Goal: Task Accomplishment & Management: Use online tool/utility

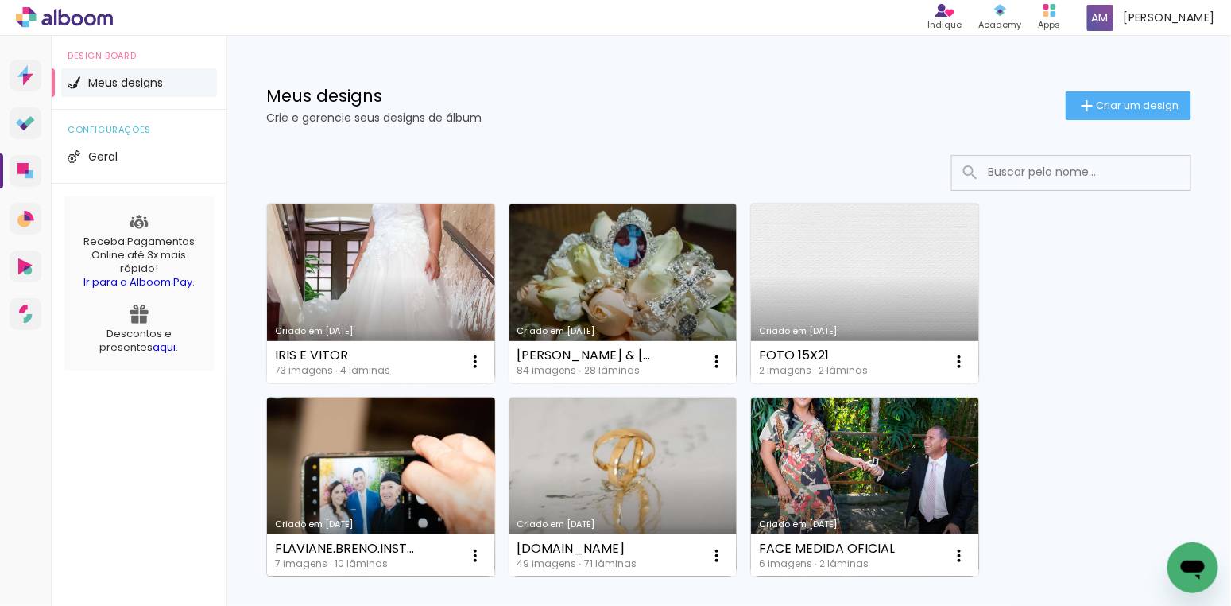
click at [424, 456] on link "Criado em [DATE]" at bounding box center [381, 487] width 228 height 180
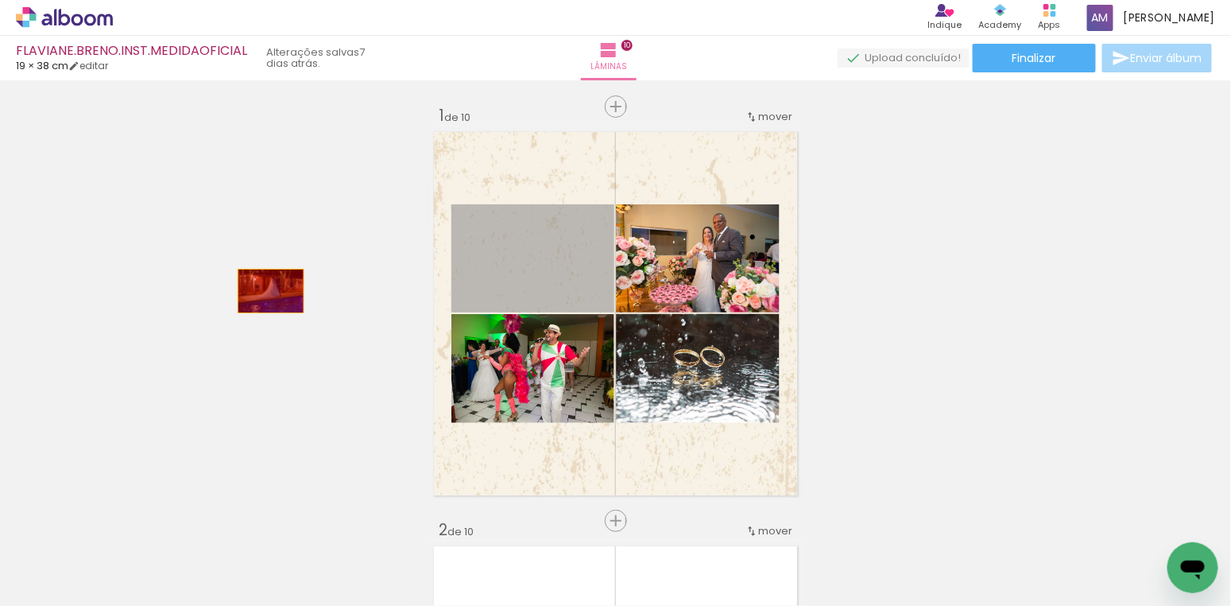
drag, startPoint x: 549, startPoint y: 274, endPoint x: 271, endPoint y: 291, distance: 277.9
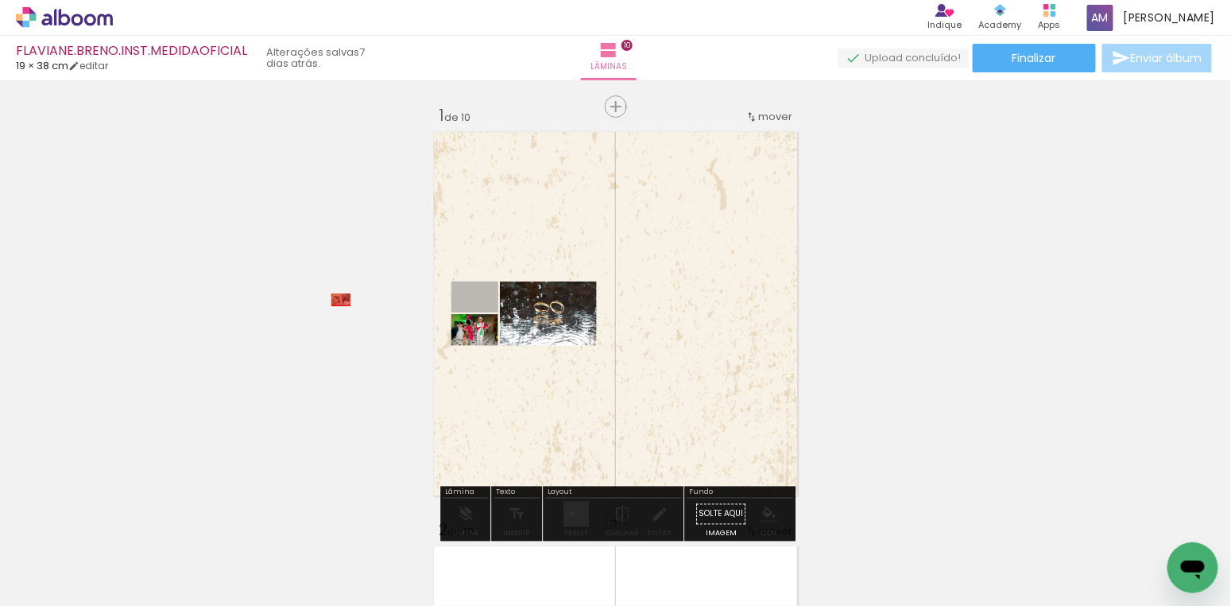
drag, startPoint x: 472, startPoint y: 325, endPoint x: 341, endPoint y: 300, distance: 133.6
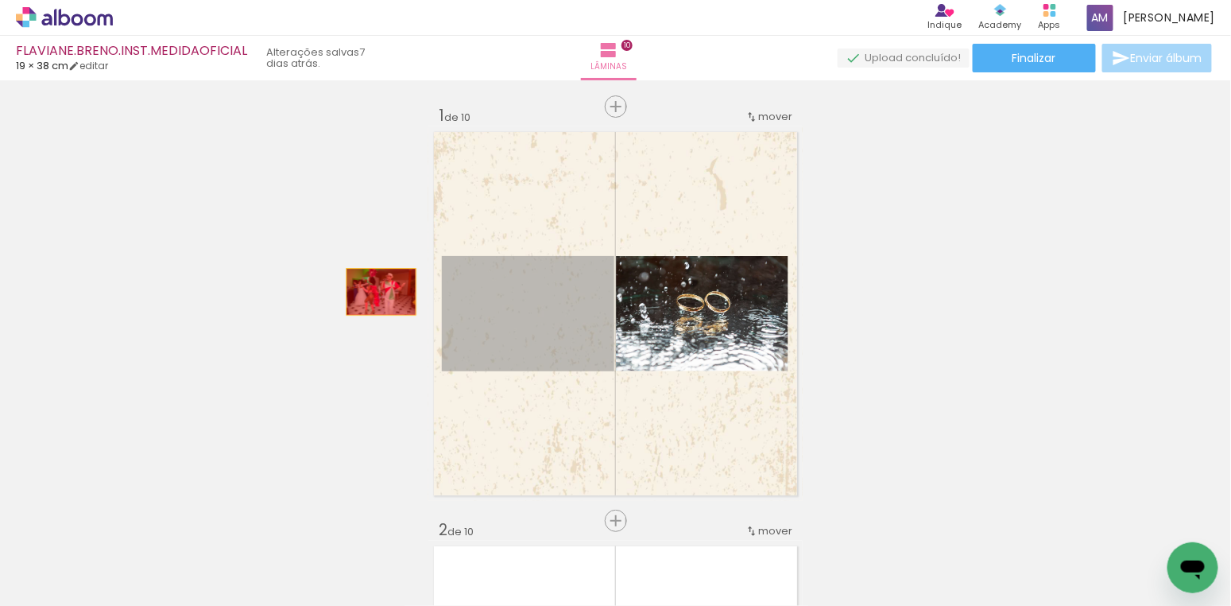
drag, startPoint x: 494, startPoint y: 309, endPoint x: 364, endPoint y: 289, distance: 131.2
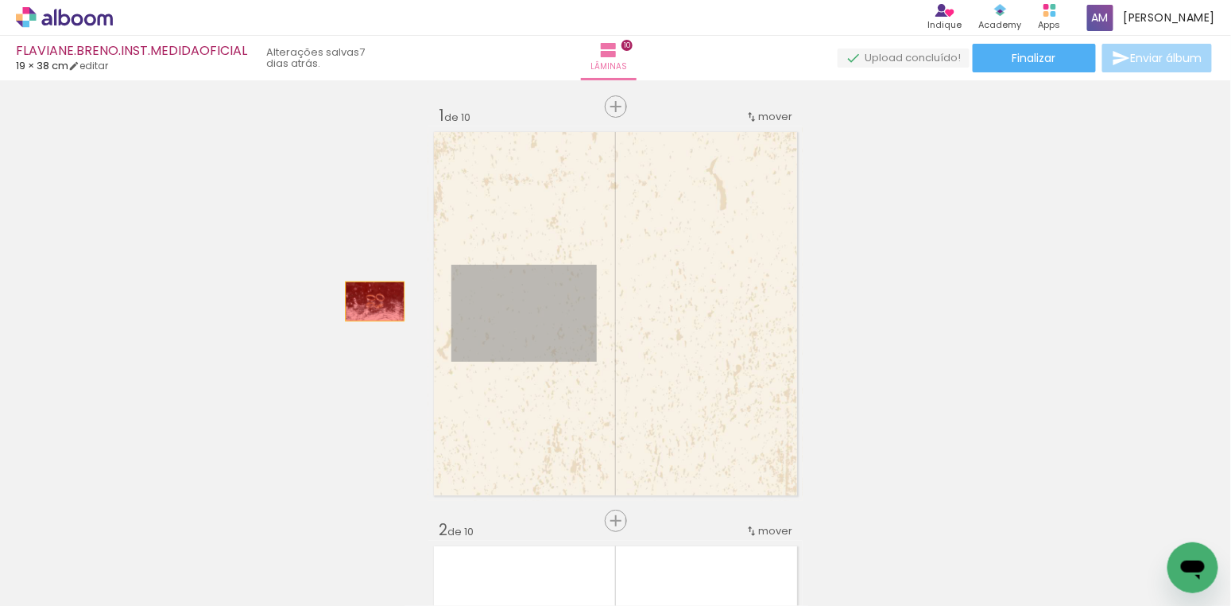
drag, startPoint x: 533, startPoint y: 316, endPoint x: 375, endPoint y: 301, distance: 158.9
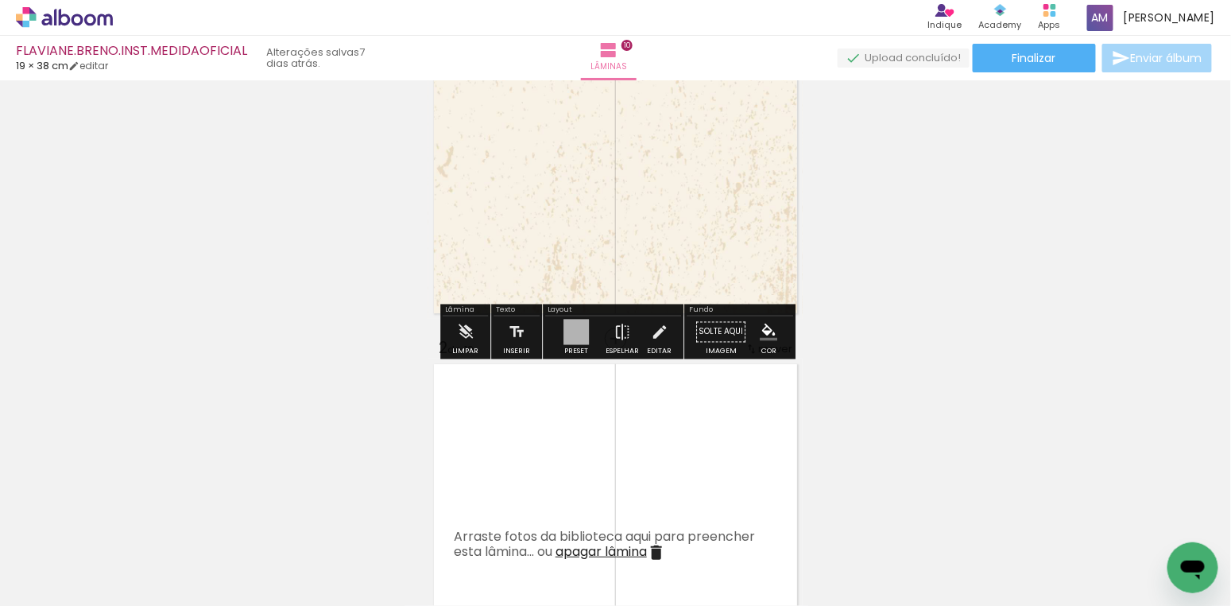
scroll to position [172, 0]
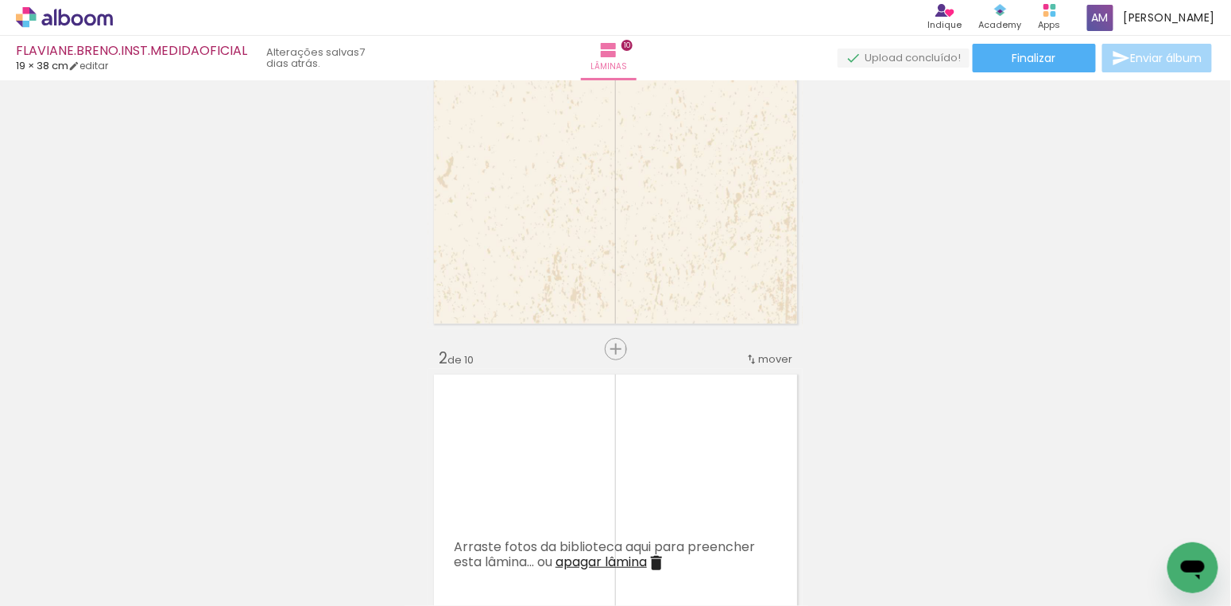
click at [217, 520] on iron-icon at bounding box center [213, 520] width 17 height 17
click at [219, 521] on iron-icon at bounding box center [213, 520] width 17 height 17
click at [216, 522] on iron-icon at bounding box center [213, 520] width 17 height 17
click at [215, 515] on iron-icon at bounding box center [213, 520] width 17 height 17
click at [218, 521] on iron-icon at bounding box center [213, 520] width 17 height 17
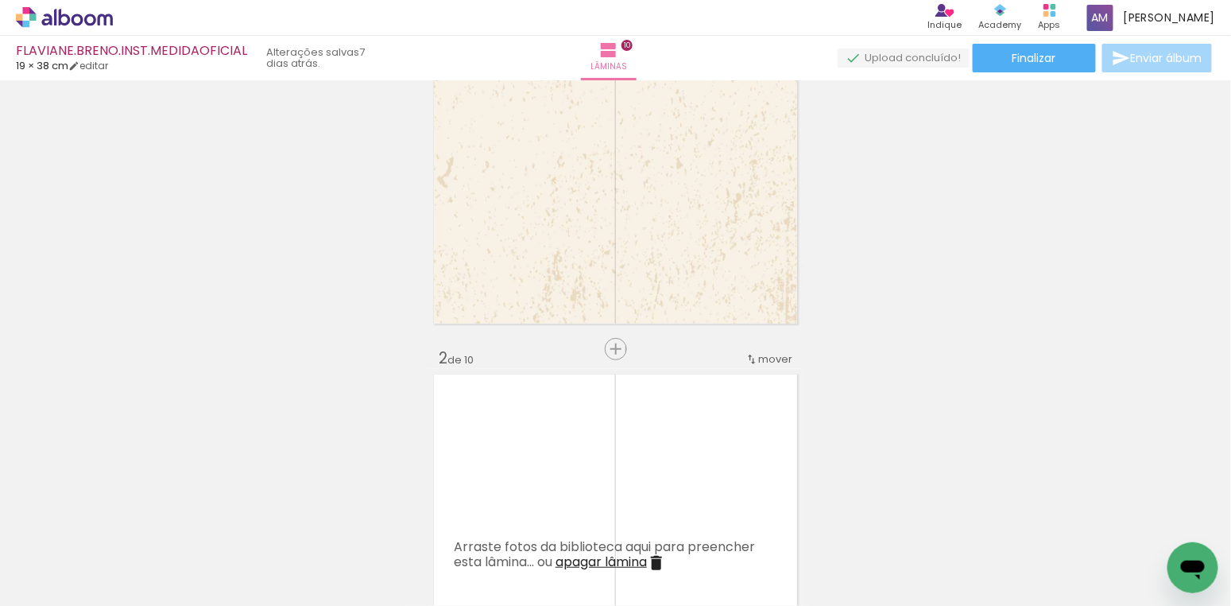
click at [219, 520] on iron-icon at bounding box center [213, 520] width 17 height 17
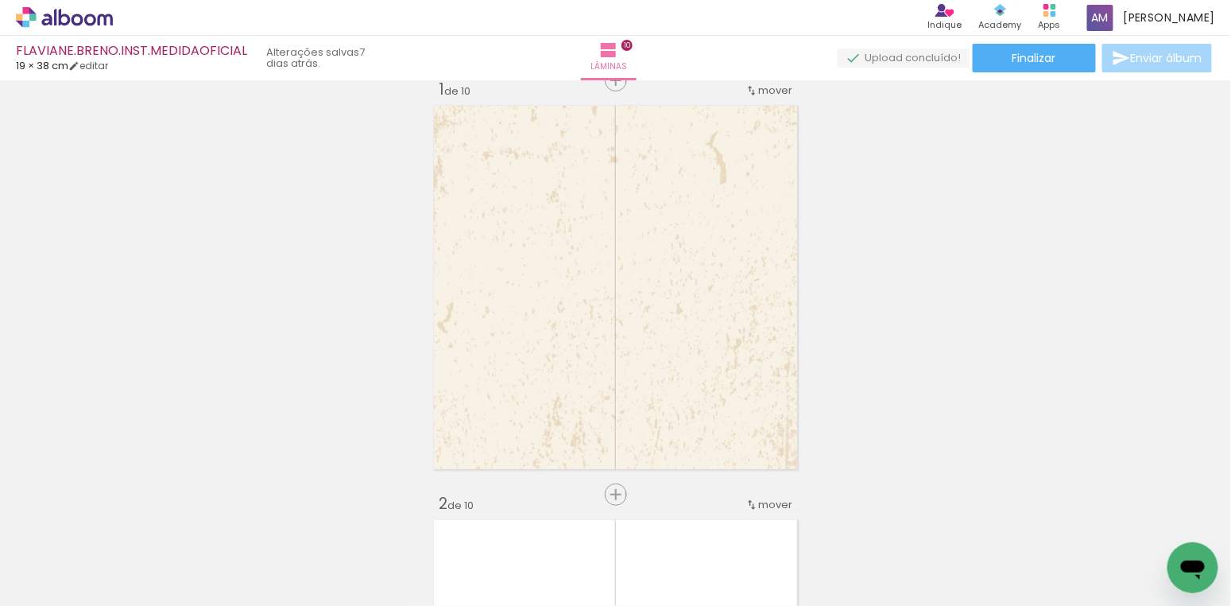
scroll to position [27, 0]
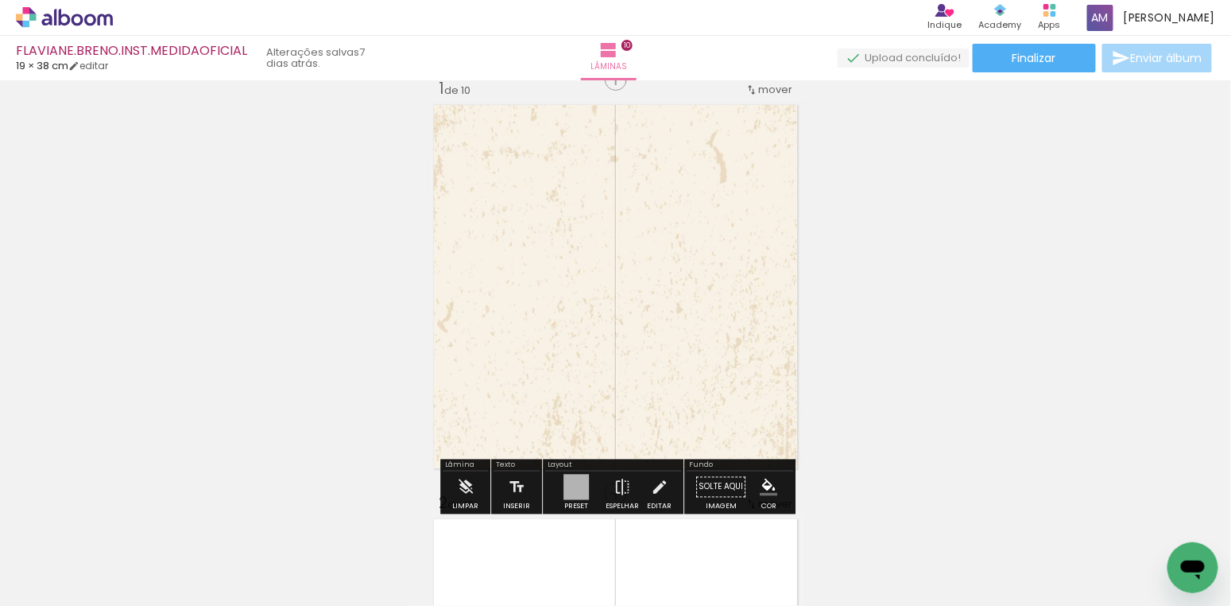
click at [49, 587] on span "Adicionar Fotos" at bounding box center [57, 584] width 48 height 17
click at [0, 0] on input "file" at bounding box center [0, 0] width 0 height 0
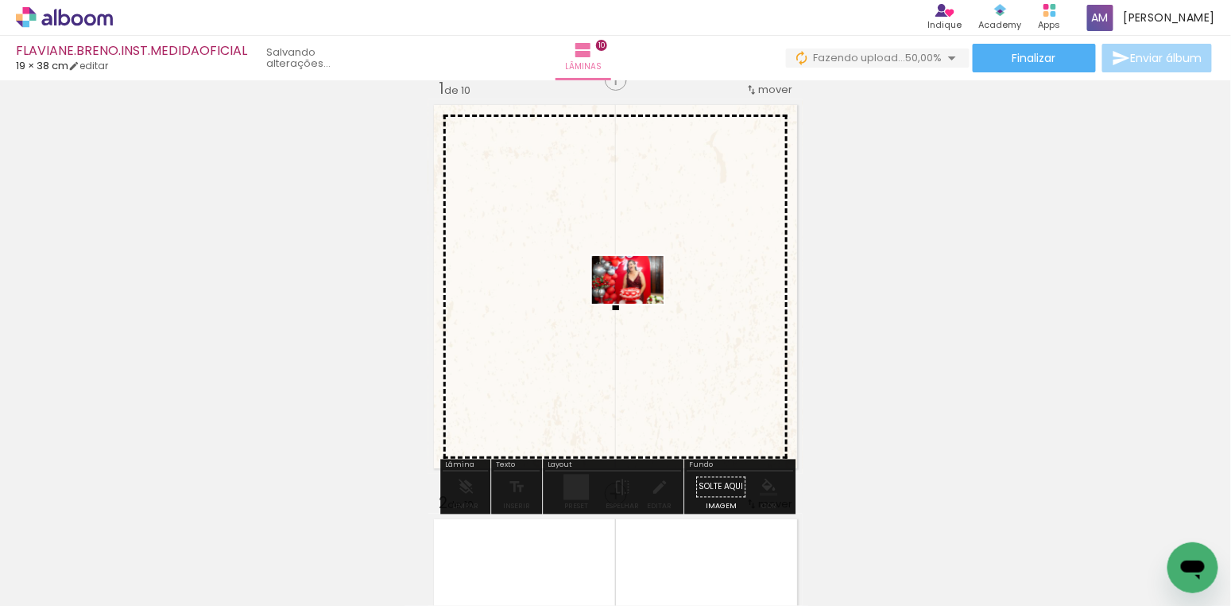
drag, startPoint x: 271, startPoint y: 543, endPoint x: 640, endPoint y: 298, distance: 442.7
click at [640, 298] on quentale-workspace at bounding box center [615, 303] width 1231 height 606
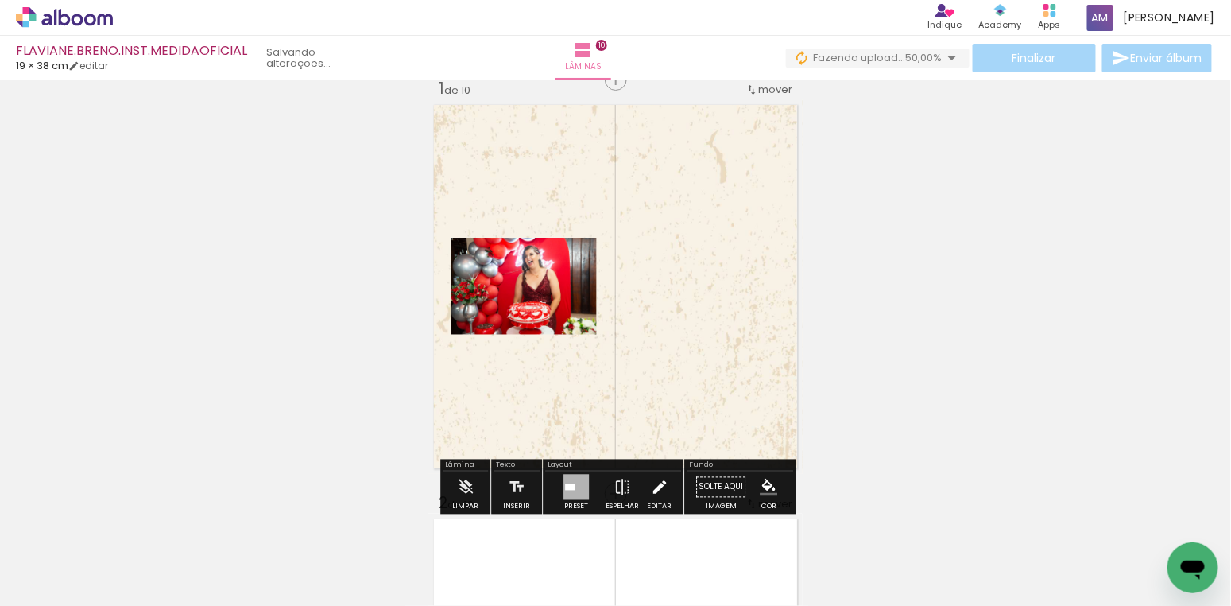
click at [657, 490] on iron-icon at bounding box center [659, 487] width 17 height 32
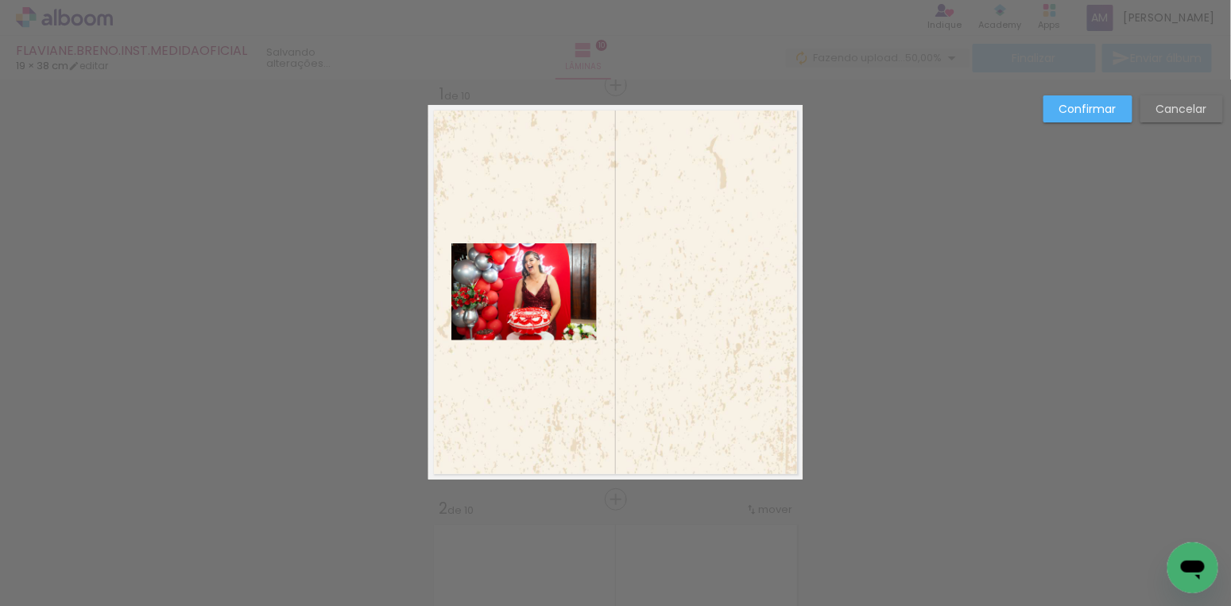
scroll to position [20, 0]
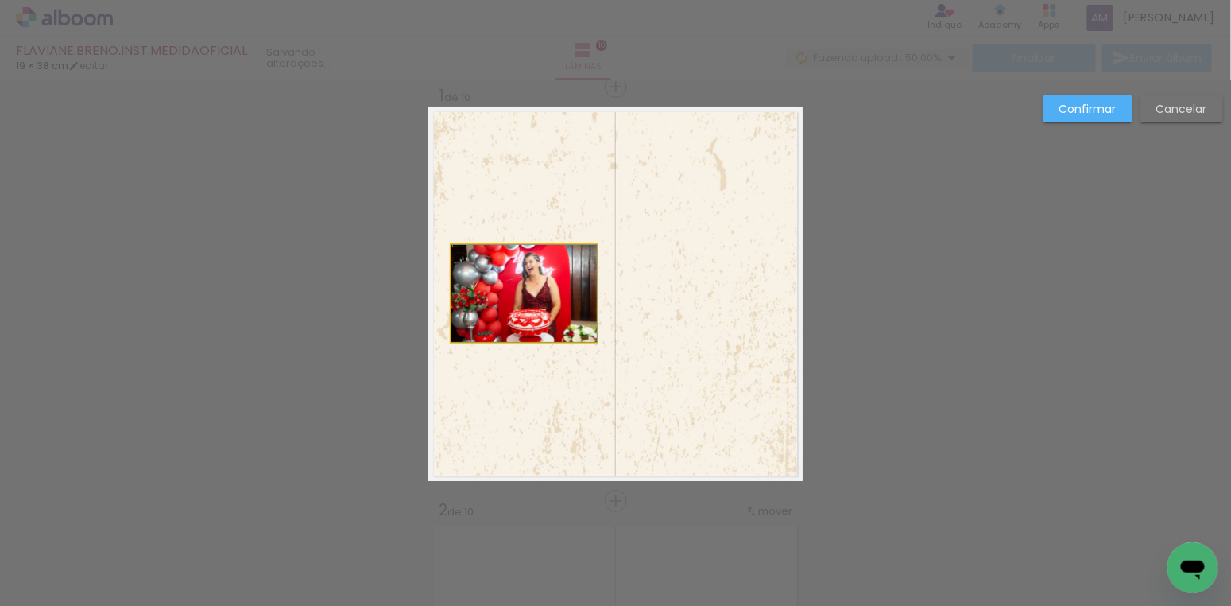
drag, startPoint x: 525, startPoint y: 306, endPoint x: 530, endPoint y: 235, distance: 71.7
click at [530, 235] on quentale-layouter at bounding box center [615, 294] width 374 height 374
drag, startPoint x: 529, startPoint y: 274, endPoint x: 530, endPoint y: 261, distance: 13.6
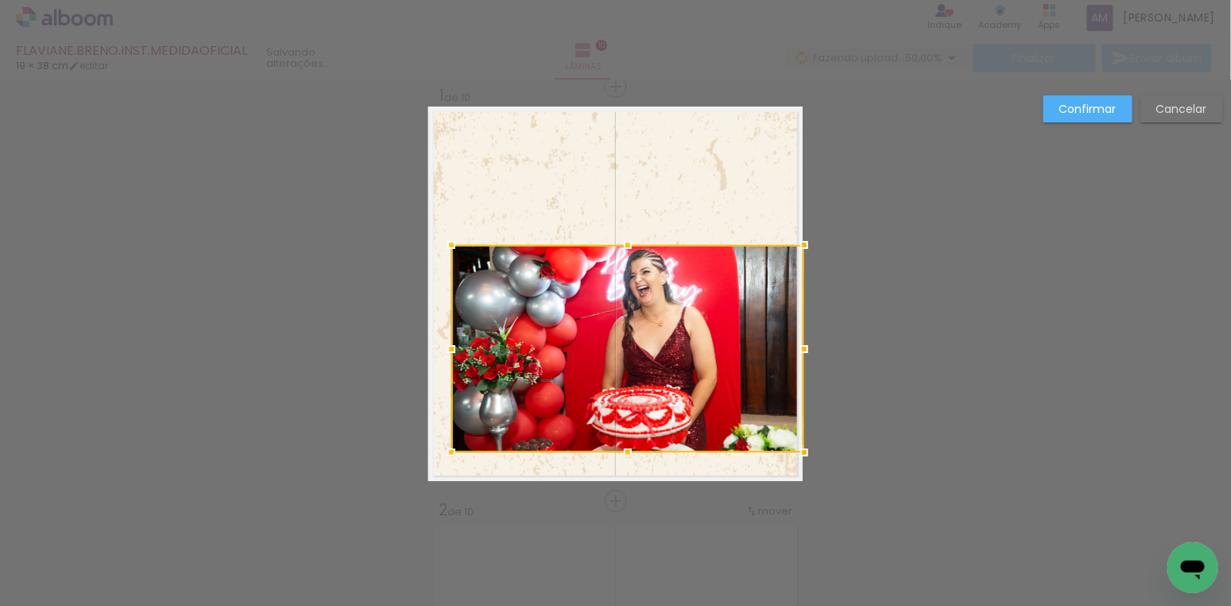
drag, startPoint x: 595, startPoint y: 343, endPoint x: 816, endPoint y: 454, distance: 246.4
click at [816, 454] on div at bounding box center [805, 452] width 32 height 32
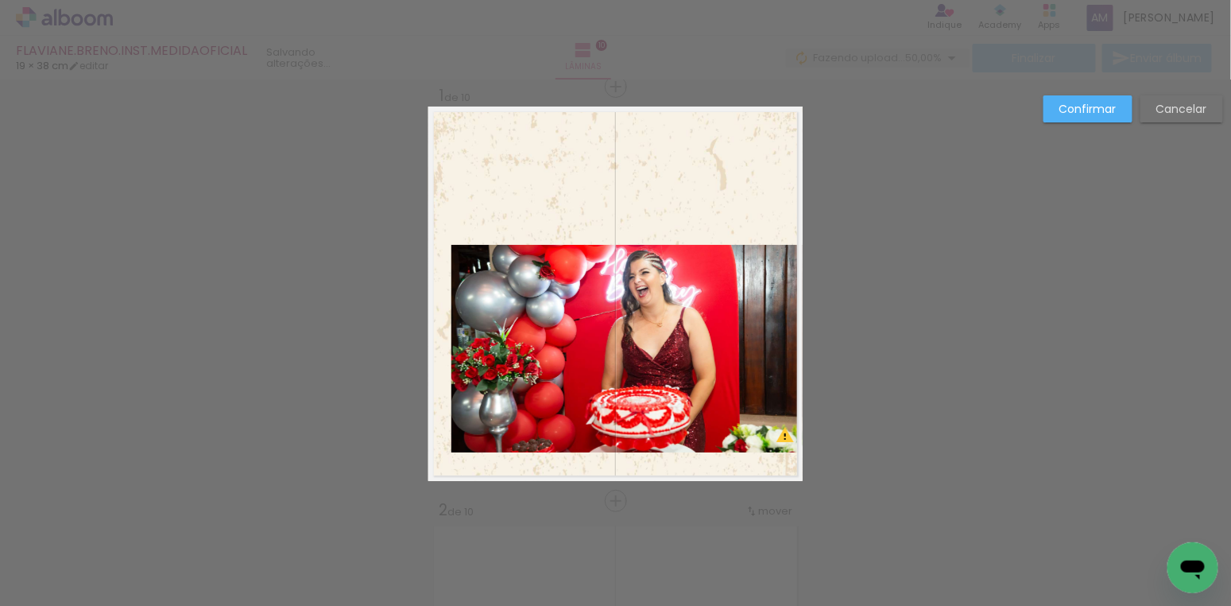
click at [565, 286] on quentale-photo at bounding box center [627, 348] width 351 height 207
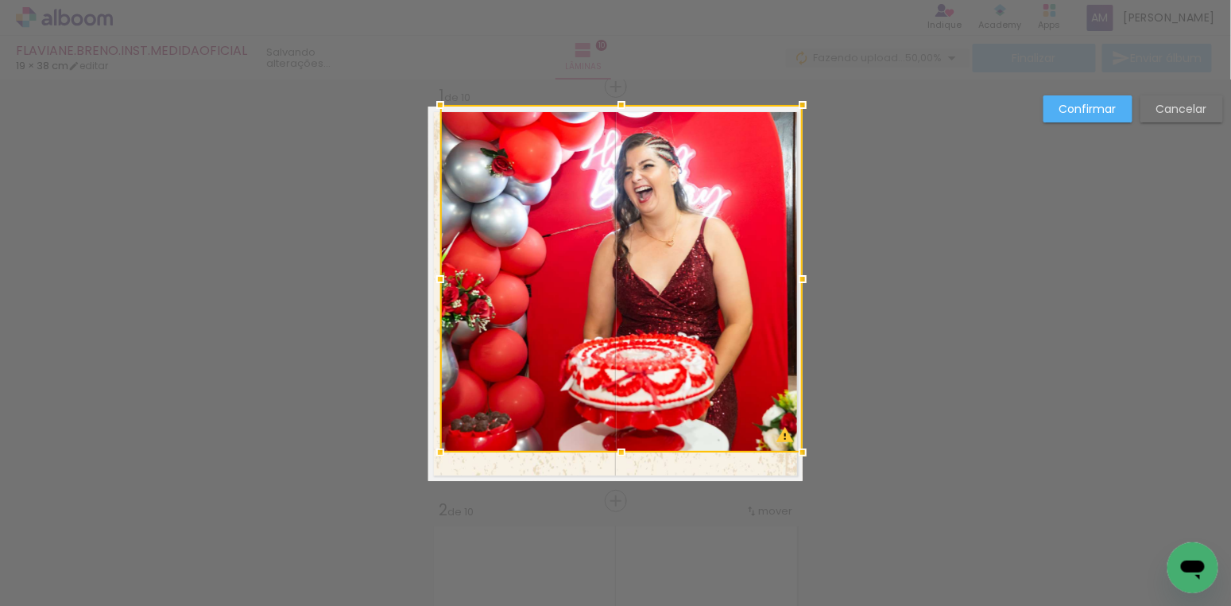
drag, startPoint x: 452, startPoint y: 246, endPoint x: 414, endPoint y: 104, distance: 146.6
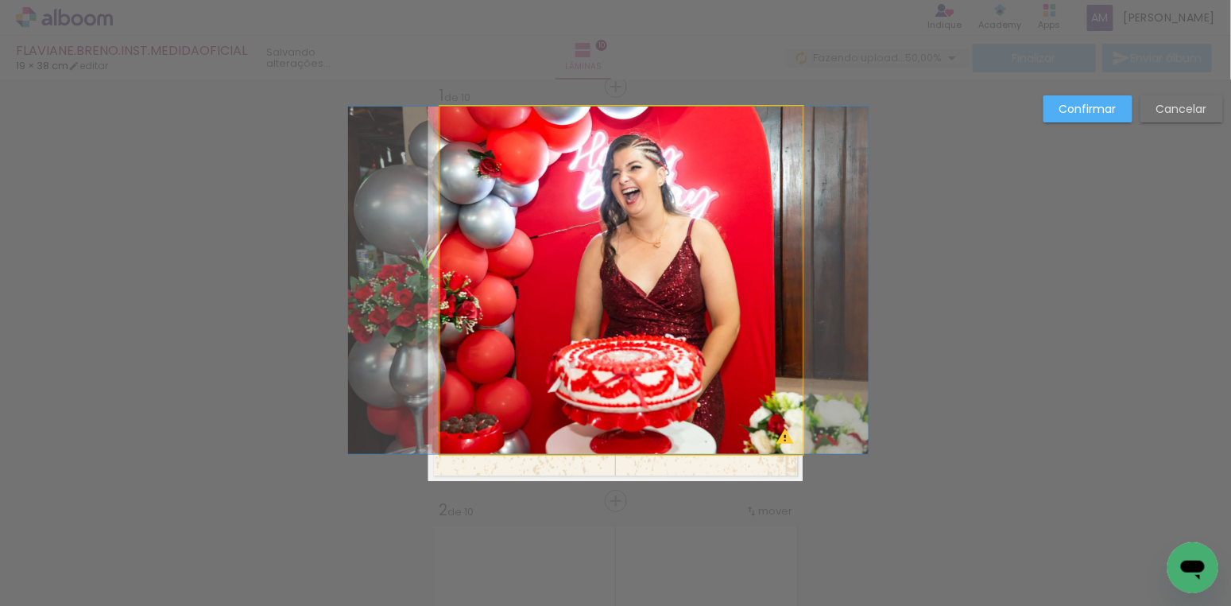
drag, startPoint x: 555, startPoint y: 373, endPoint x: 542, endPoint y: 395, distance: 25.6
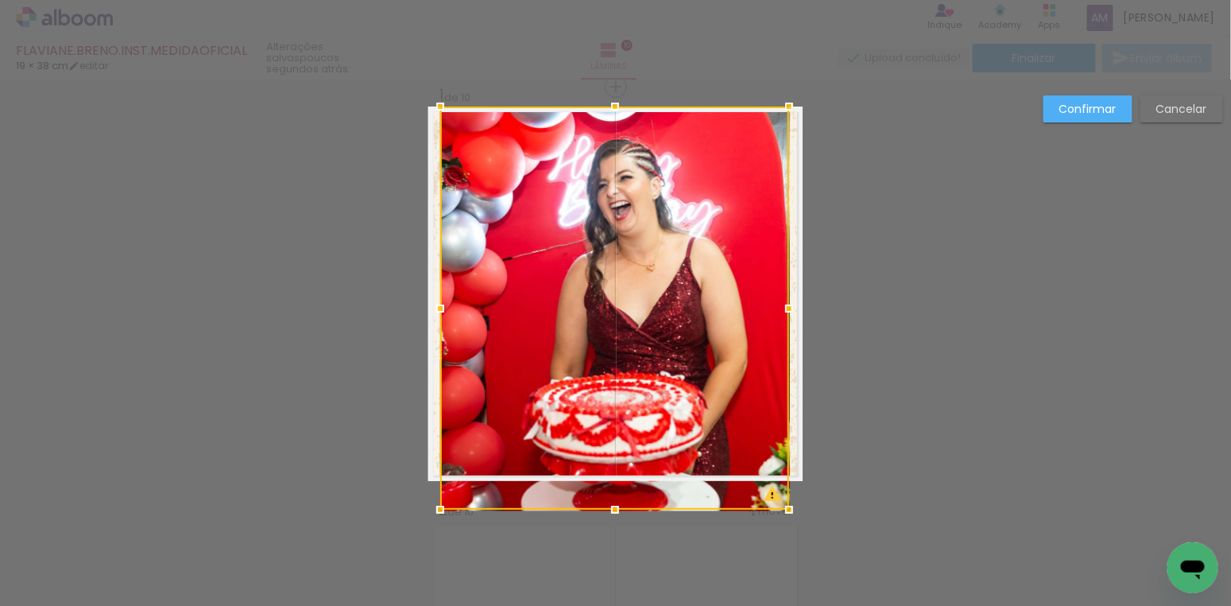
drag, startPoint x: 801, startPoint y: 454, endPoint x: 841, endPoint y: 478, distance: 46.4
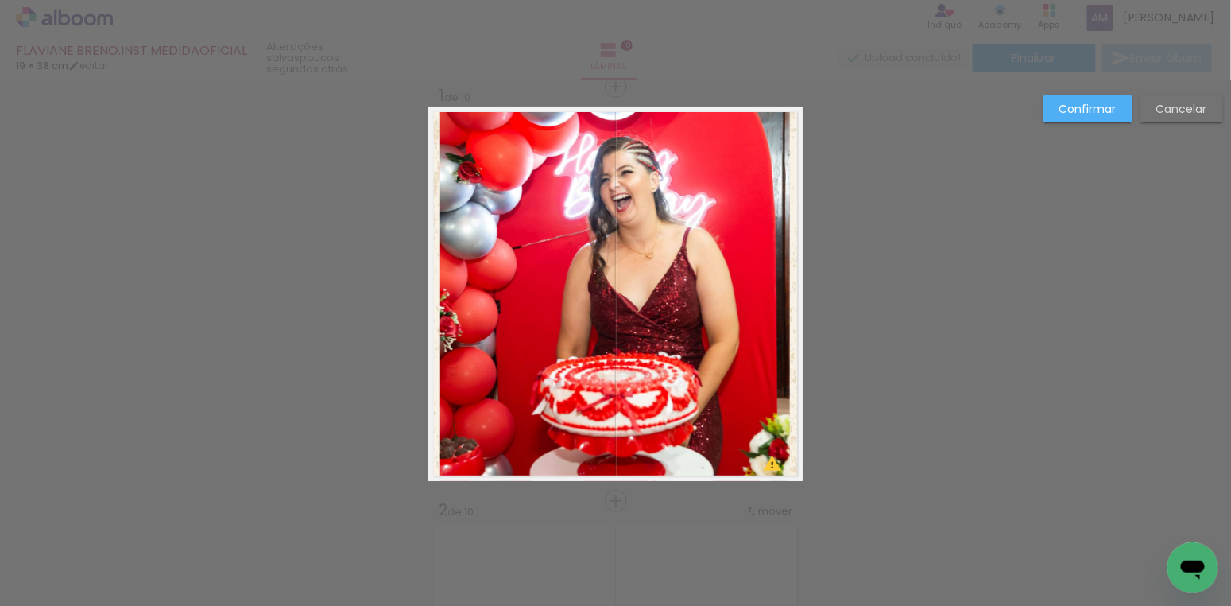
click at [705, 413] on quentale-photo at bounding box center [614, 294] width 349 height 374
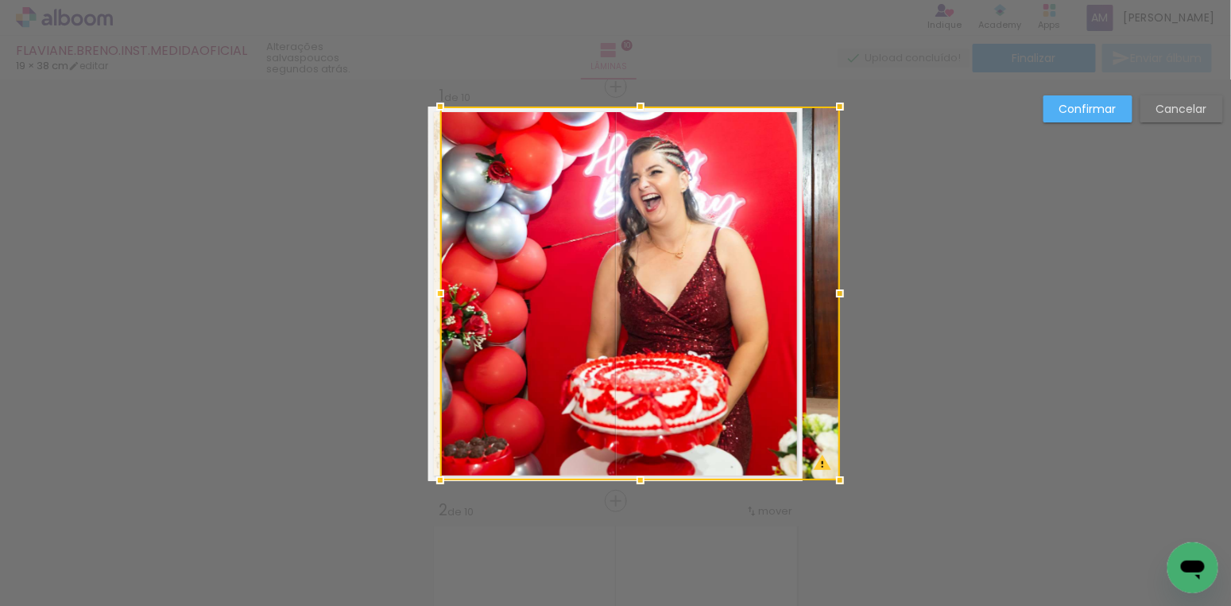
drag, startPoint x: 794, startPoint y: 482, endPoint x: 822, endPoint y: 514, distance: 42.9
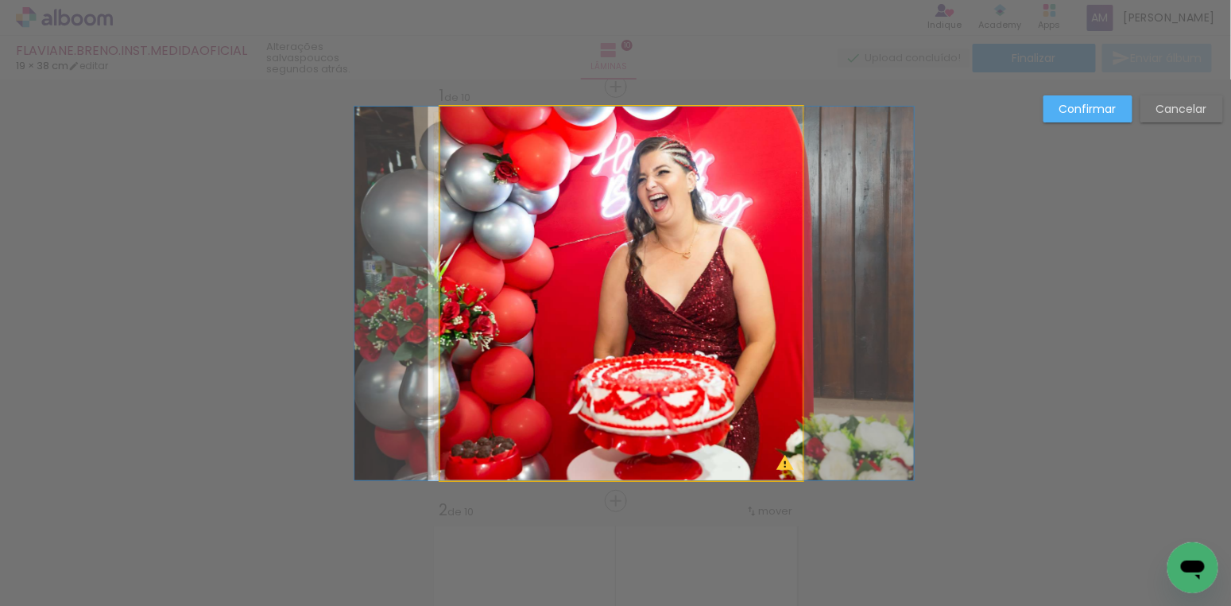
drag, startPoint x: 545, startPoint y: 245, endPoint x: 552, endPoint y: 250, distance: 9.1
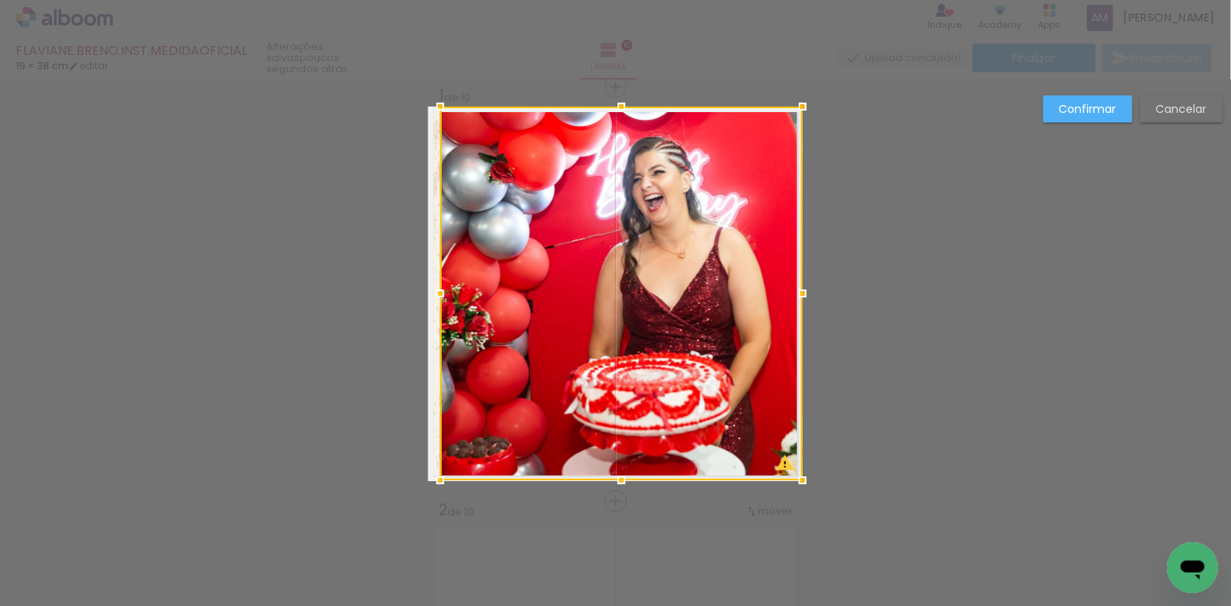
click at [444, 111] on div at bounding box center [441, 107] width 32 height 32
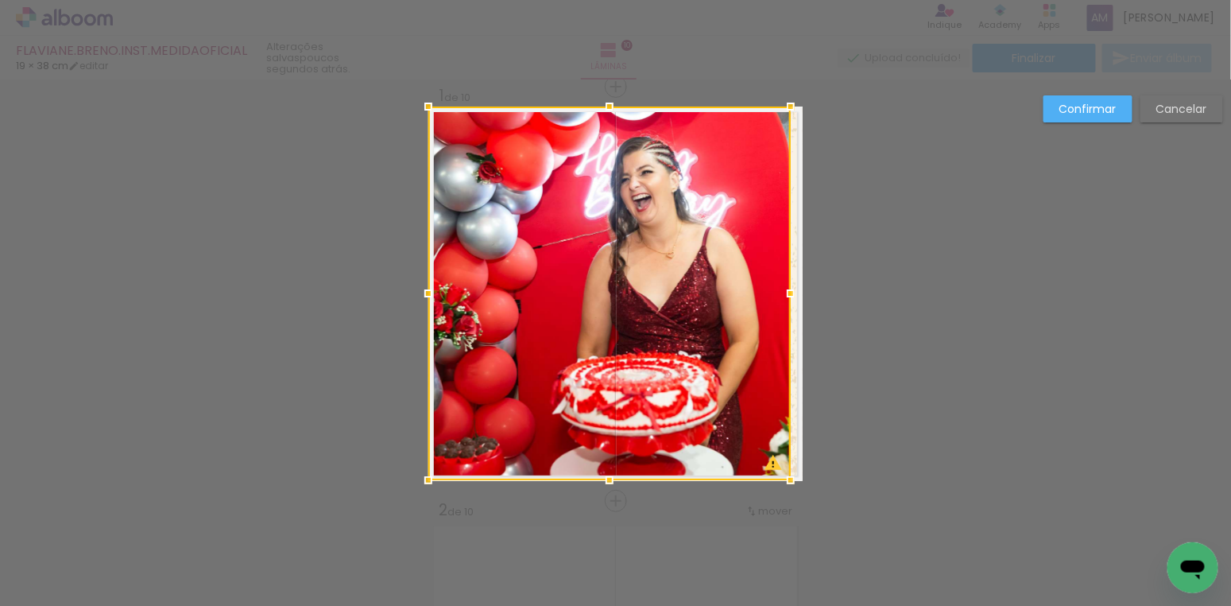
drag, startPoint x: 477, startPoint y: 142, endPoint x: 438, endPoint y: 107, distance: 52.4
click at [438, 107] on div at bounding box center [609, 294] width 363 height 374
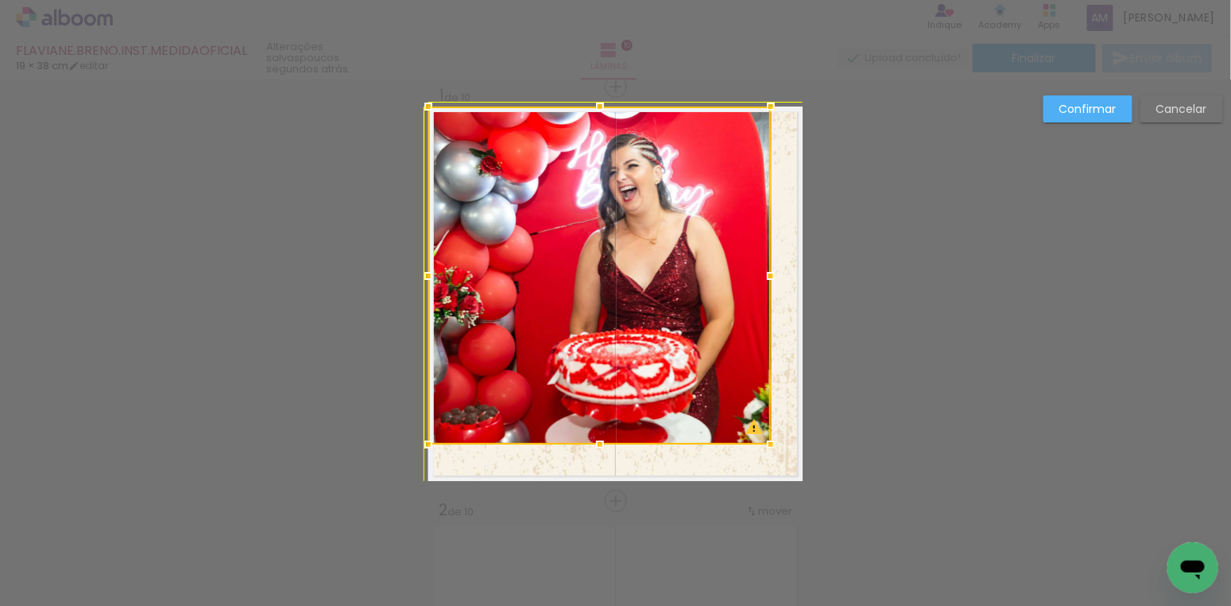
drag, startPoint x: 796, startPoint y: 481, endPoint x: 789, endPoint y: 473, distance: 10.2
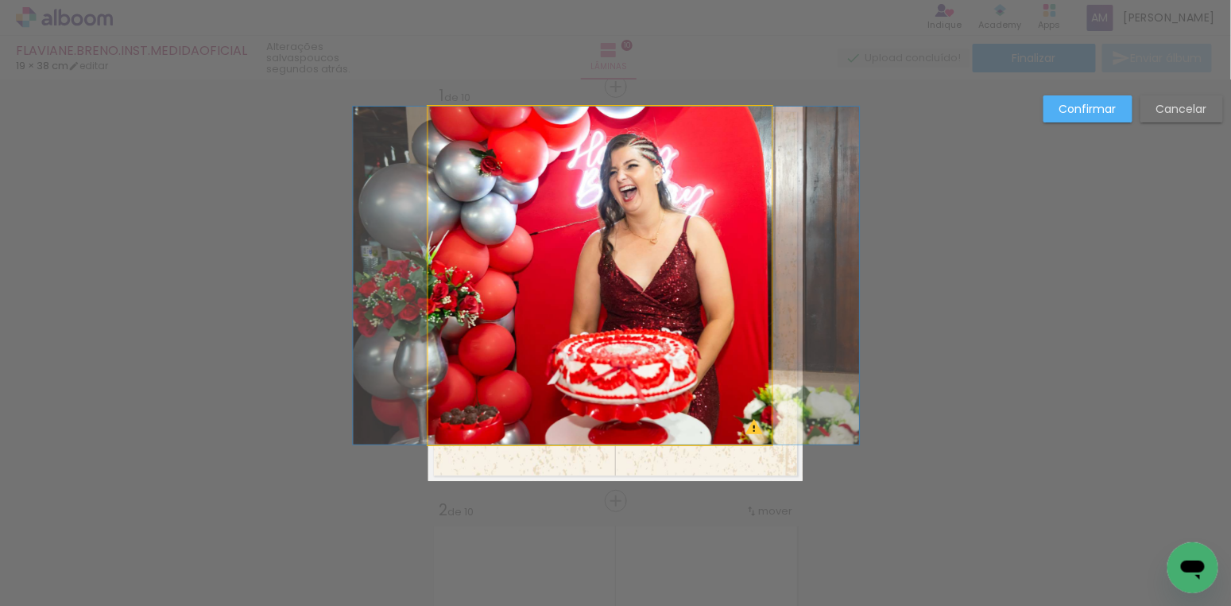
click at [561, 230] on quentale-photo at bounding box center [599, 276] width 343 height 338
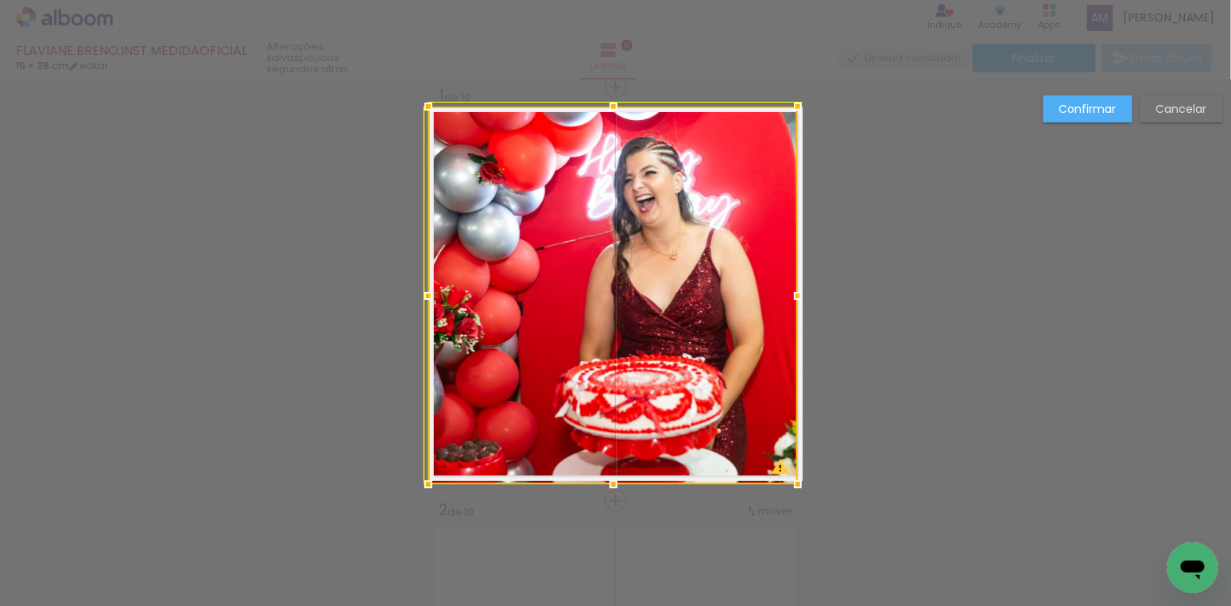
drag, startPoint x: 776, startPoint y: 447, endPoint x: 798, endPoint y: 471, distance: 32.6
click at [798, 471] on div at bounding box center [798, 484] width 32 height 32
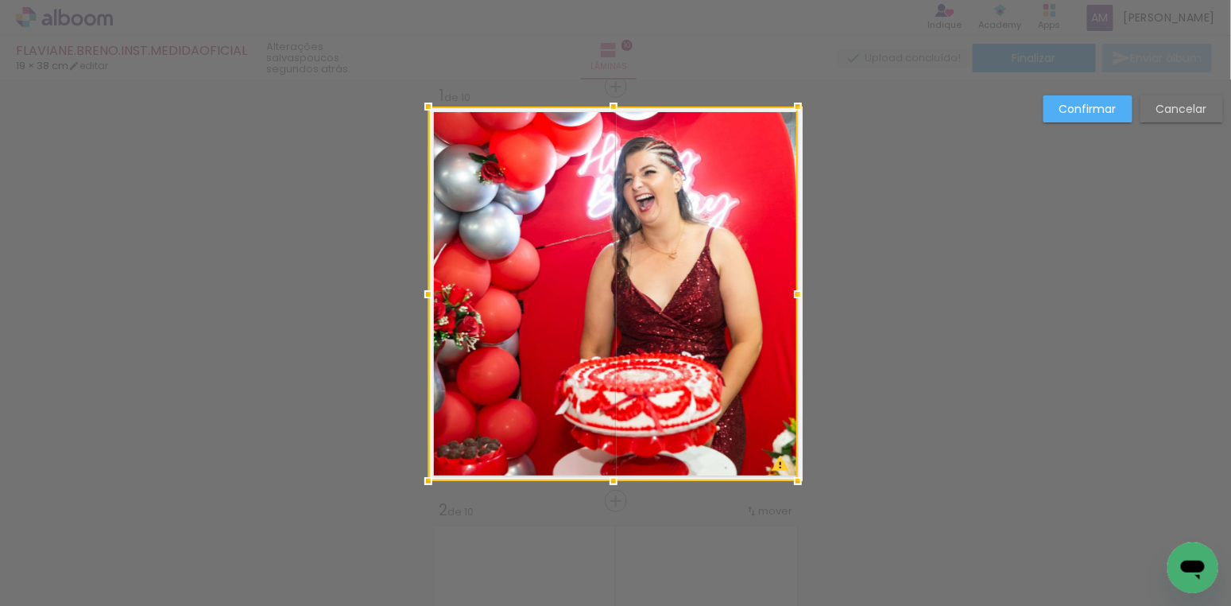
click at [0, 0] on slot "Confirmar" at bounding box center [0, 0] width 0 height 0
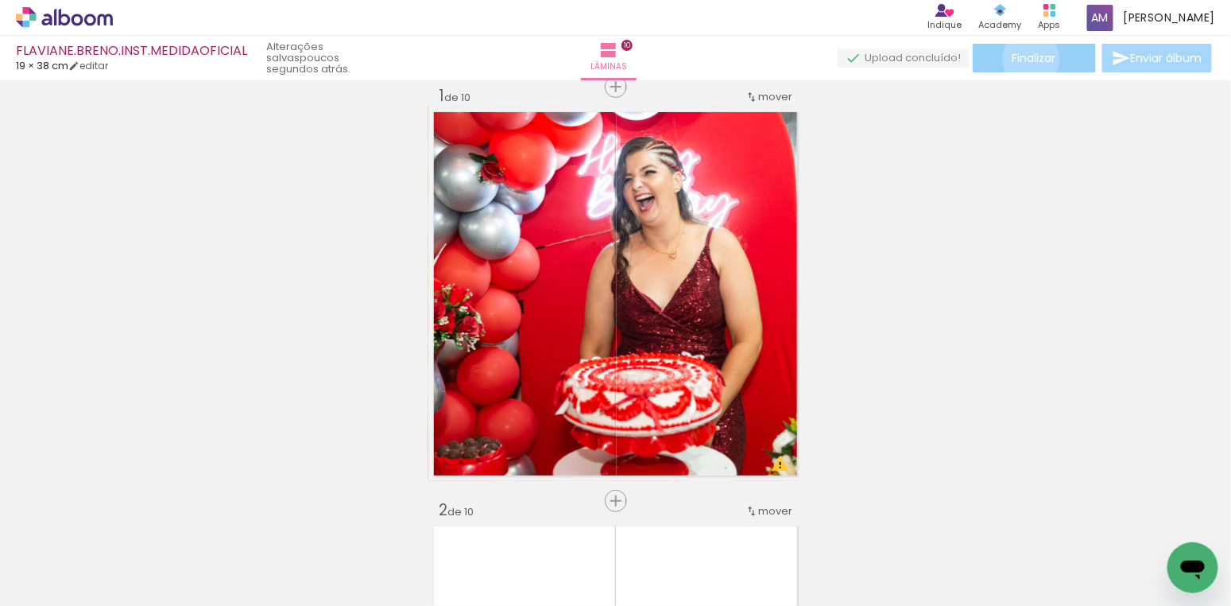
click at [1026, 59] on span "Finalizar" at bounding box center [1035, 57] width 44 height 11
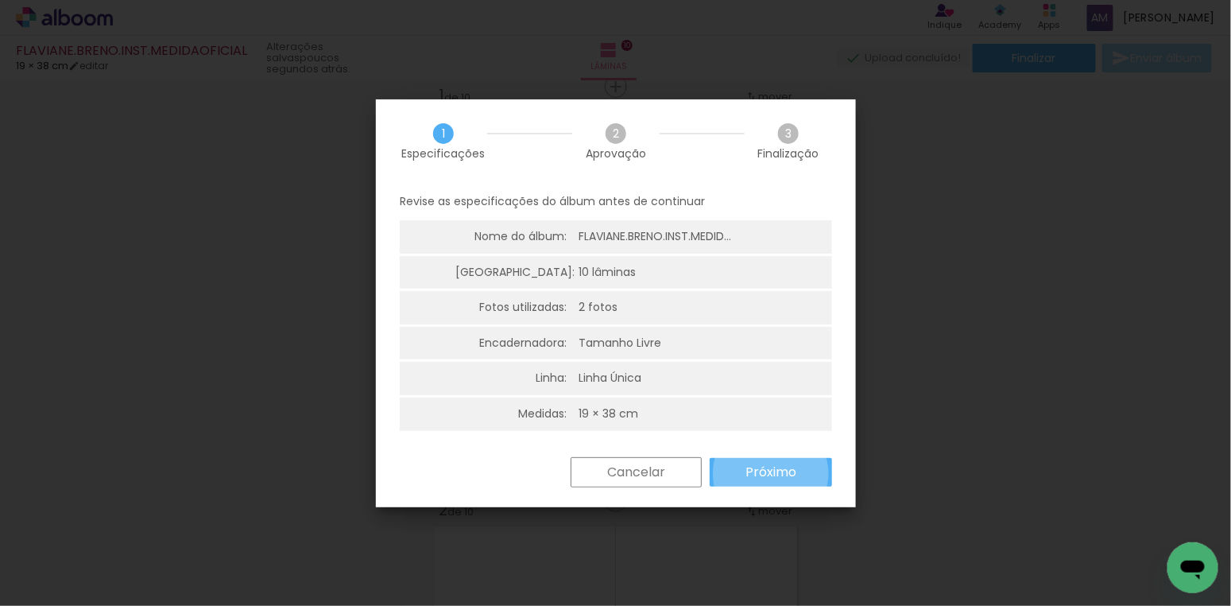
click at [0, 0] on slot "Próximo" at bounding box center [0, 0] width 0 height 0
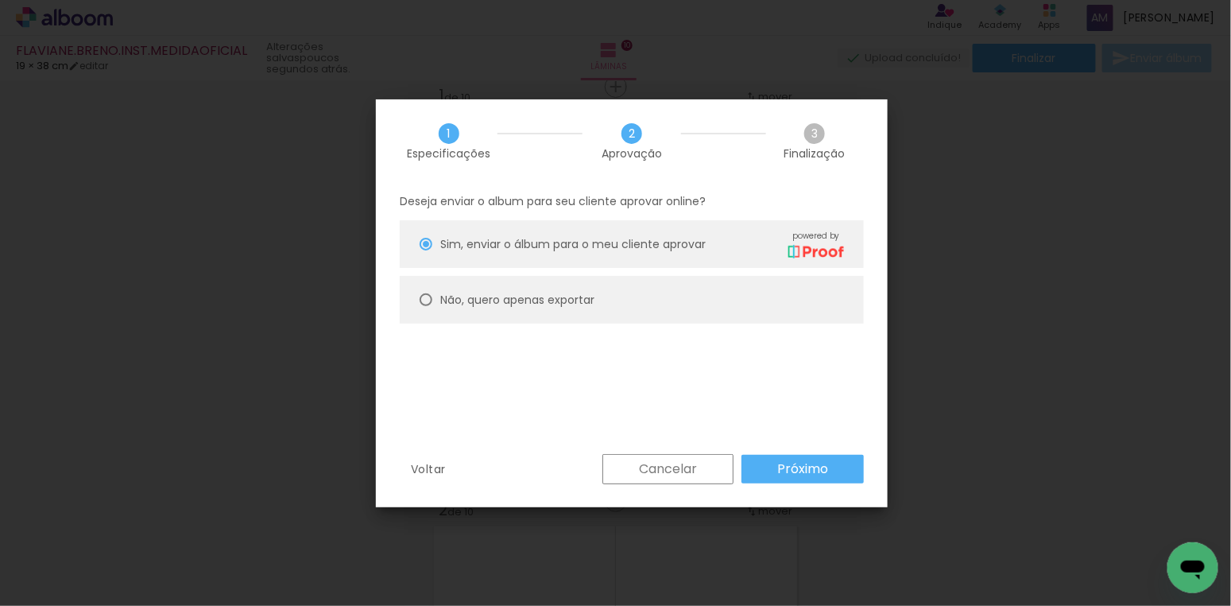
click at [429, 299] on div at bounding box center [426, 299] width 13 height 13
type paper-radio-button "on"
click at [0, 0] on slot "Próximo" at bounding box center [0, 0] width 0 height 0
type input "Alta, 300 DPI"
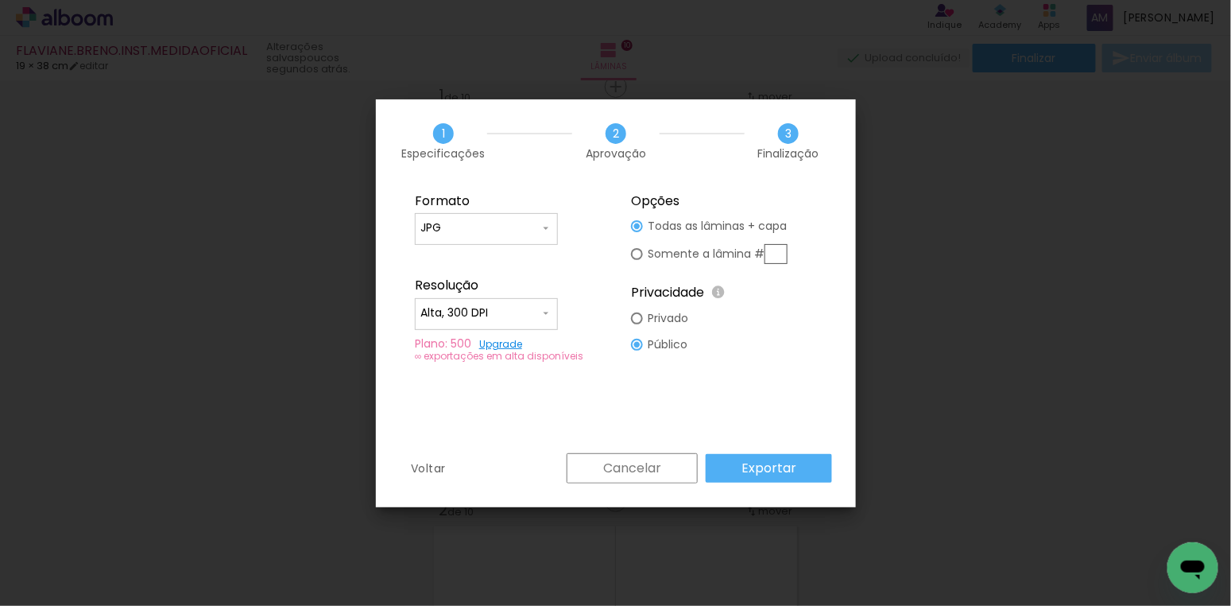
click at [640, 254] on div at bounding box center [637, 254] width 12 height 12
type paper-radio-button "on"
click at [781, 256] on input "text" at bounding box center [776, 254] width 23 height 20
type input "1"
click at [0, 0] on slot "Exportar" at bounding box center [0, 0] width 0 height 0
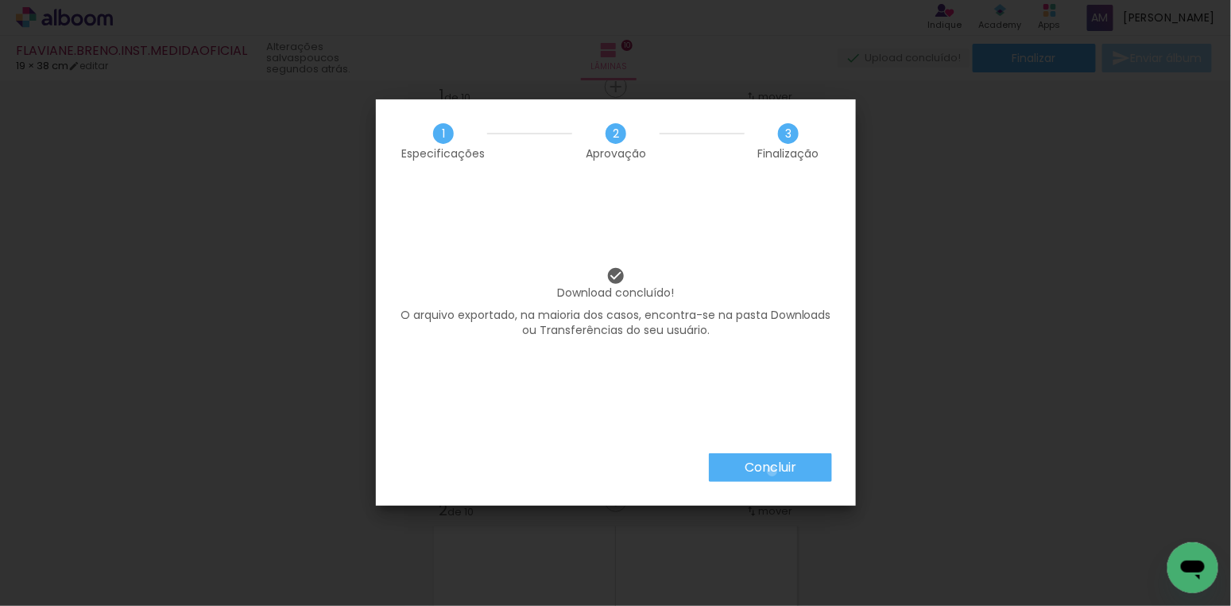
drag, startPoint x: 771, startPoint y: 471, endPoint x: 754, endPoint y: 451, distance: 26.5
click at [0, 0] on slot "Concluir" at bounding box center [0, 0] width 0 height 0
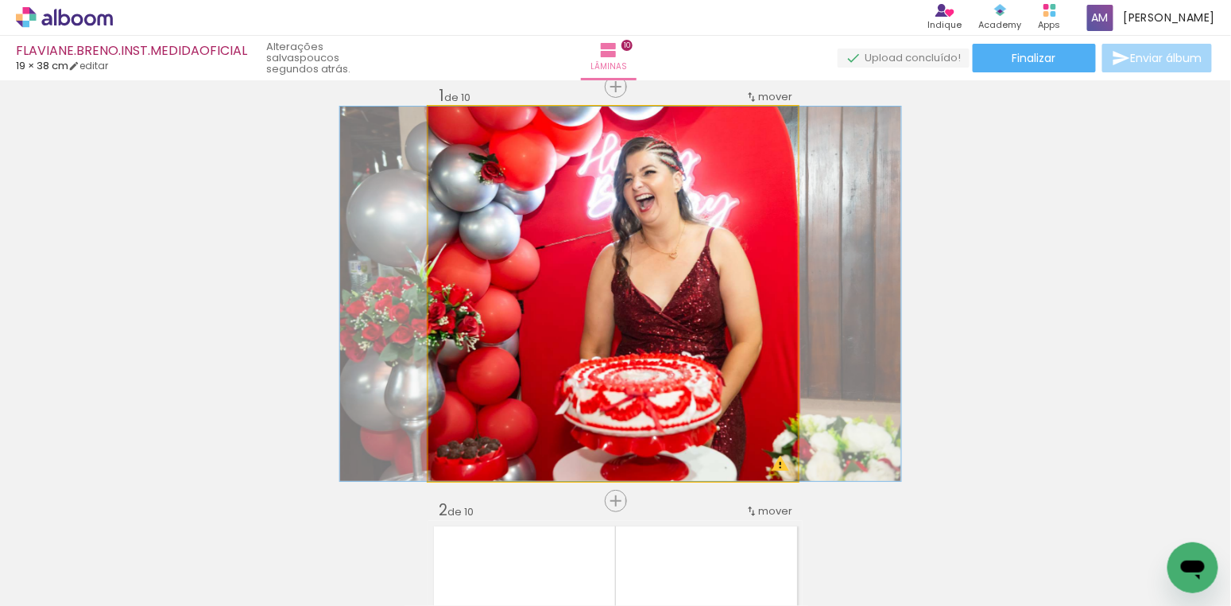
click at [593, 243] on quentale-photo at bounding box center [613, 294] width 370 height 374
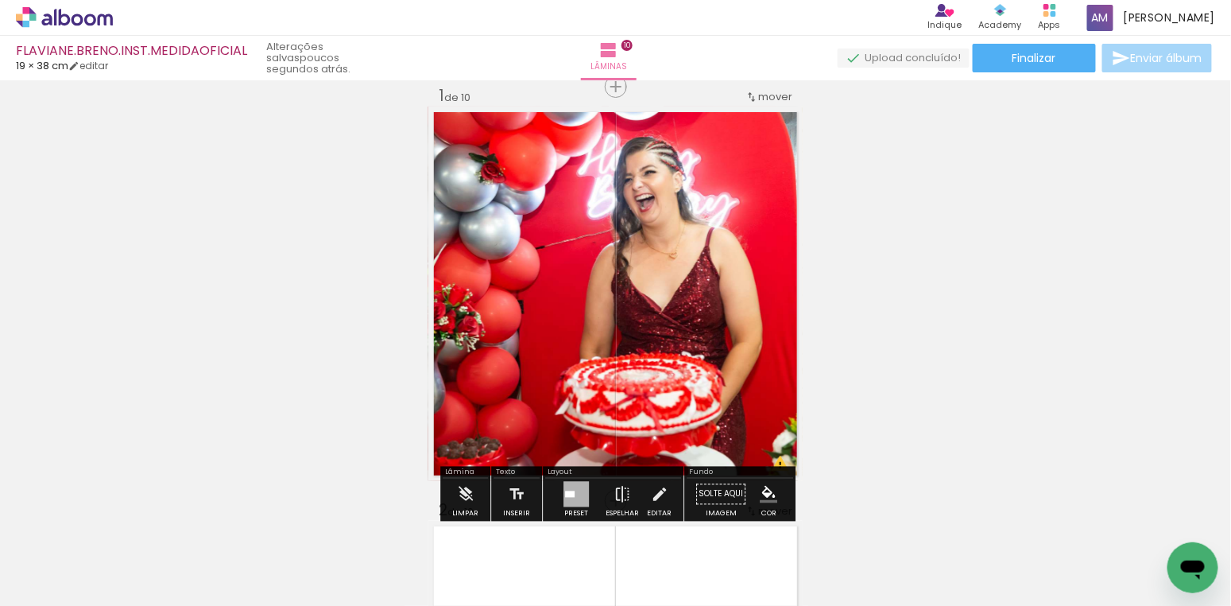
click at [593, 243] on quentale-photo at bounding box center [613, 294] width 370 height 374
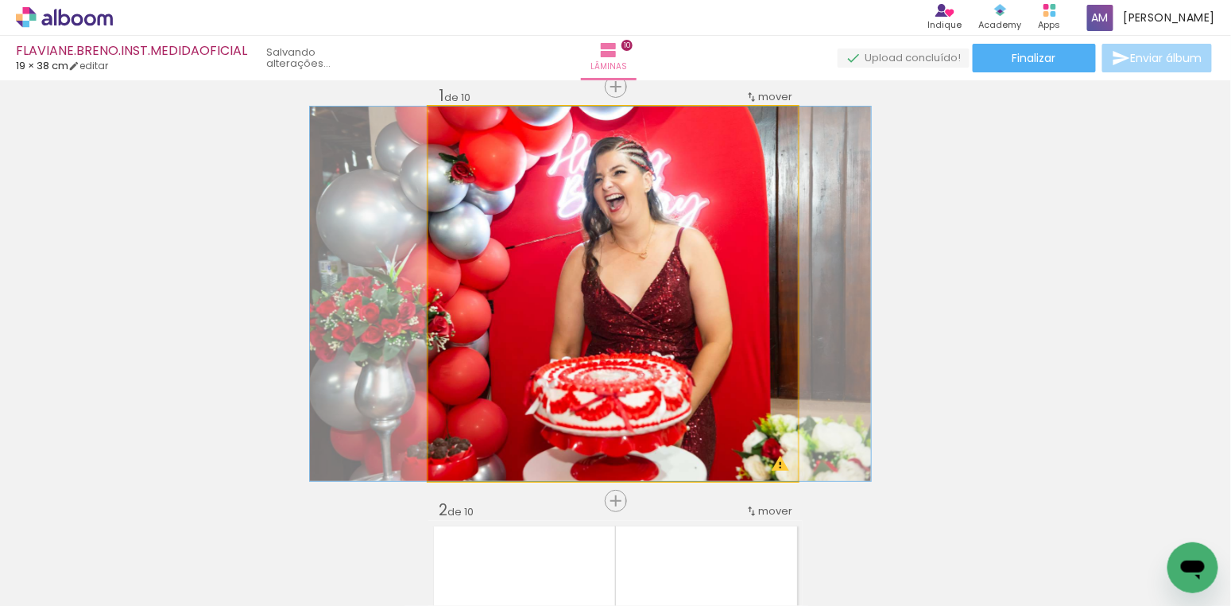
drag, startPoint x: 593, startPoint y: 243, endPoint x: 563, endPoint y: 237, distance: 30.9
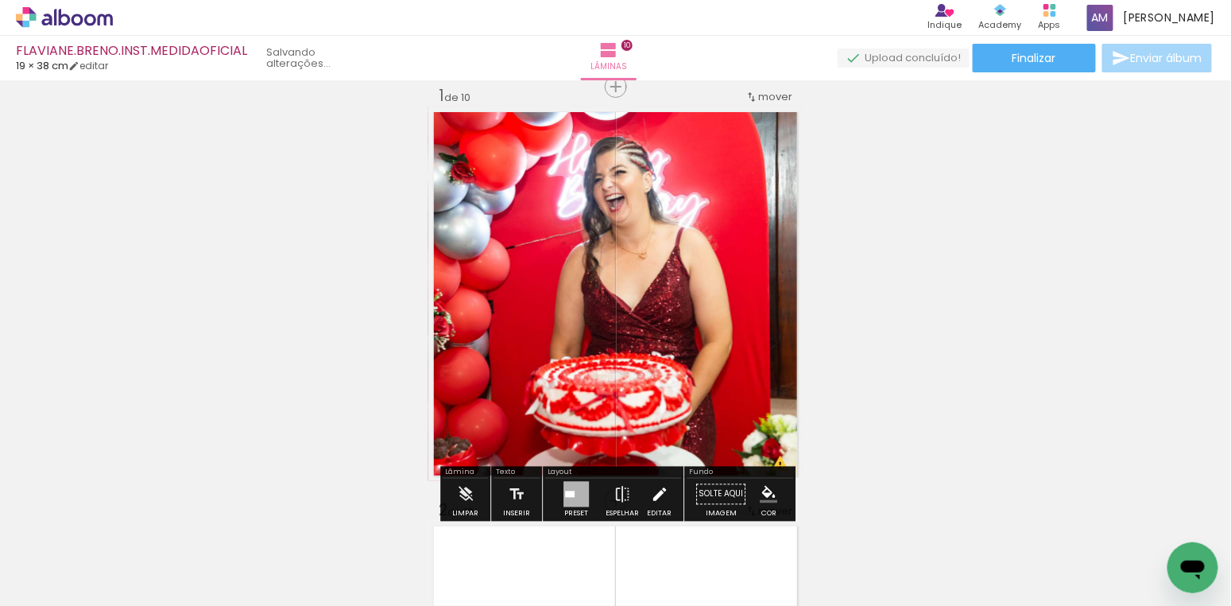
click at [660, 490] on iron-icon at bounding box center [659, 495] width 17 height 32
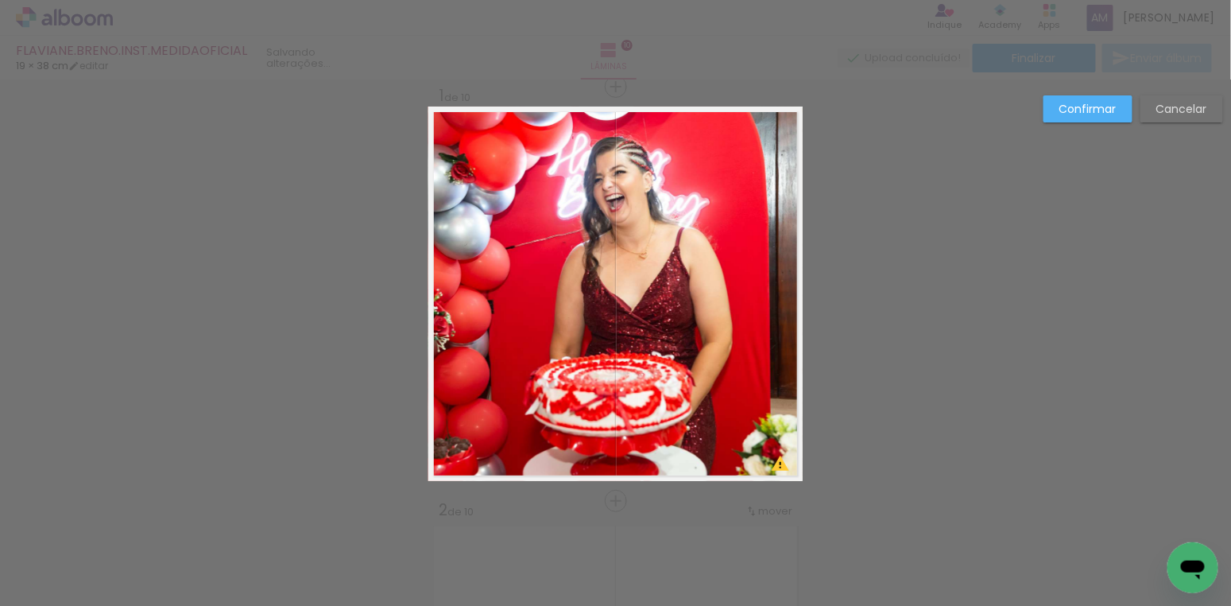
click at [715, 273] on quentale-photo at bounding box center [613, 294] width 370 height 374
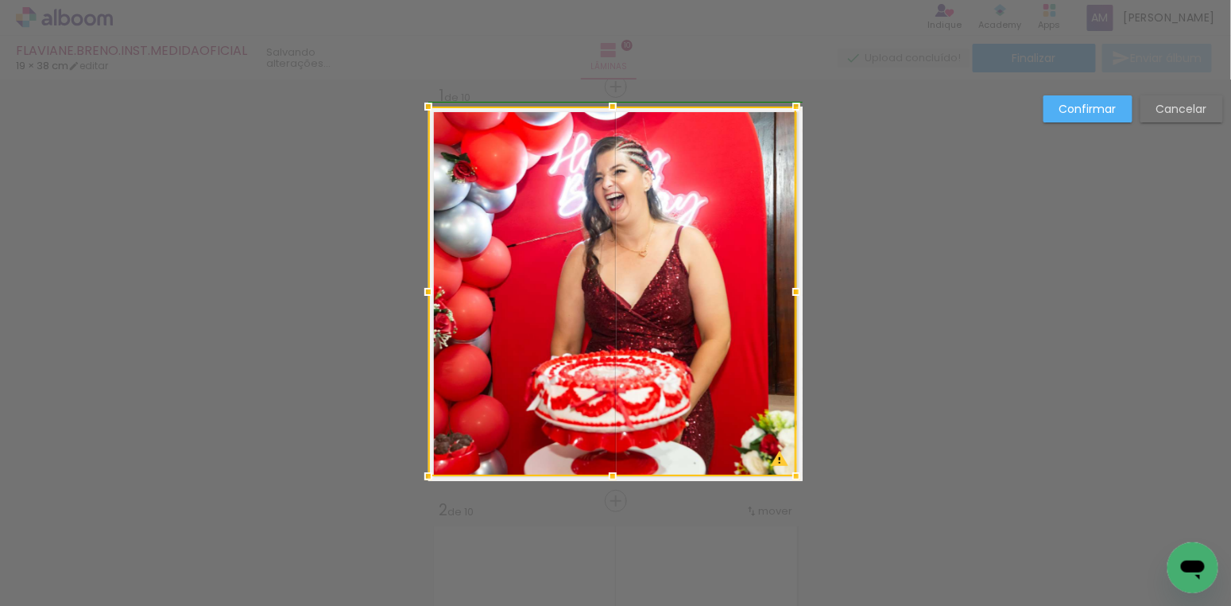
drag, startPoint x: 799, startPoint y: 476, endPoint x: 805, endPoint y: 467, distance: 11.5
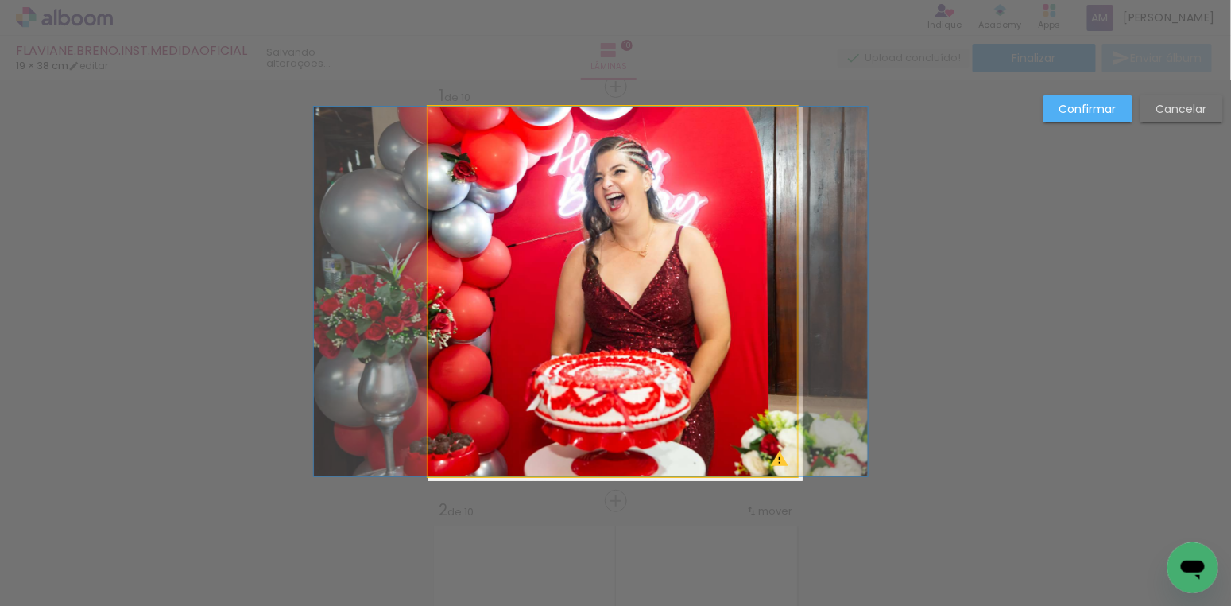
click at [754, 281] on quentale-photo at bounding box center [612, 292] width 368 height 370
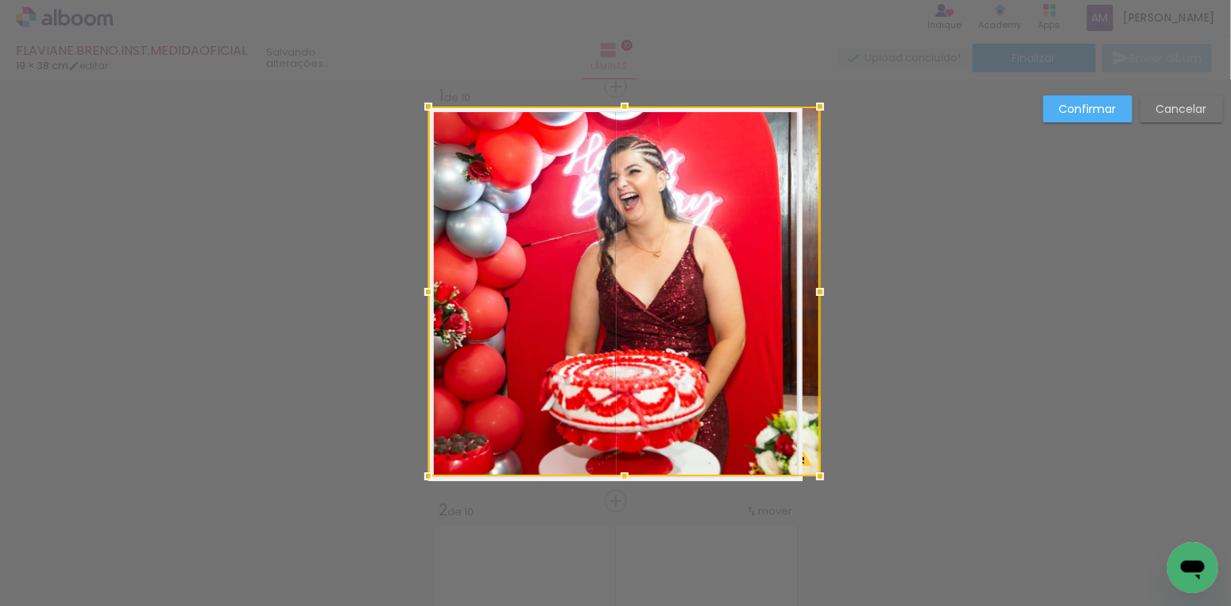
drag, startPoint x: 802, startPoint y: 289, endPoint x: 820, endPoint y: 285, distance: 18.7
click at [820, 285] on div at bounding box center [821, 292] width 32 height 32
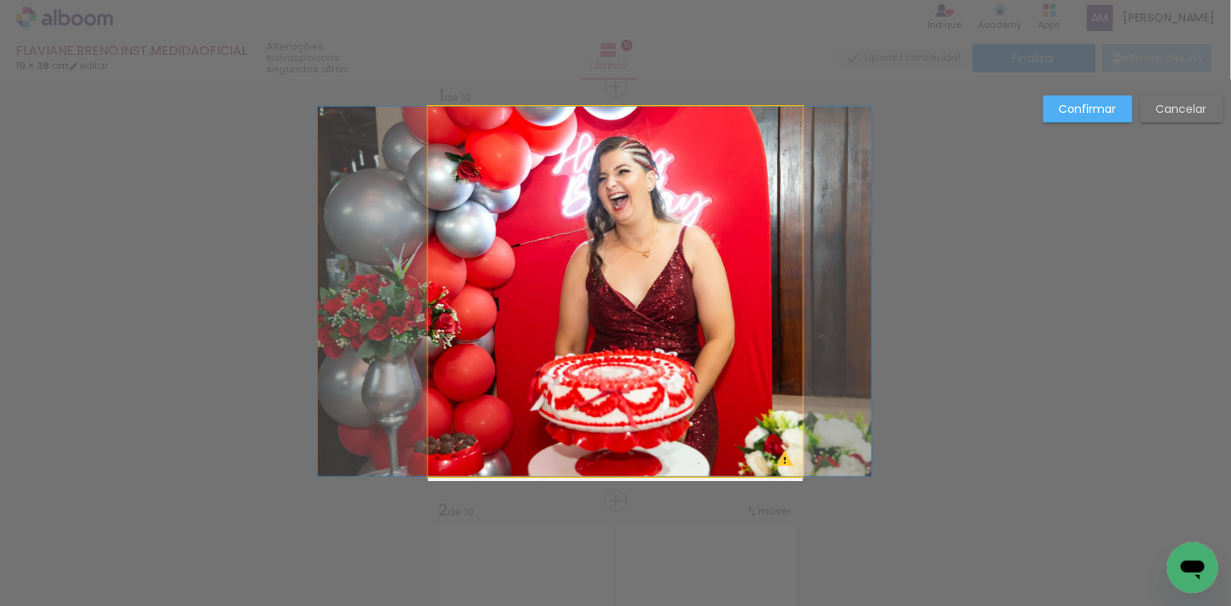
click at [618, 338] on quentale-photo at bounding box center [615, 292] width 374 height 370
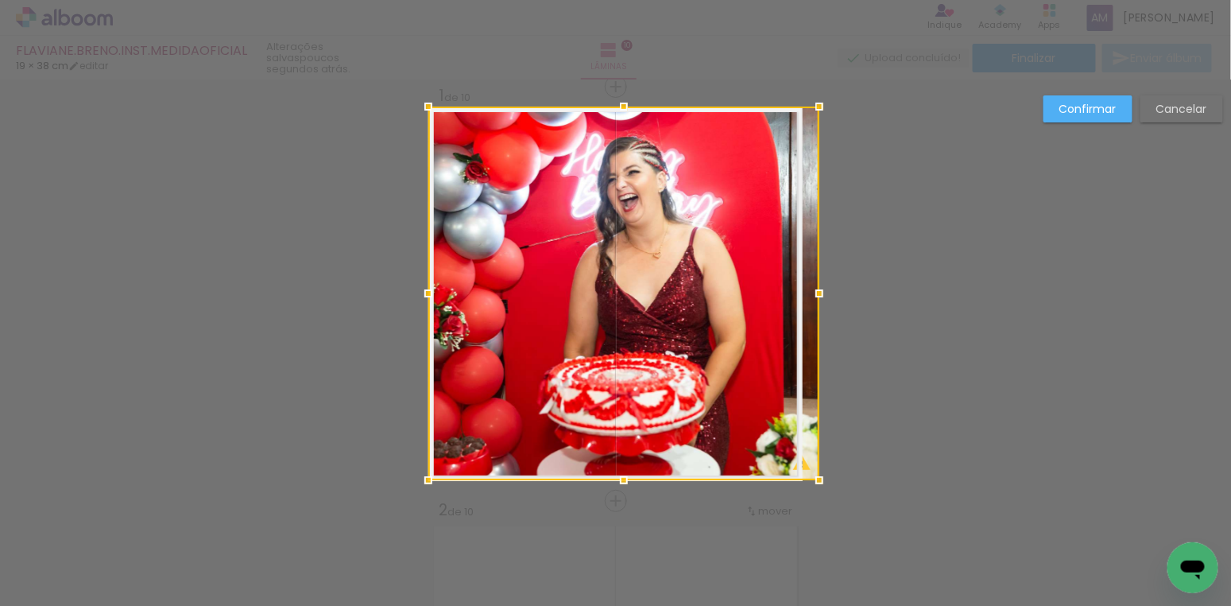
drag, startPoint x: 804, startPoint y: 476, endPoint x: 786, endPoint y: 491, distance: 23.1
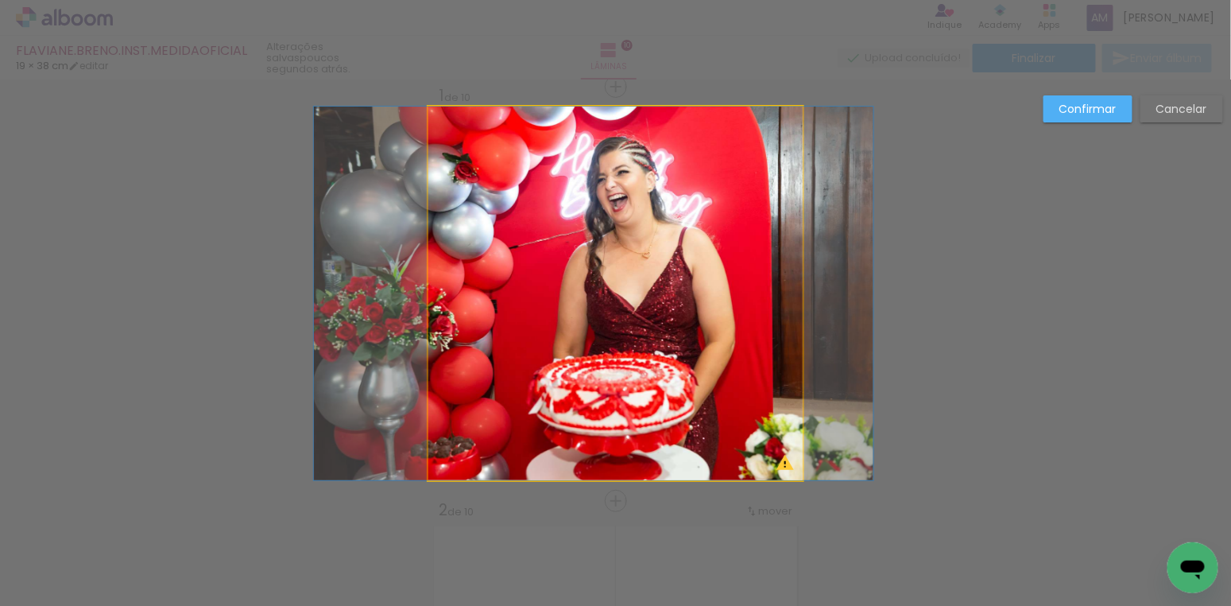
click at [699, 281] on quentale-photo at bounding box center [615, 294] width 374 height 374
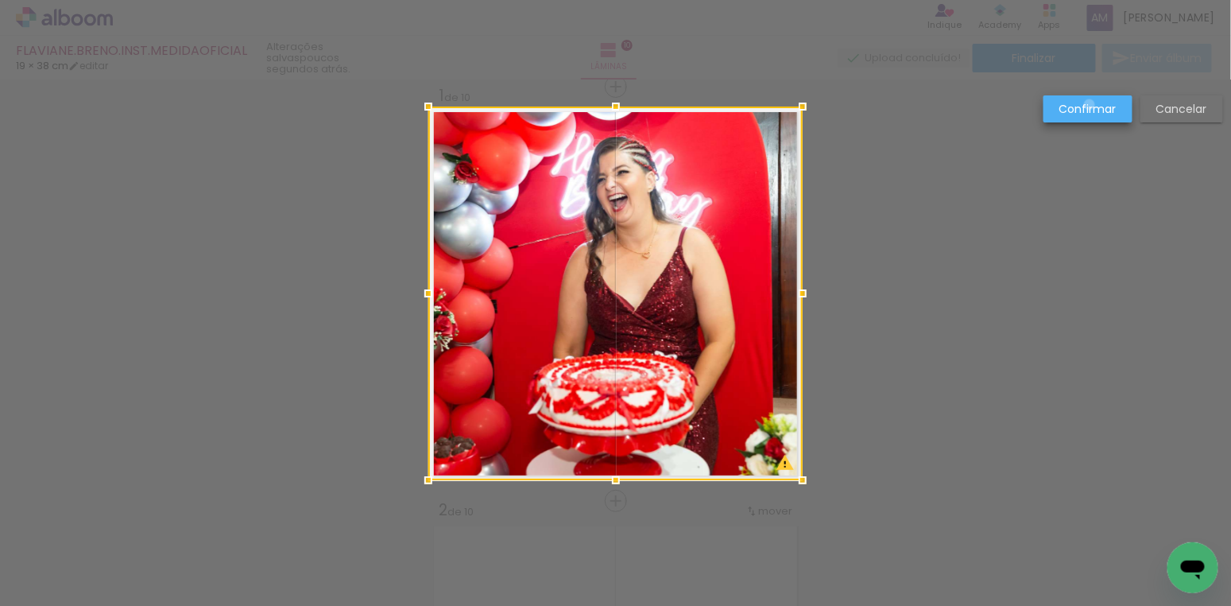
click at [0, 0] on slot "Confirmar" at bounding box center [0, 0] width 0 height 0
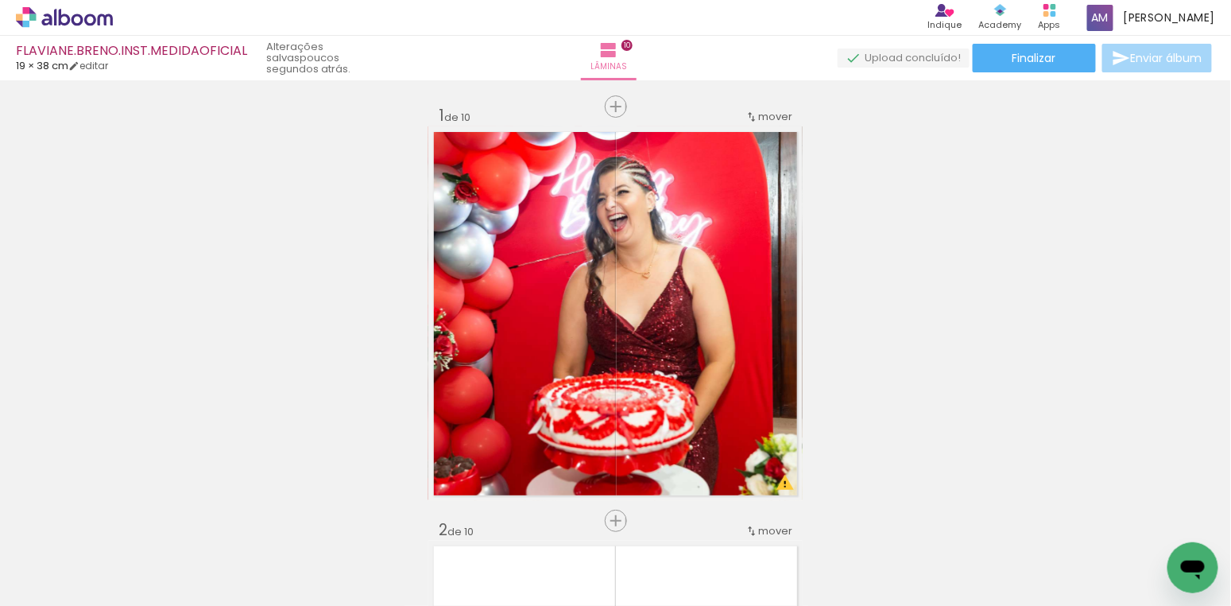
scroll to position [15, 0]
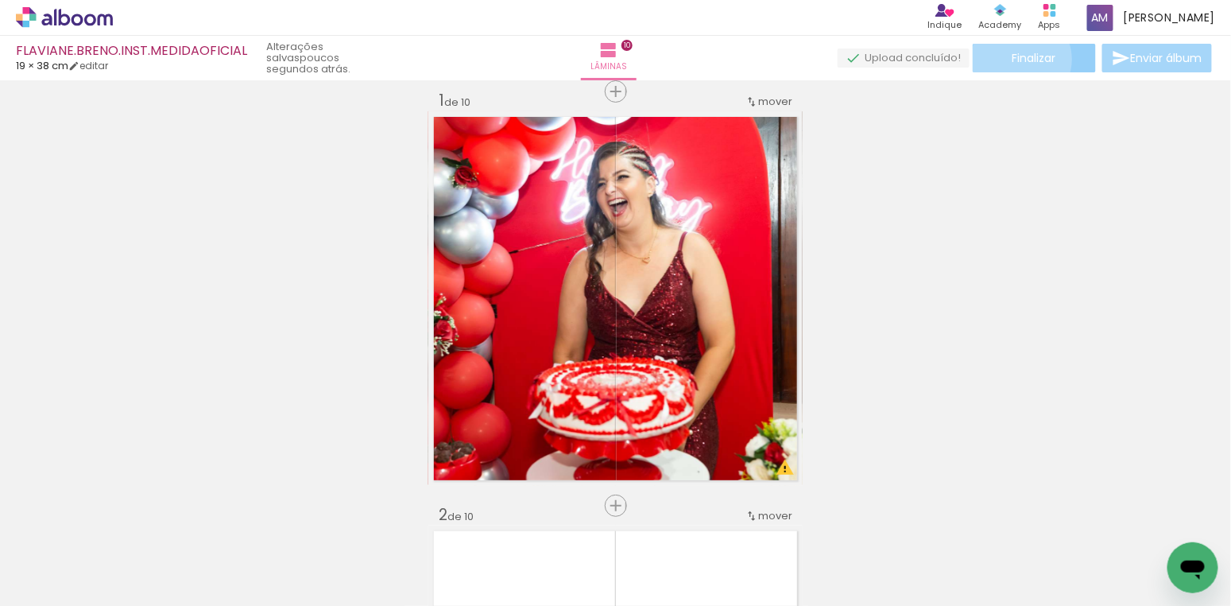
click at [1017, 59] on span "Finalizar" at bounding box center [1035, 57] width 44 height 11
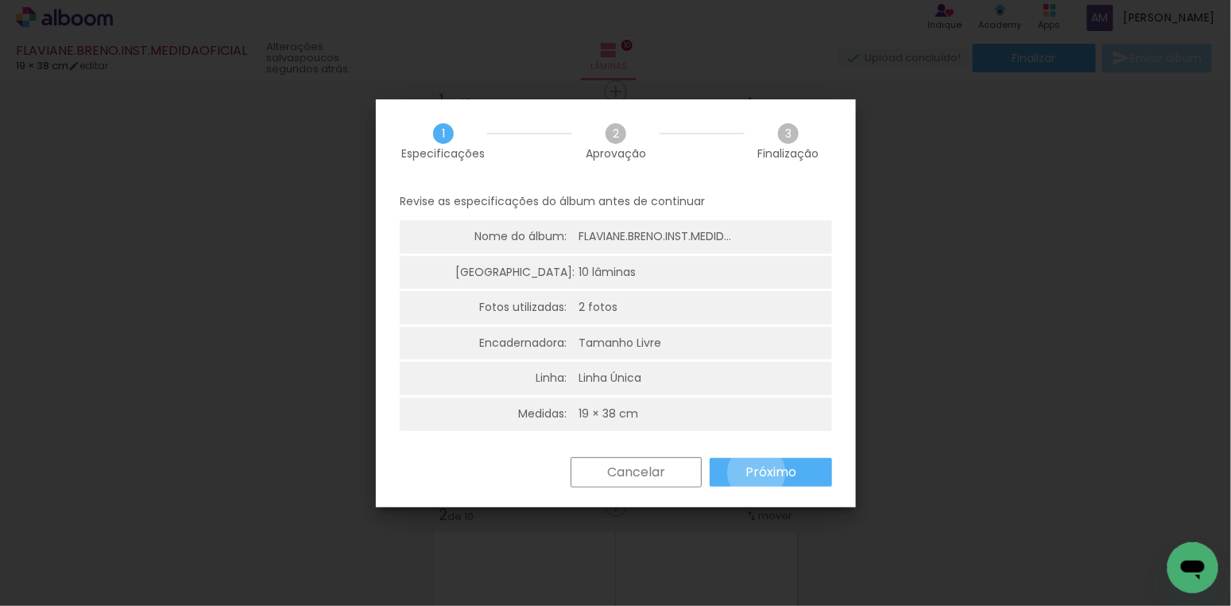
click at [0, 0] on slot "Próximo" at bounding box center [0, 0] width 0 height 0
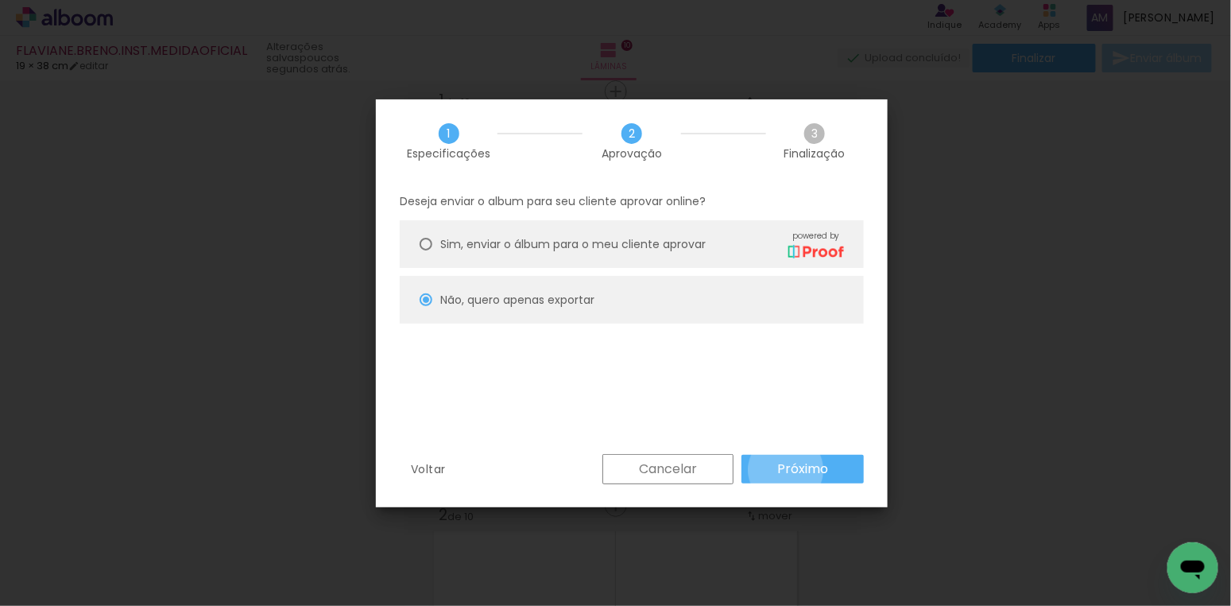
click at [0, 0] on slot "Próximo" at bounding box center [0, 0] width 0 height 0
type input "Alta, 300 DPI"
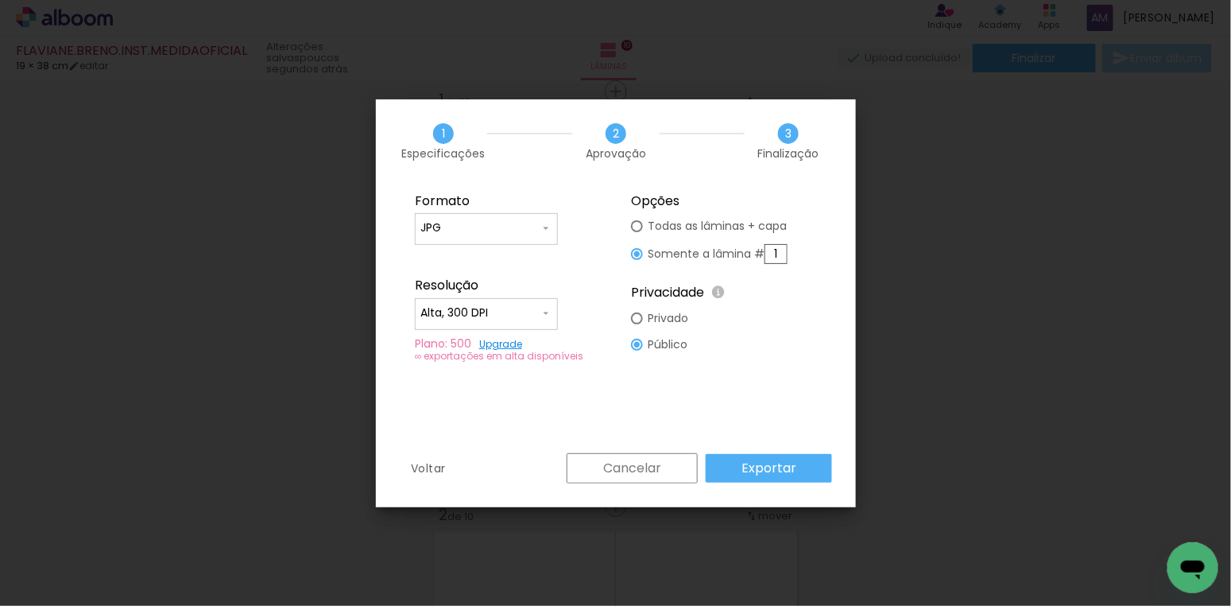
click at [0, 0] on slot "Exportar" at bounding box center [0, 0] width 0 height 0
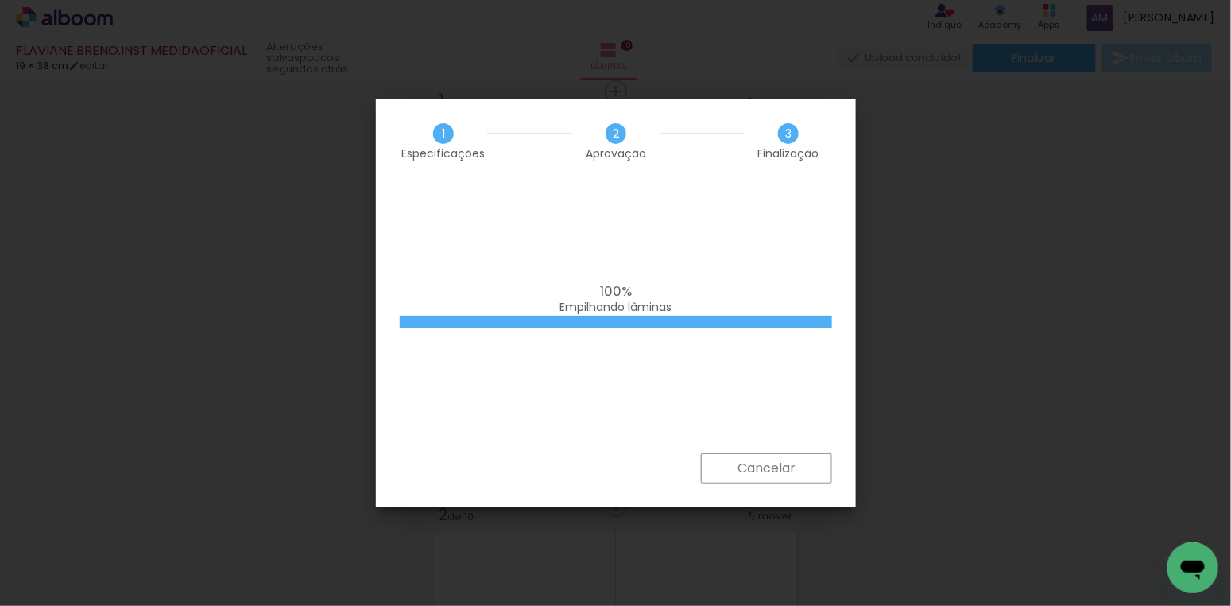
click at [952, 286] on iron-overlay-backdrop at bounding box center [615, 303] width 1231 height 606
click at [712, 264] on div "100% Empilhando lâminas" at bounding box center [616, 318] width 480 height 270
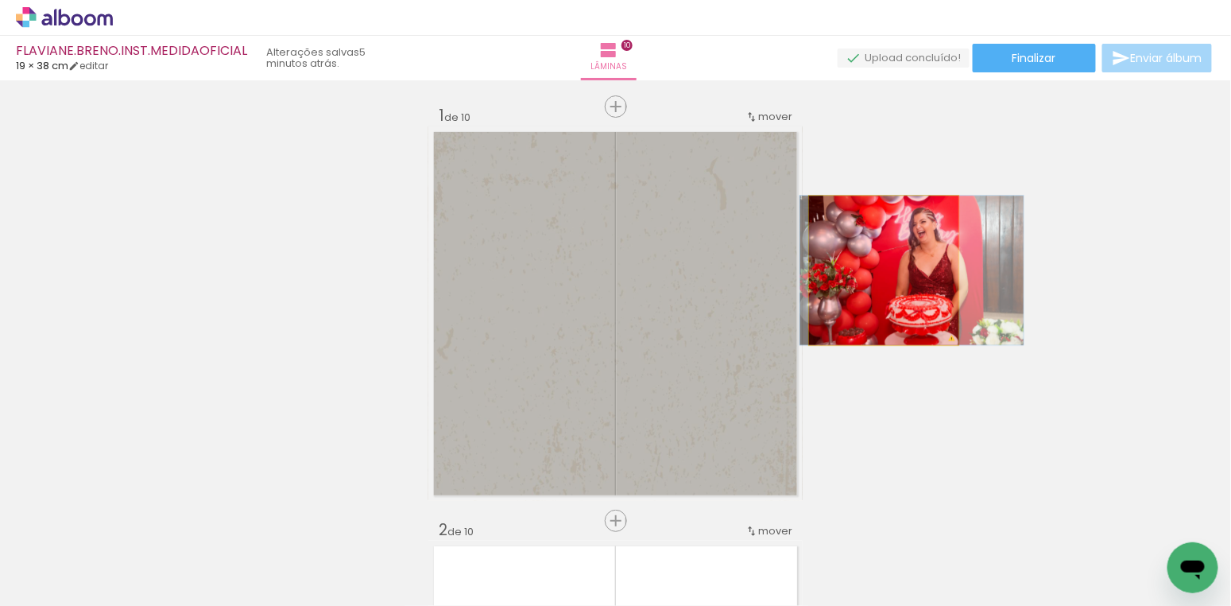
drag, startPoint x: 708, startPoint y: 257, endPoint x: 885, endPoint y: 270, distance: 177.0
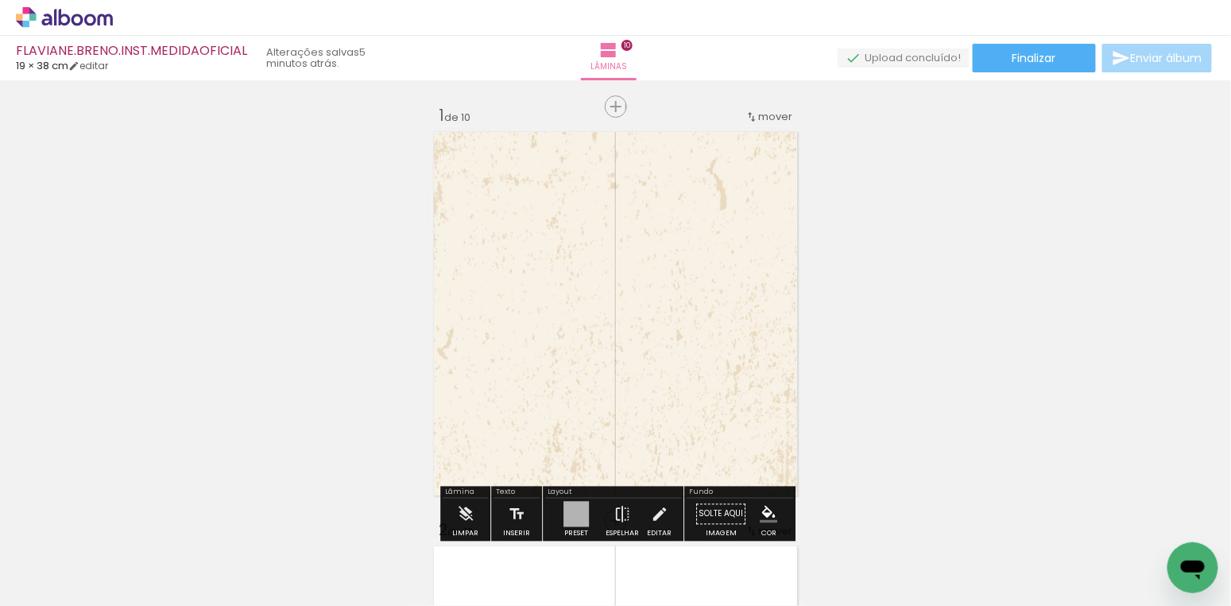
click at [277, 555] on div at bounding box center [248, 551] width 79 height 52
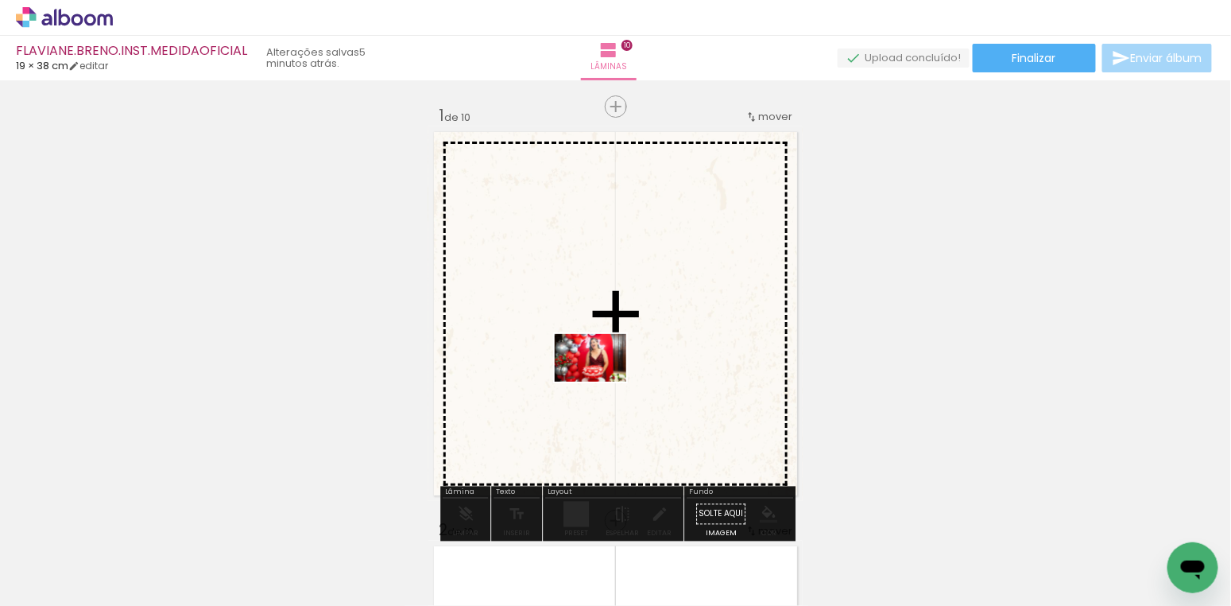
drag, startPoint x: 277, startPoint y: 554, endPoint x: 603, endPoint y: 382, distance: 368.8
click at [603, 382] on quentale-workspace at bounding box center [615, 303] width 1231 height 606
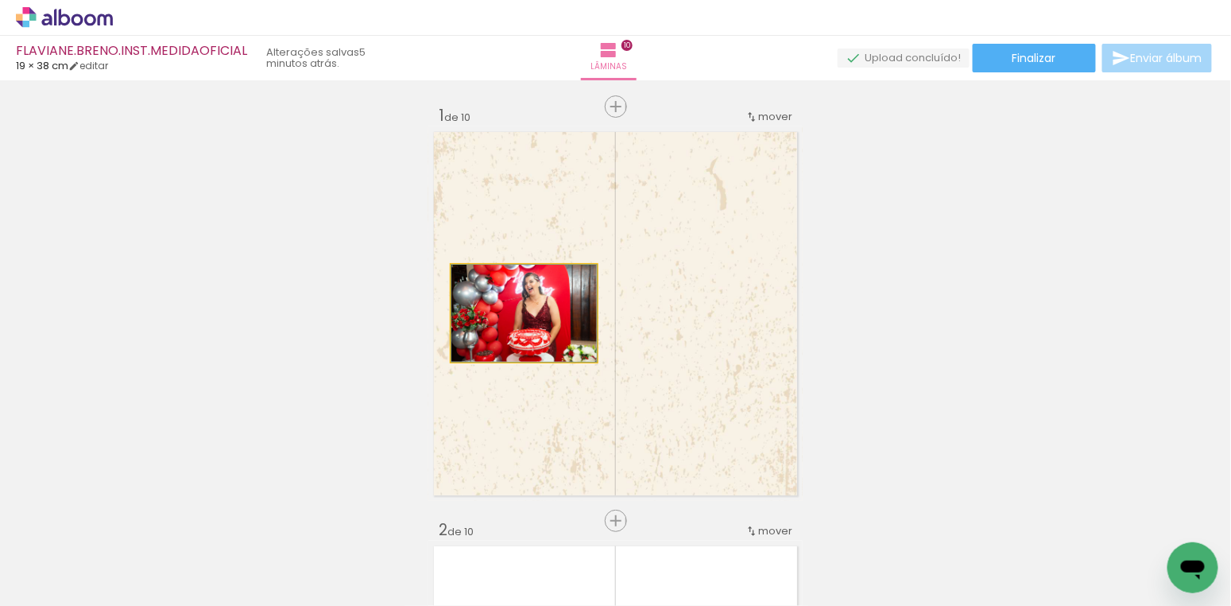
click at [551, 334] on quentale-photo at bounding box center [524, 313] width 145 height 97
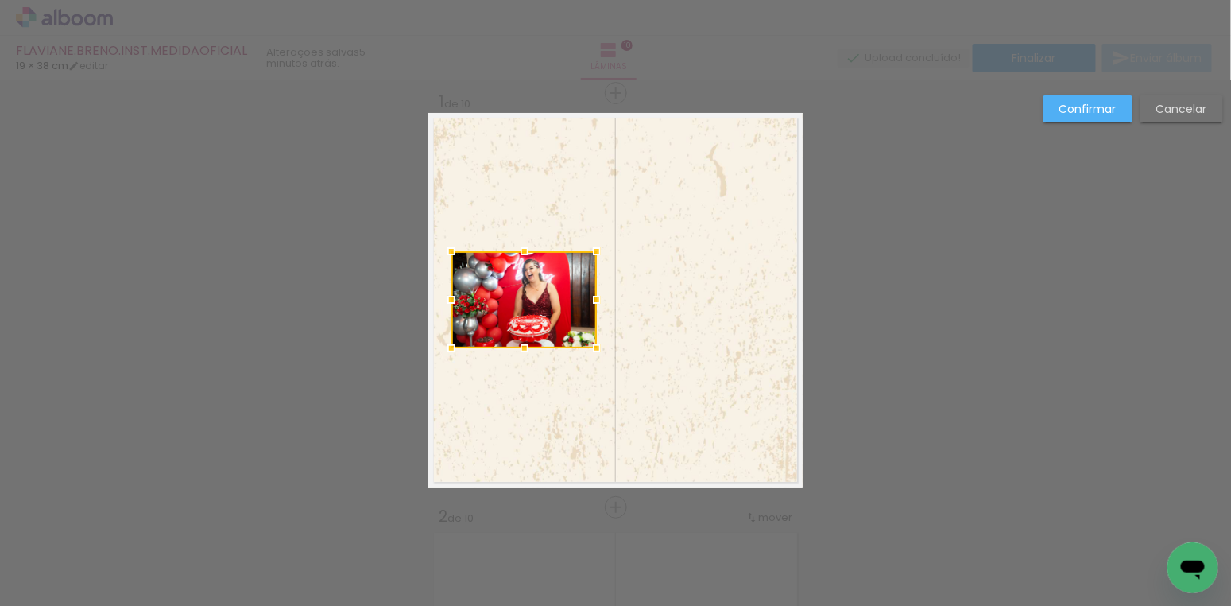
scroll to position [20, 0]
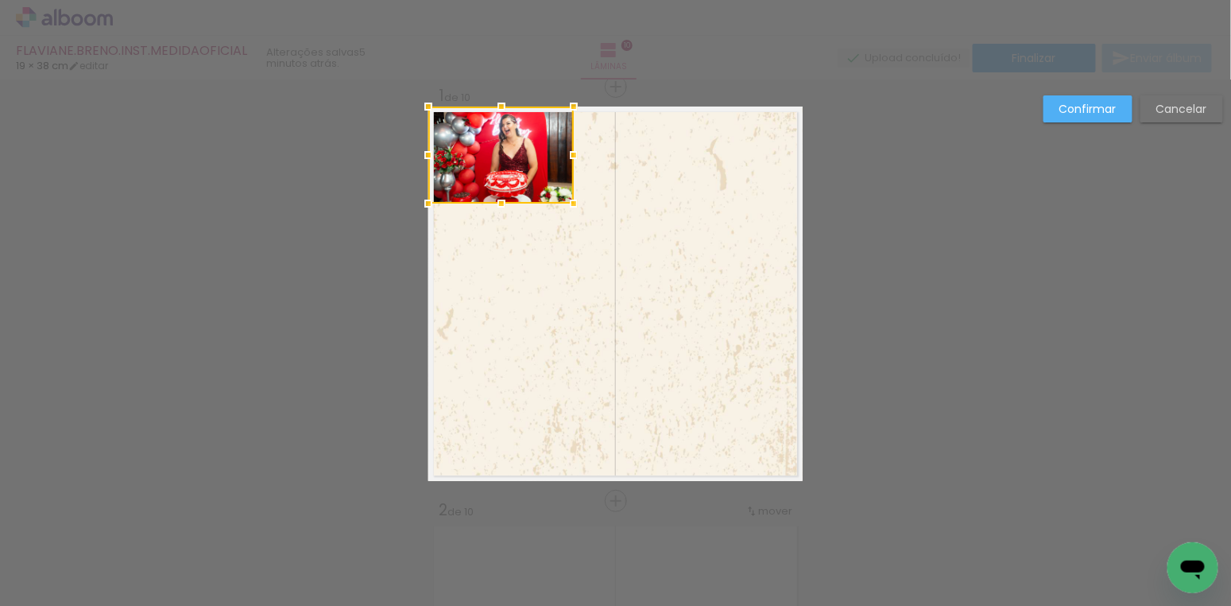
drag, startPoint x: 513, startPoint y: 267, endPoint x: 473, endPoint y: 93, distance: 178.6
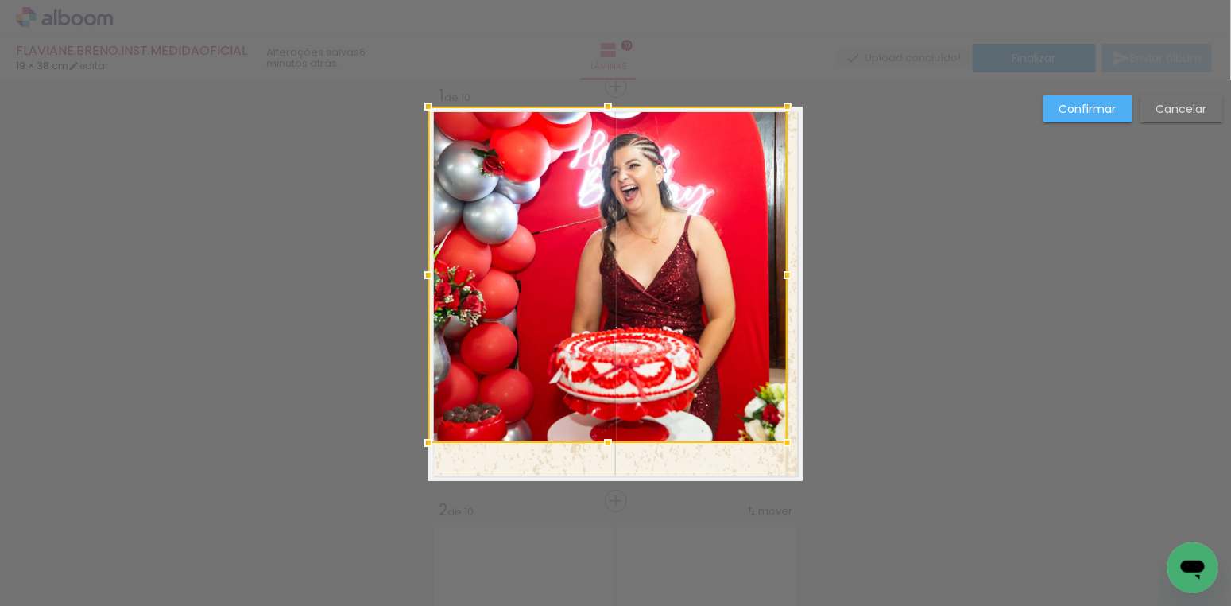
drag, startPoint x: 573, startPoint y: 206, endPoint x: 786, endPoint y: 489, distance: 354.2
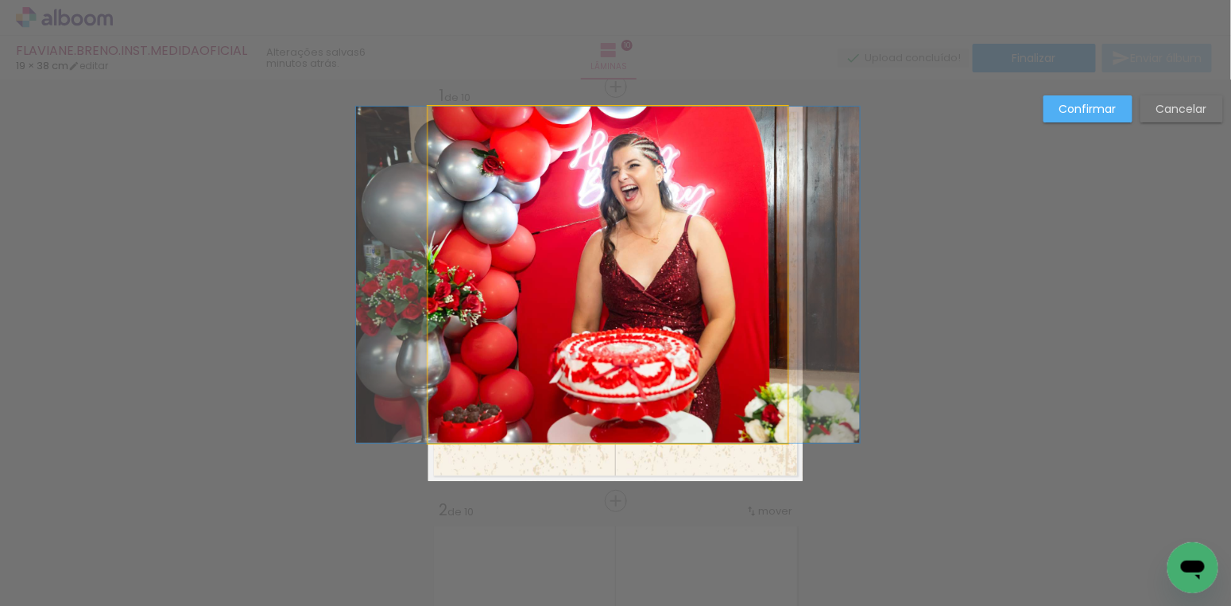
click at [697, 369] on quentale-photo at bounding box center [607, 275] width 359 height 336
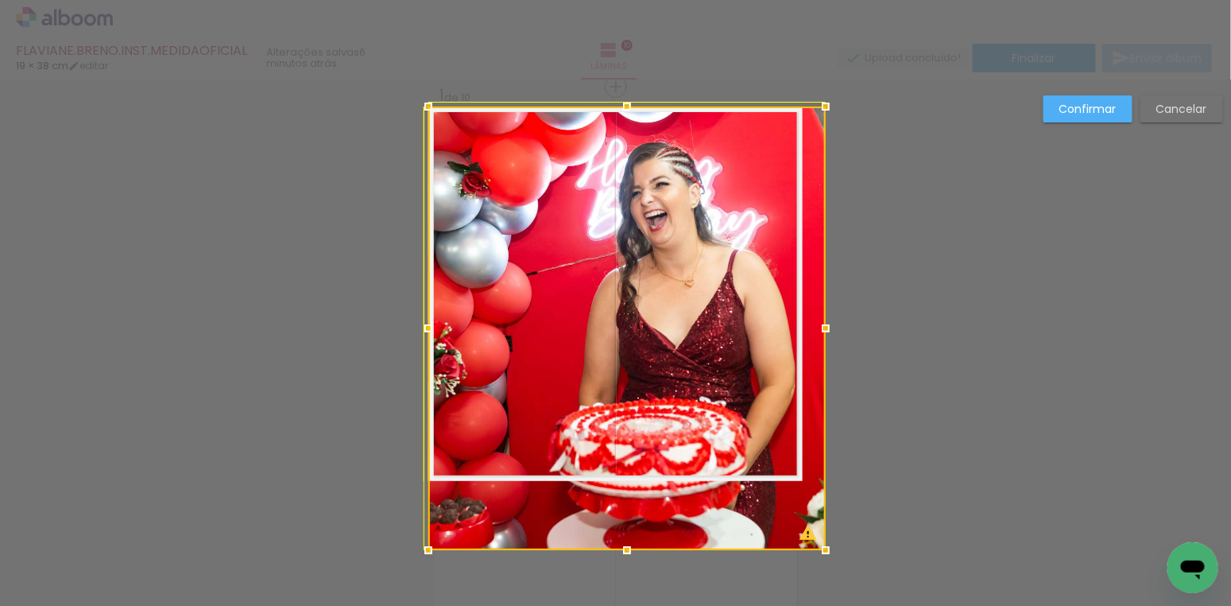
drag, startPoint x: 791, startPoint y: 444, endPoint x: 831, endPoint y: 525, distance: 90.3
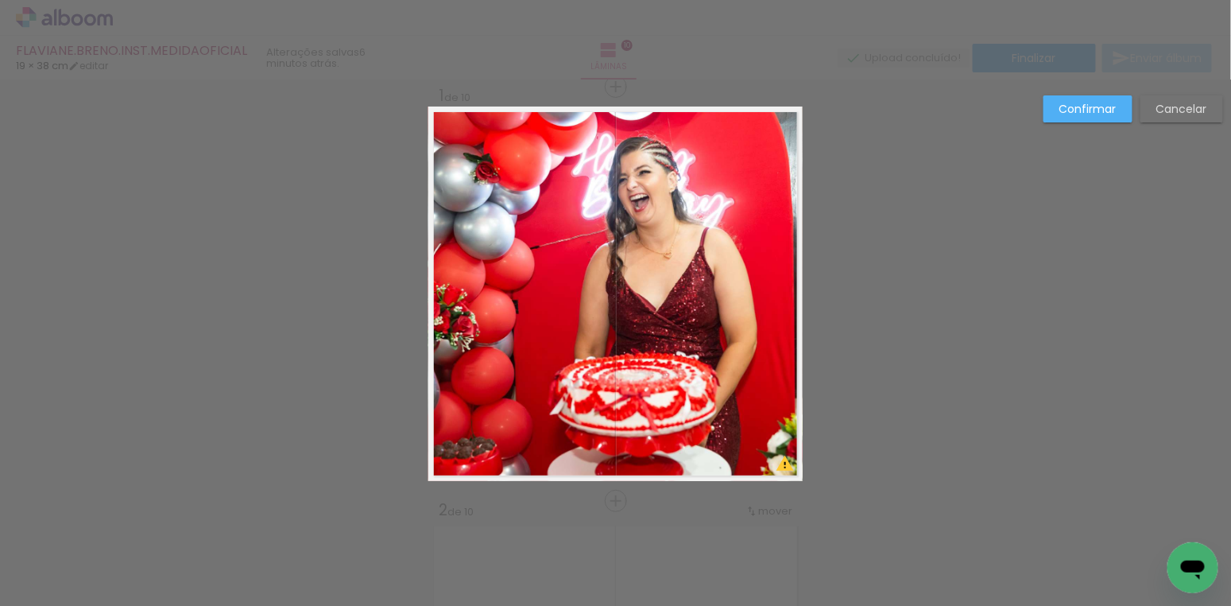
click at [0, 0] on slot "Confirmar" at bounding box center [0, 0] width 0 height 0
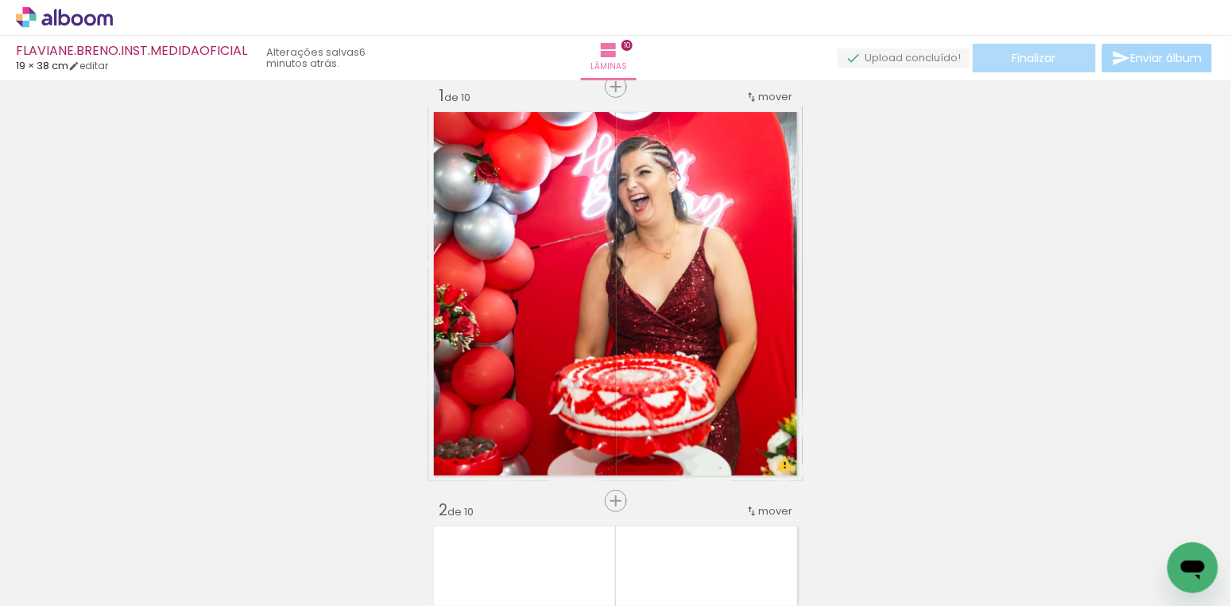
click at [1025, 58] on span "Finalizar" at bounding box center [1035, 57] width 44 height 11
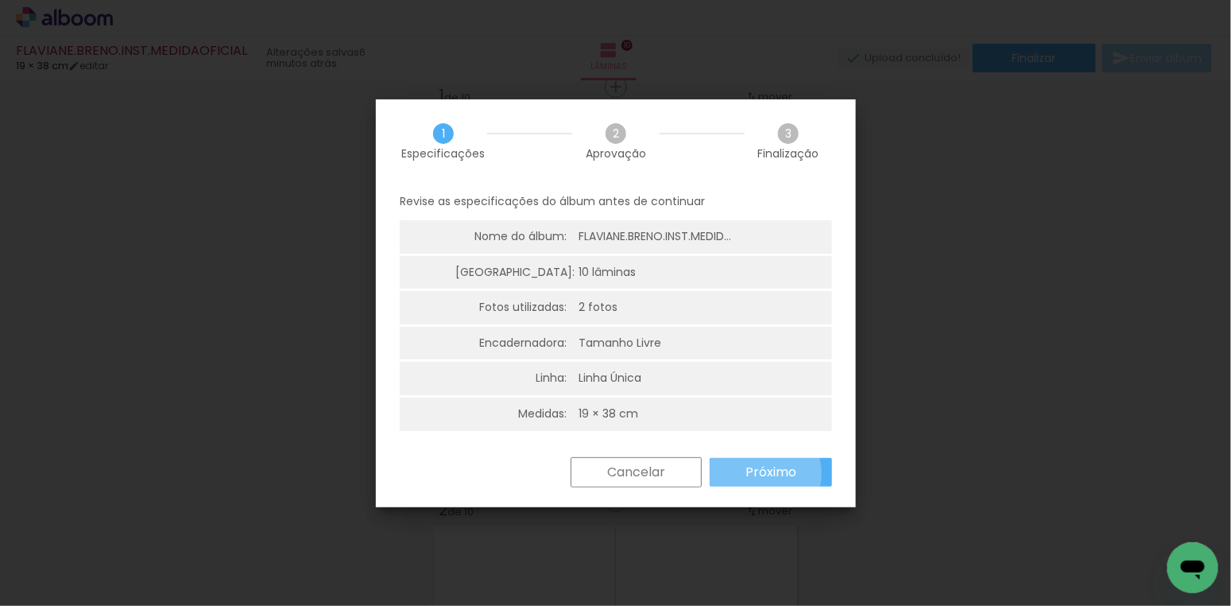
click at [0, 0] on slot "Próximo" at bounding box center [0, 0] width 0 height 0
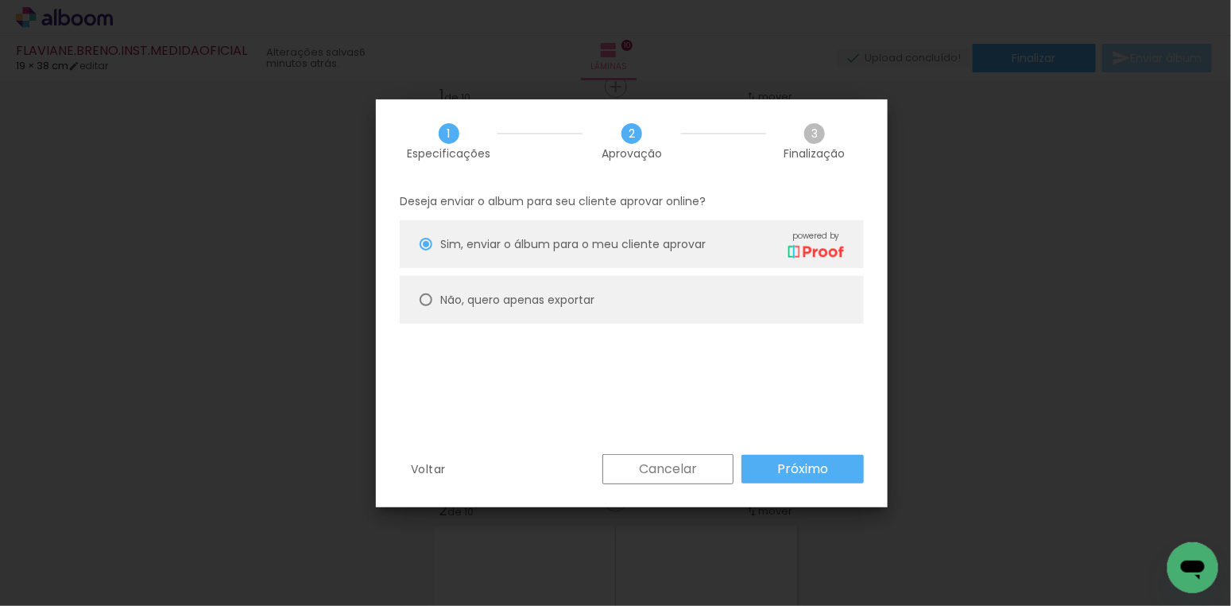
click at [422, 296] on div at bounding box center [426, 299] width 13 height 13
type paper-radio-button "on"
click at [0, 0] on slot "Próximo" at bounding box center [0, 0] width 0 height 0
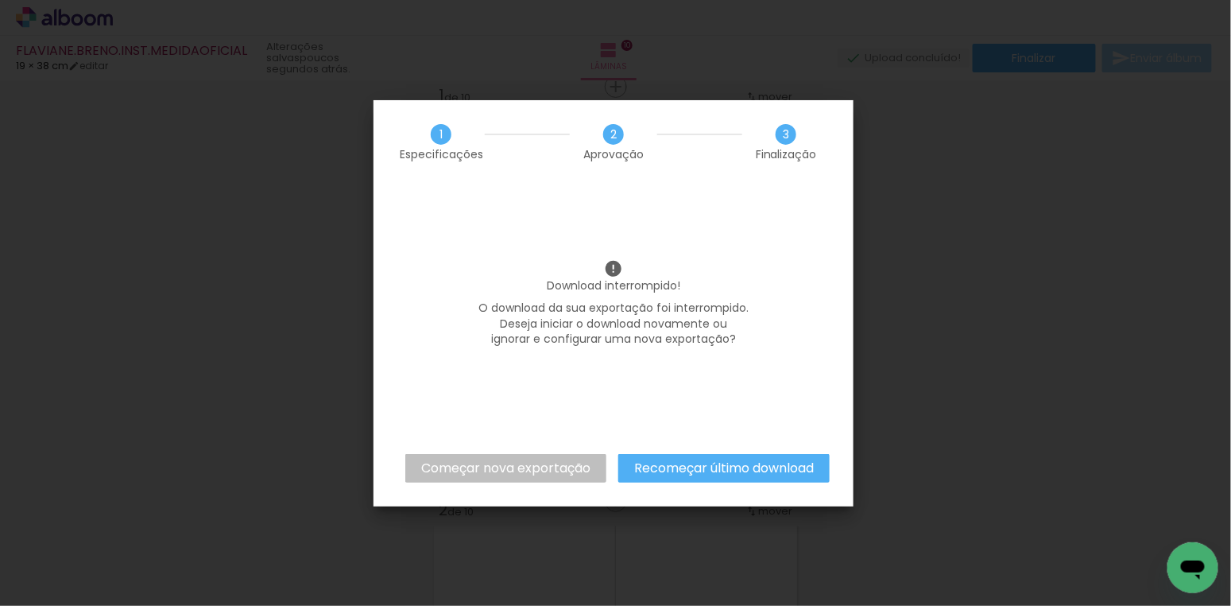
click at [0, 0] on slot "Recomeçar último download" at bounding box center [0, 0] width 0 height 0
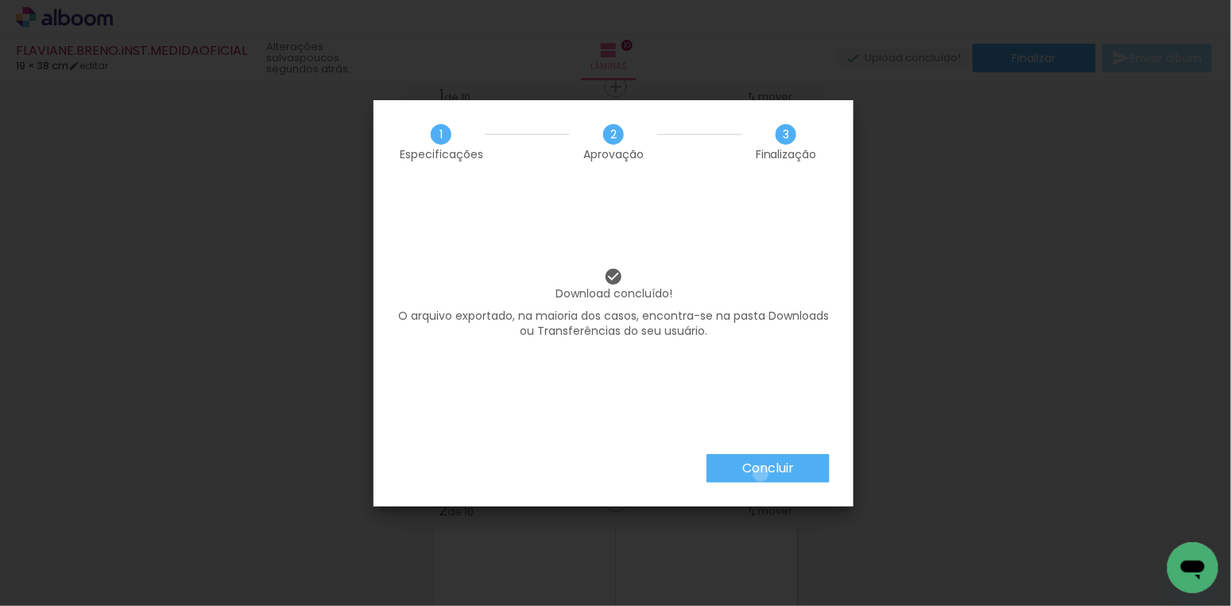
click at [0, 0] on slot "Concluir" at bounding box center [0, 0] width 0 height 0
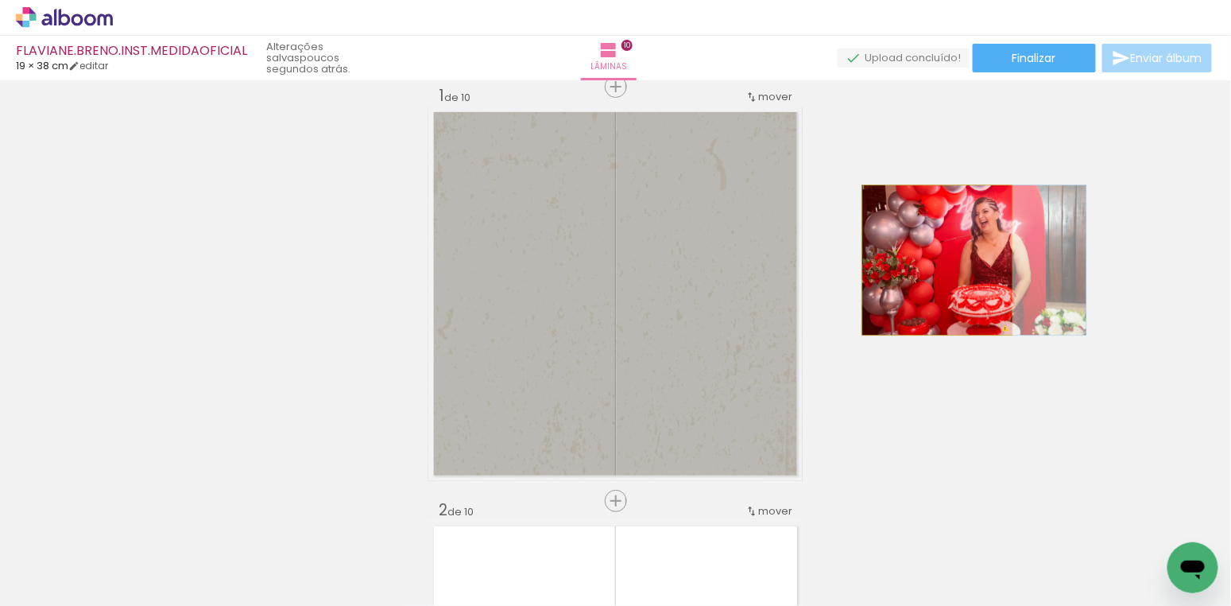
drag, startPoint x: 697, startPoint y: 273, endPoint x: 938, endPoint y: 260, distance: 241.3
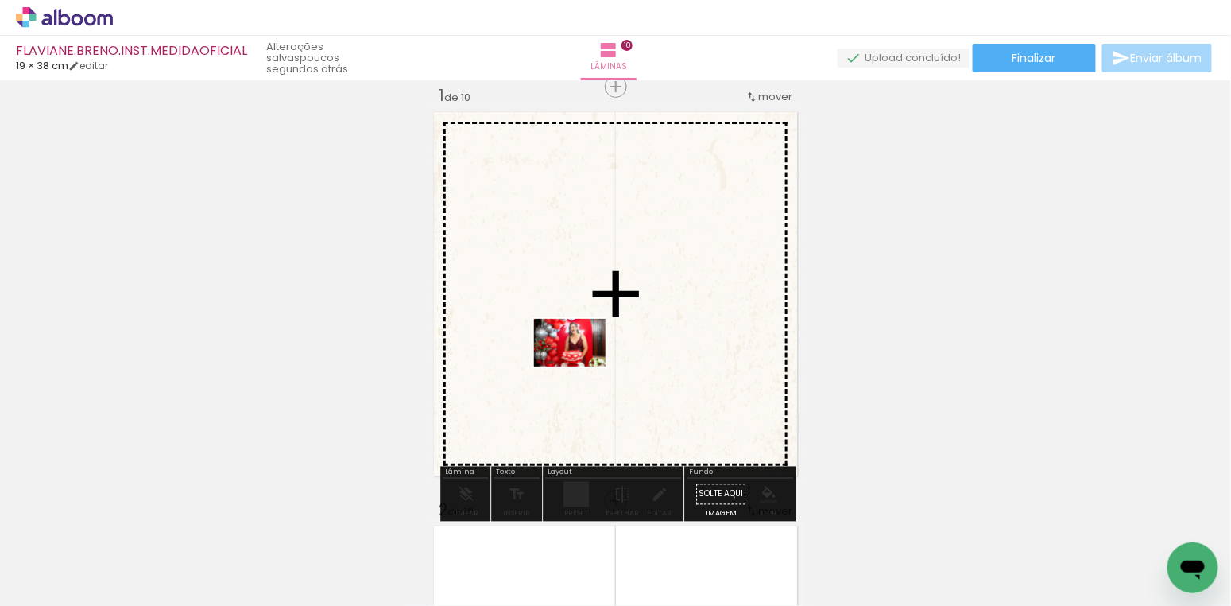
drag, startPoint x: 266, startPoint y: 538, endPoint x: 580, endPoint y: 348, distance: 367.0
click at [580, 348] on quentale-workspace at bounding box center [615, 303] width 1231 height 606
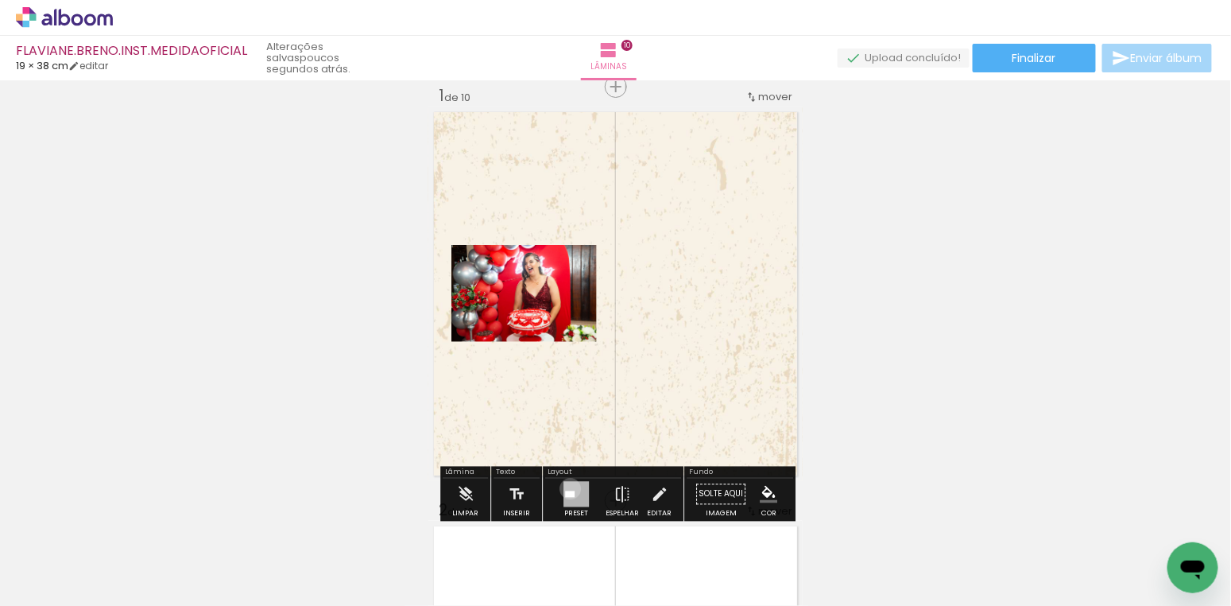
click at [567, 488] on div at bounding box center [576, 494] width 25 height 25
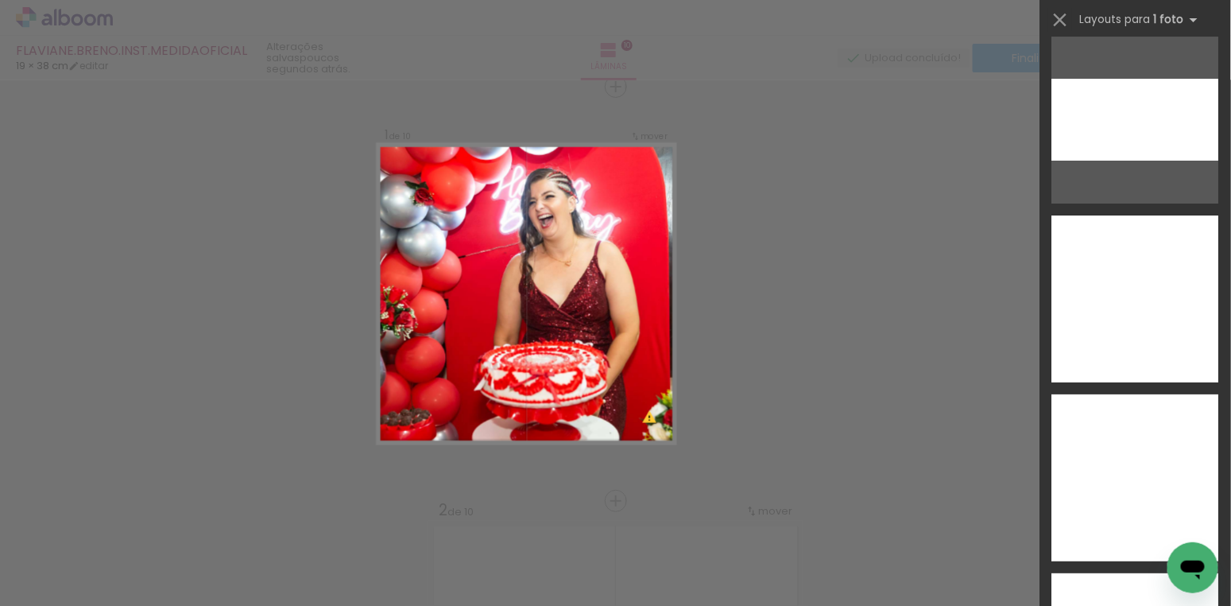
scroll to position [6199, 0]
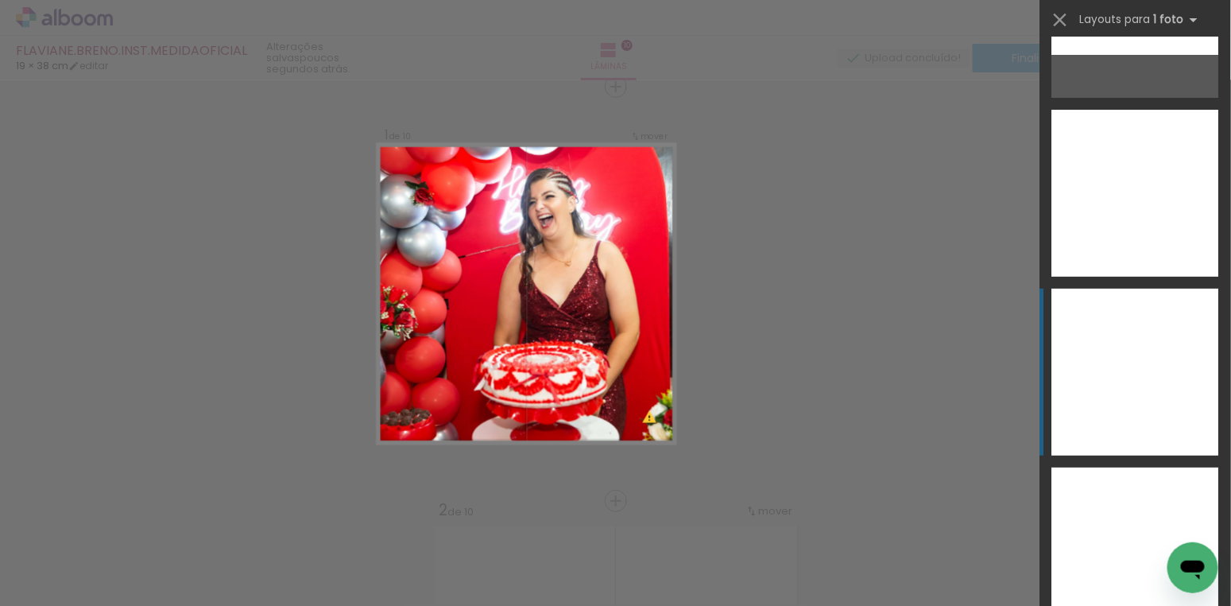
click at [1134, 351] on div at bounding box center [1136, 372] width 167 height 167
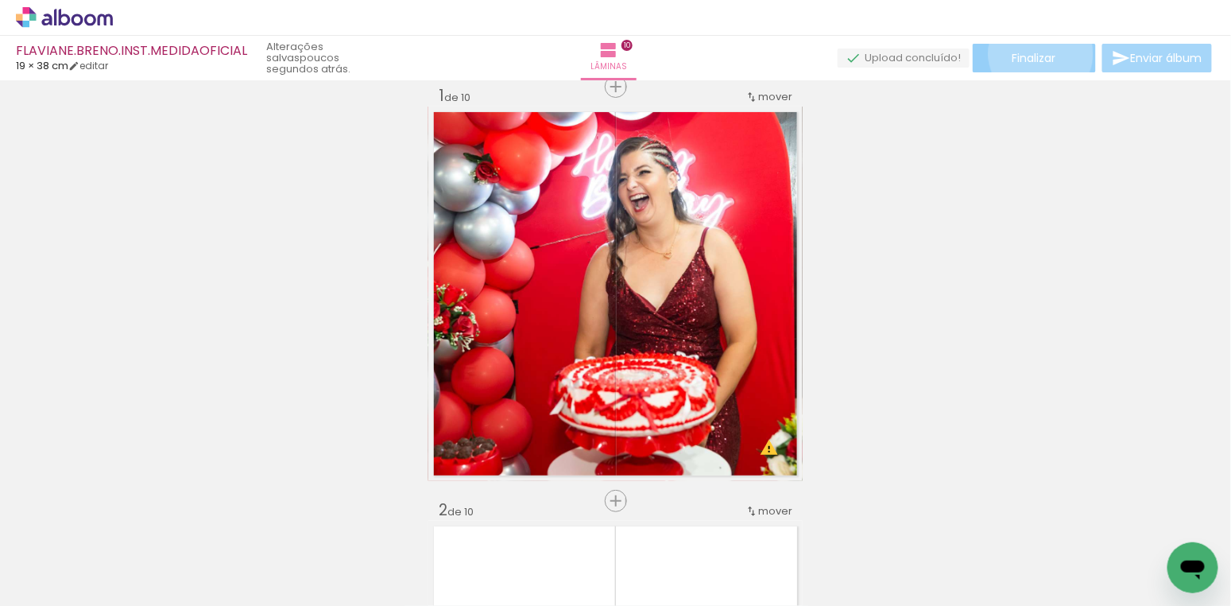
click at [1036, 53] on span "Finalizar" at bounding box center [1035, 57] width 44 height 11
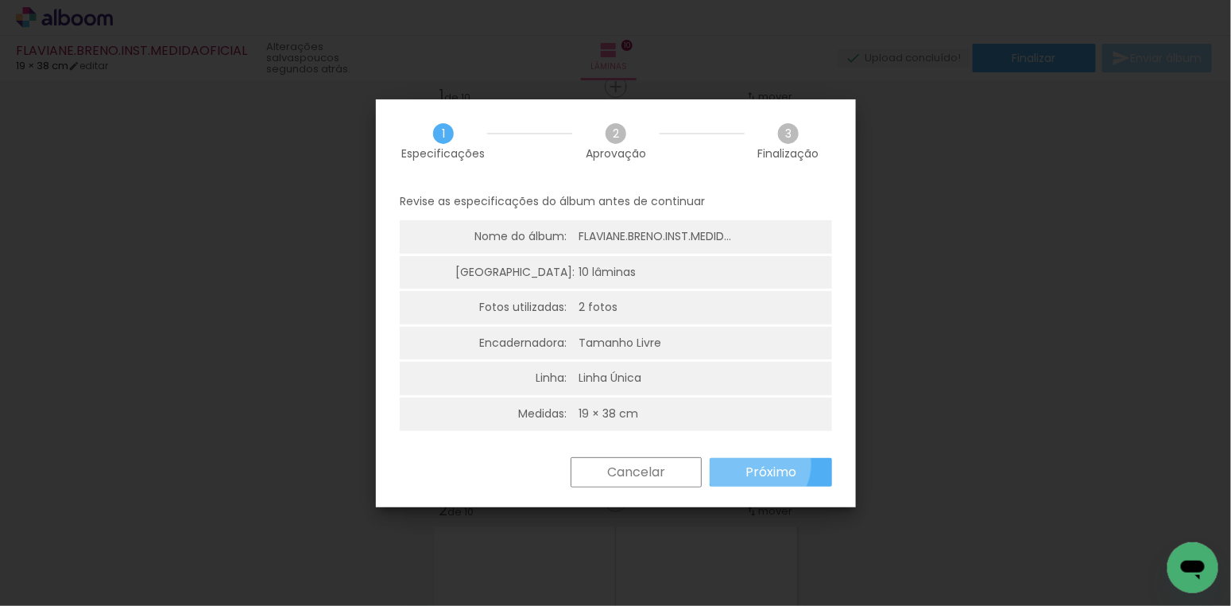
click at [0, 0] on slot "Próximo" at bounding box center [0, 0] width 0 height 0
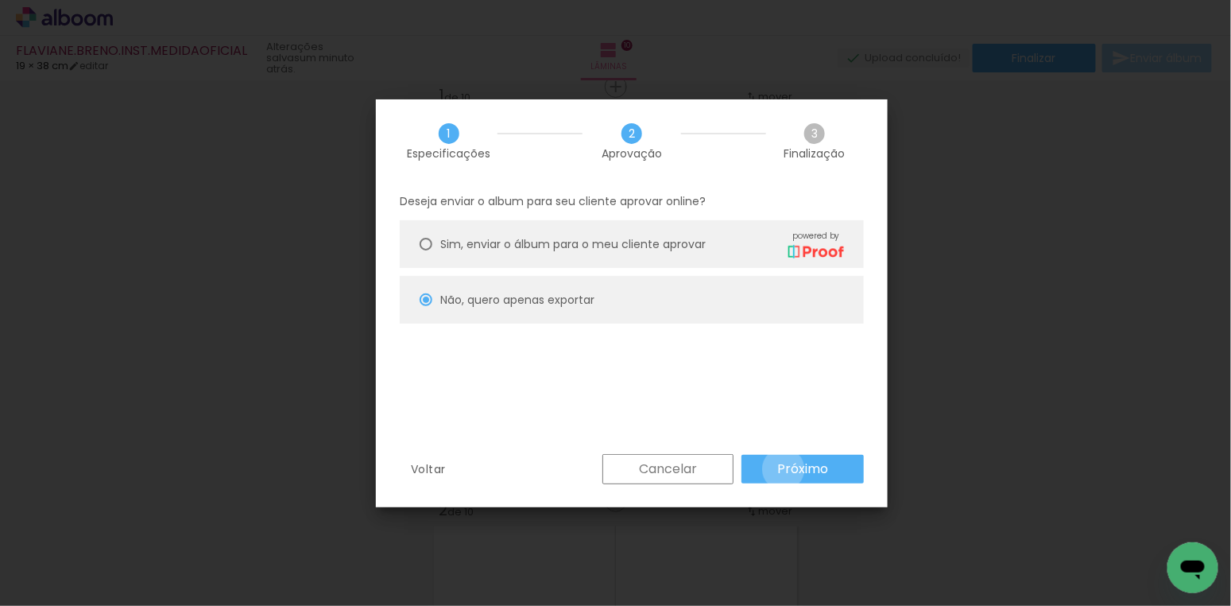
click at [0, 0] on slot "Próximo" at bounding box center [0, 0] width 0 height 0
type input "Alta, 300 DPI"
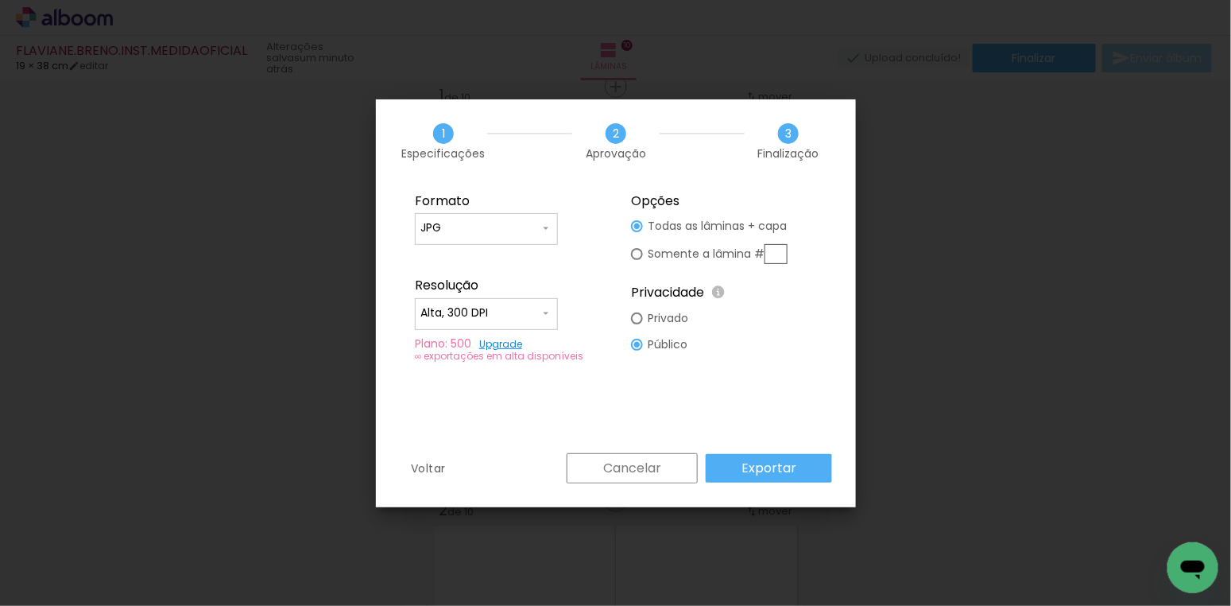
click at [635, 250] on div at bounding box center [637, 254] width 12 height 12
type paper-radio-button "on"
click at [783, 256] on input "text" at bounding box center [776, 254] width 23 height 20
type input "1"
click at [0, 0] on slot "Exportar" at bounding box center [0, 0] width 0 height 0
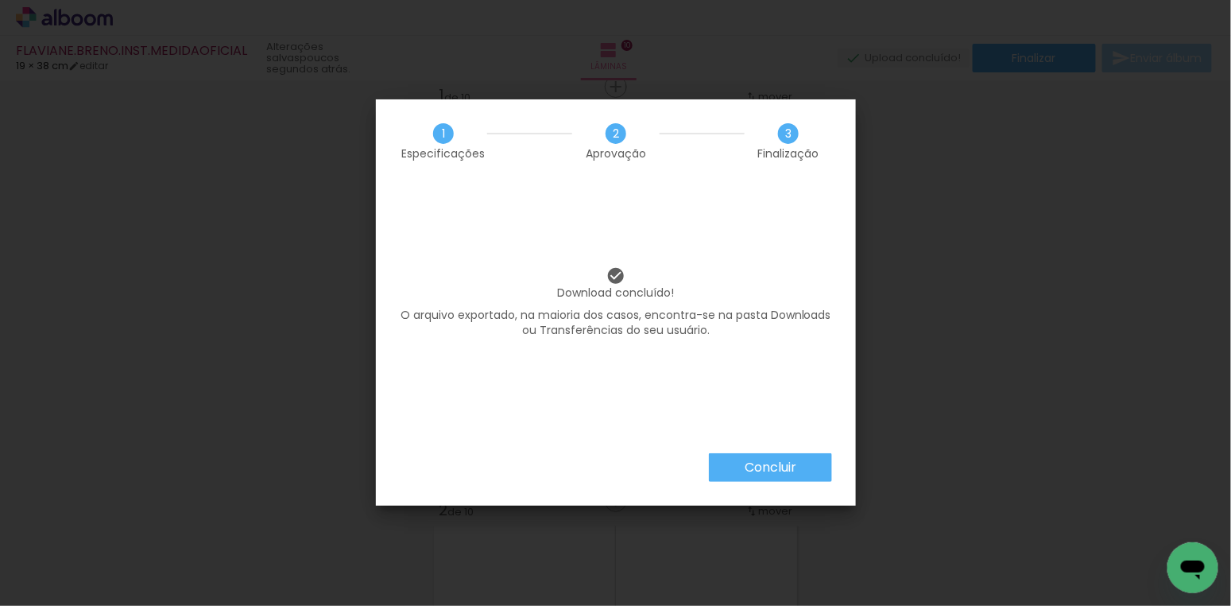
click at [0, 0] on slot "Concluir" at bounding box center [0, 0] width 0 height 0
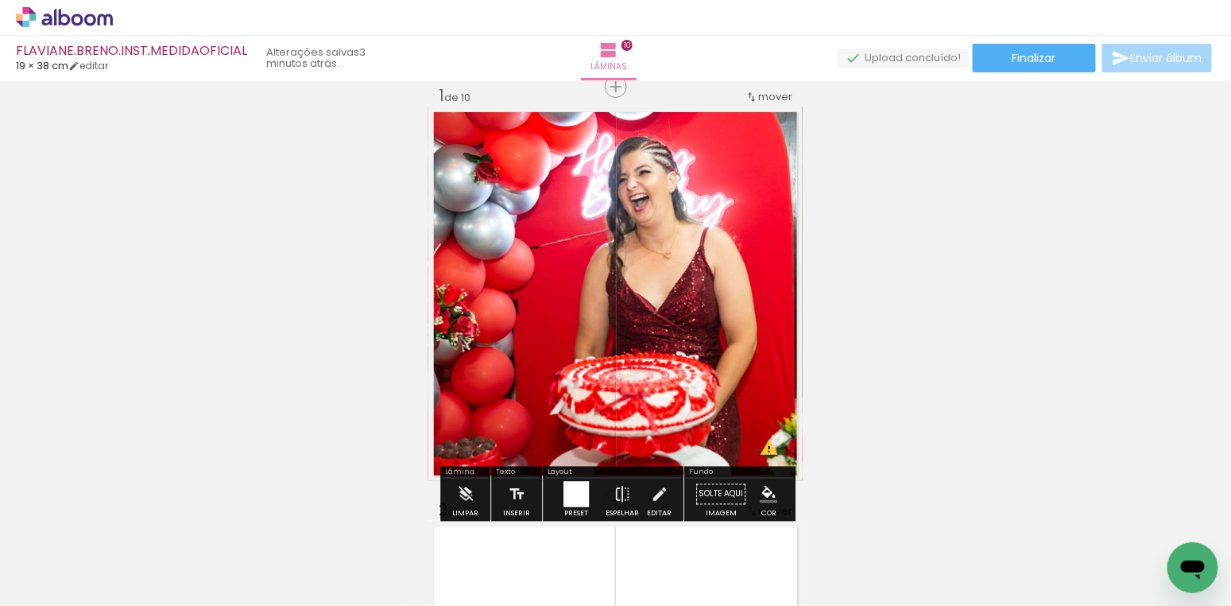
click at [37, 23] on icon at bounding box center [64, 17] width 97 height 21
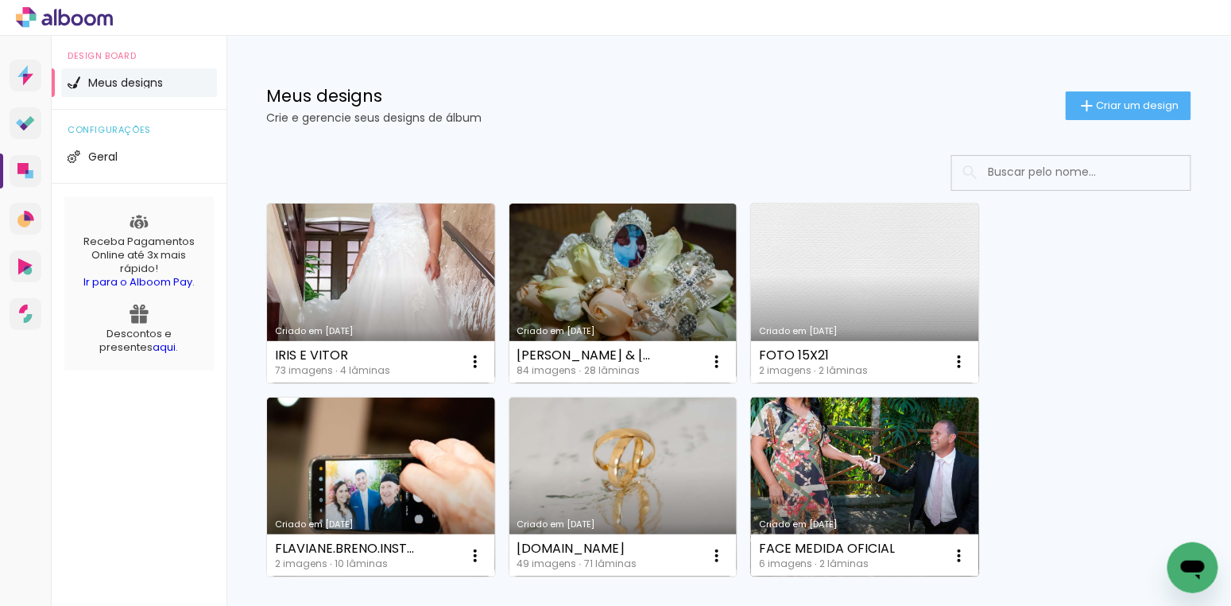
click at [821, 455] on link "Criado em [DATE]" at bounding box center [865, 487] width 228 height 180
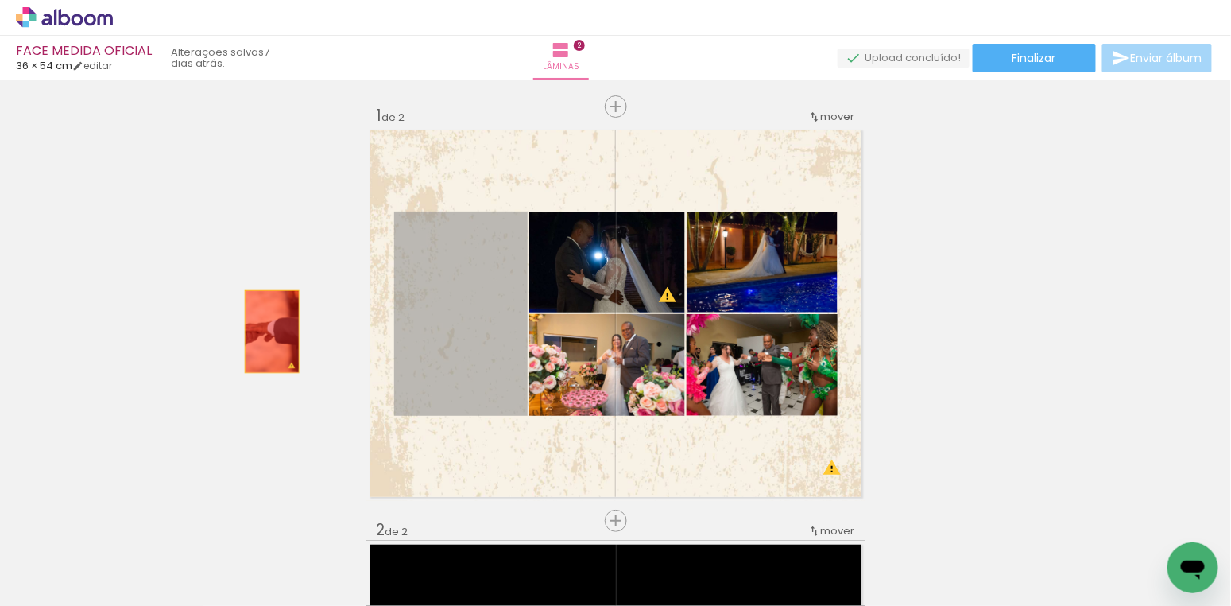
drag, startPoint x: 484, startPoint y: 298, endPoint x: 272, endPoint y: 332, distance: 214.9
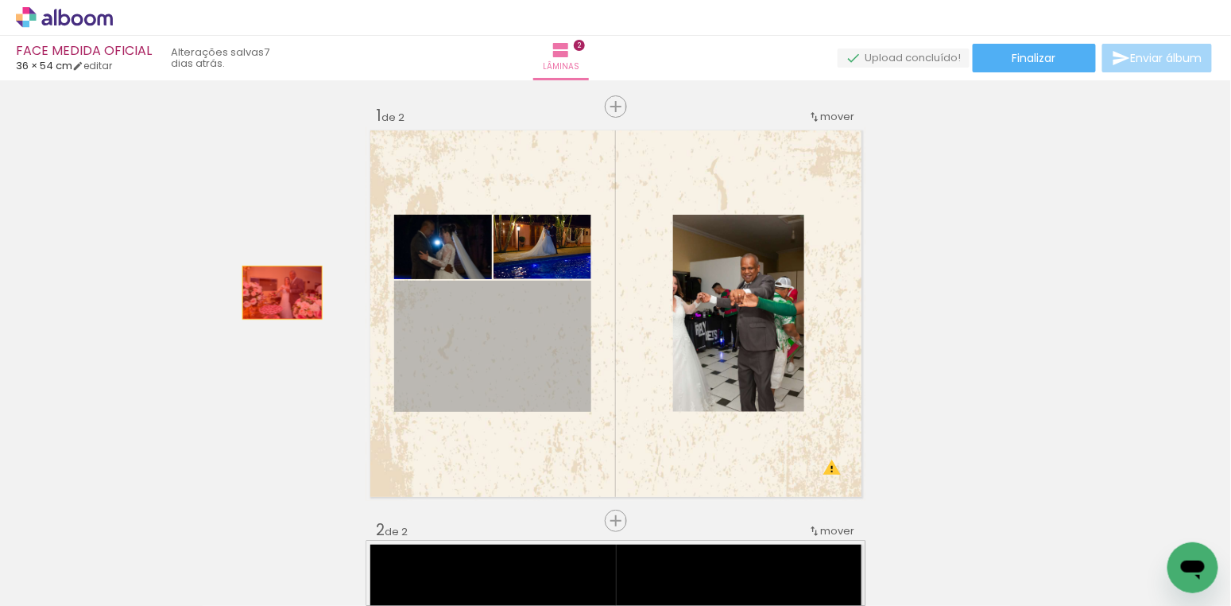
drag, startPoint x: 435, startPoint y: 346, endPoint x: 282, endPoint y: 293, distance: 161.7
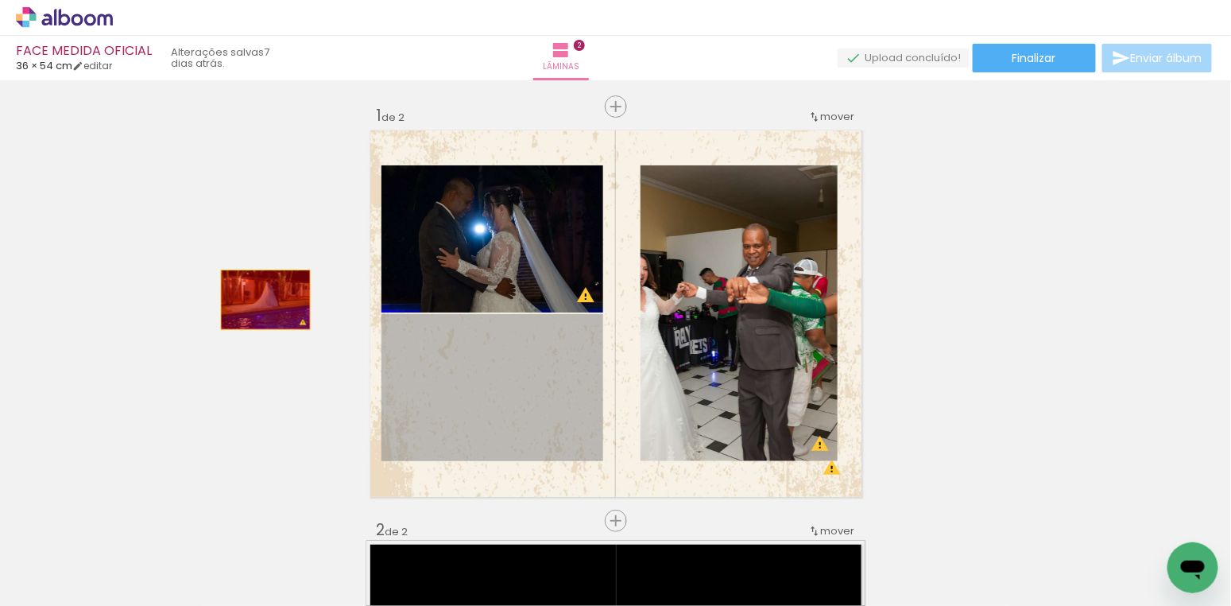
drag, startPoint x: 409, startPoint y: 363, endPoint x: 357, endPoint y: 278, distance: 99.3
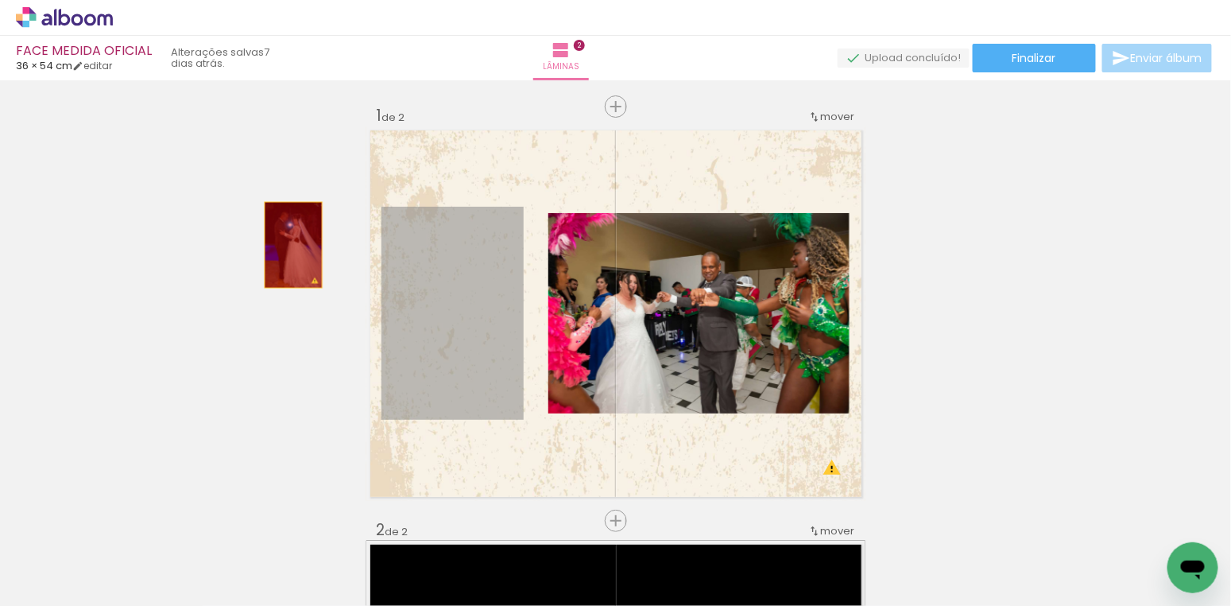
drag, startPoint x: 427, startPoint y: 261, endPoint x: 293, endPoint y: 245, distance: 134.5
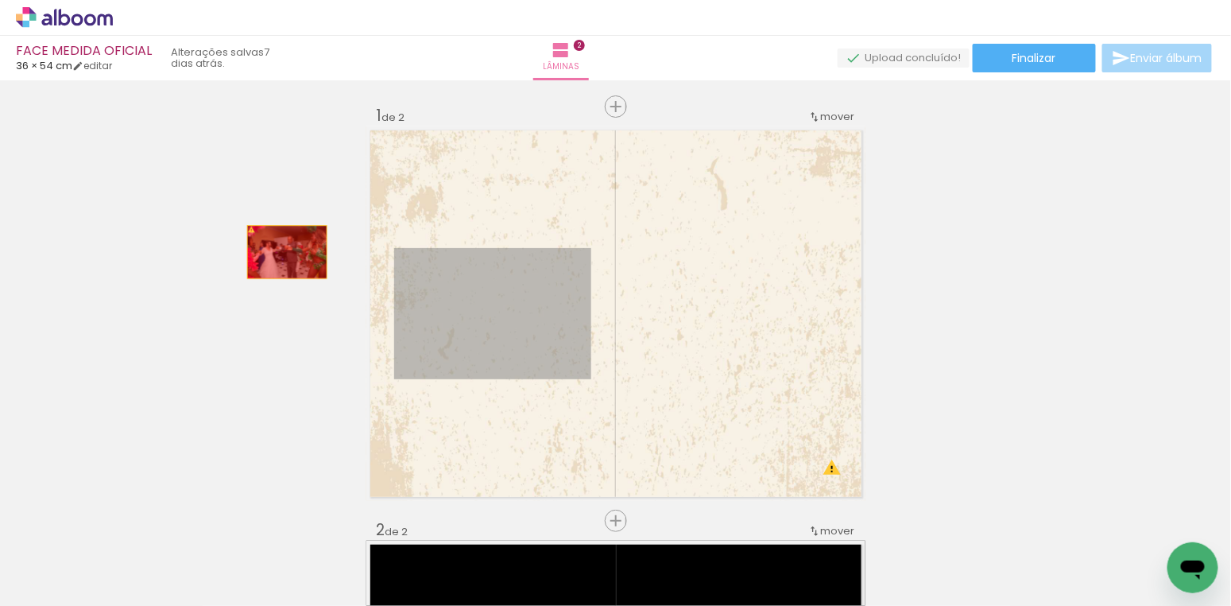
drag, startPoint x: 458, startPoint y: 306, endPoint x: 287, endPoint y: 252, distance: 179.3
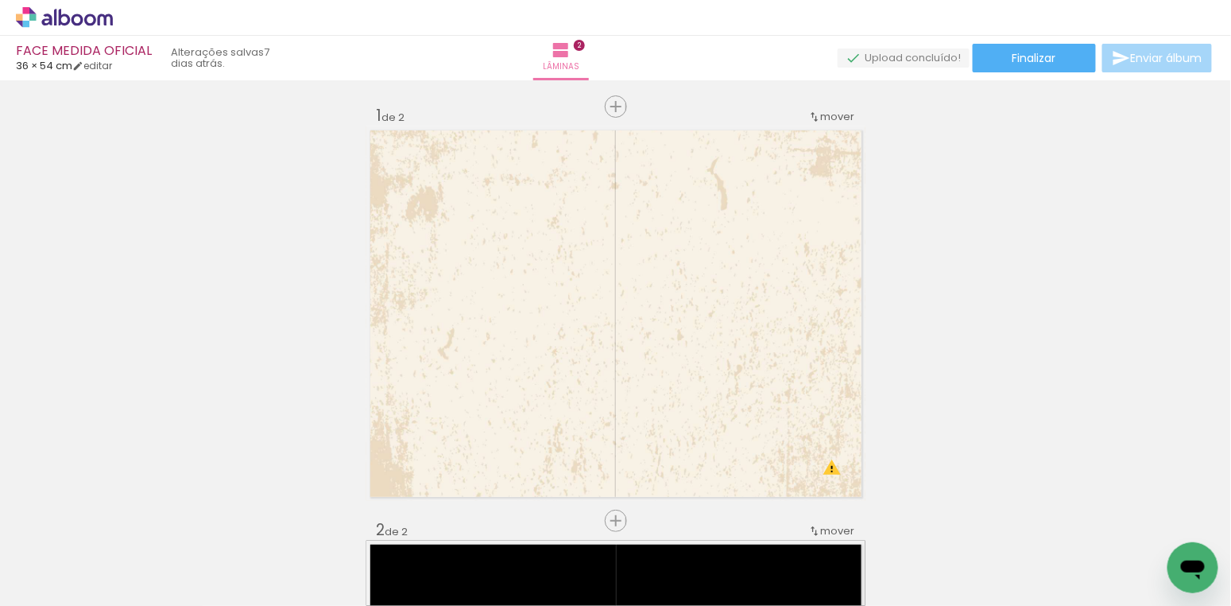
click at [219, 521] on iron-icon at bounding box center [213, 520] width 17 height 17
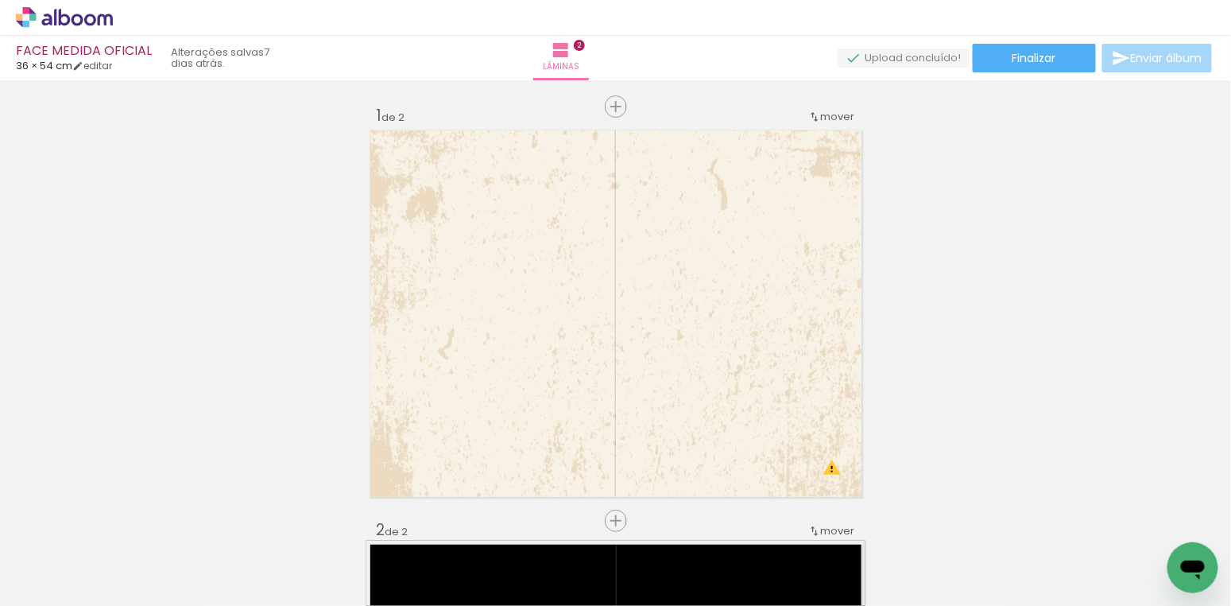
click at [56, 586] on span "Adicionar Fotos" at bounding box center [57, 584] width 48 height 17
click at [0, 0] on input "file" at bounding box center [0, 0] width 0 height 0
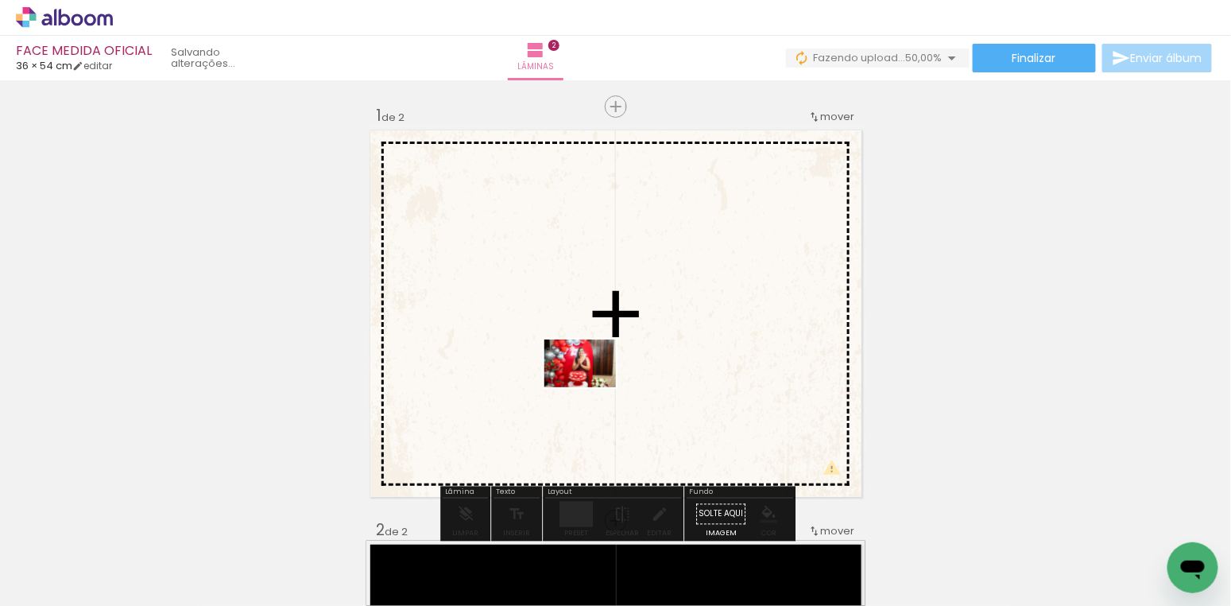
drag, startPoint x: 259, startPoint y: 544, endPoint x: 592, endPoint y: 387, distance: 368.1
click at [592, 387] on quentale-workspace at bounding box center [615, 303] width 1231 height 606
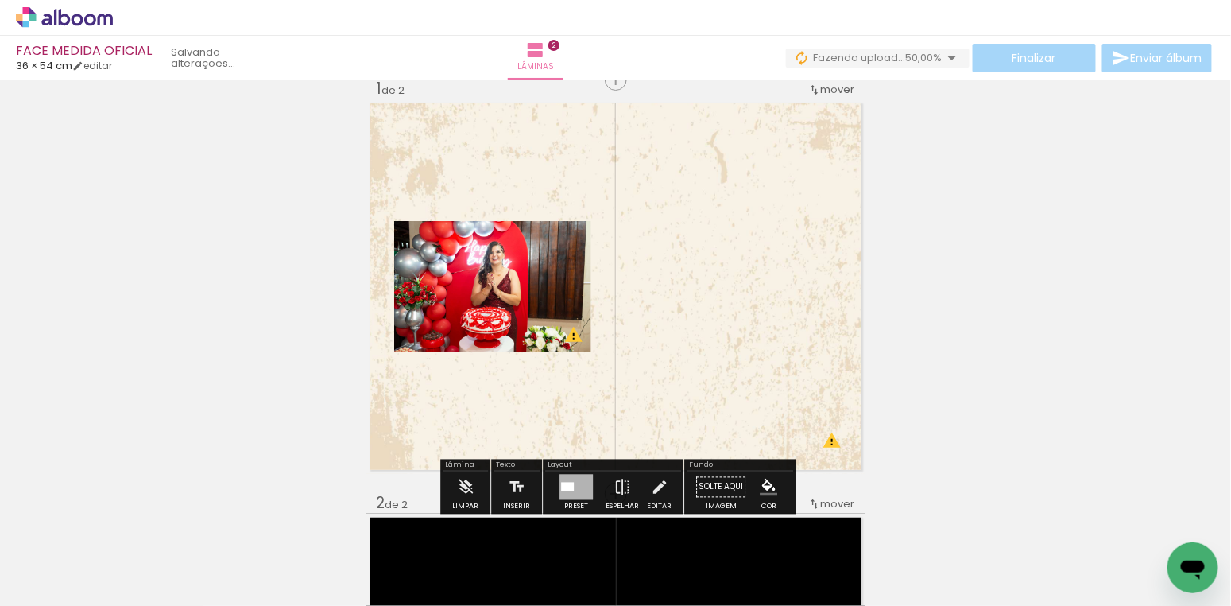
scroll to position [30, 0]
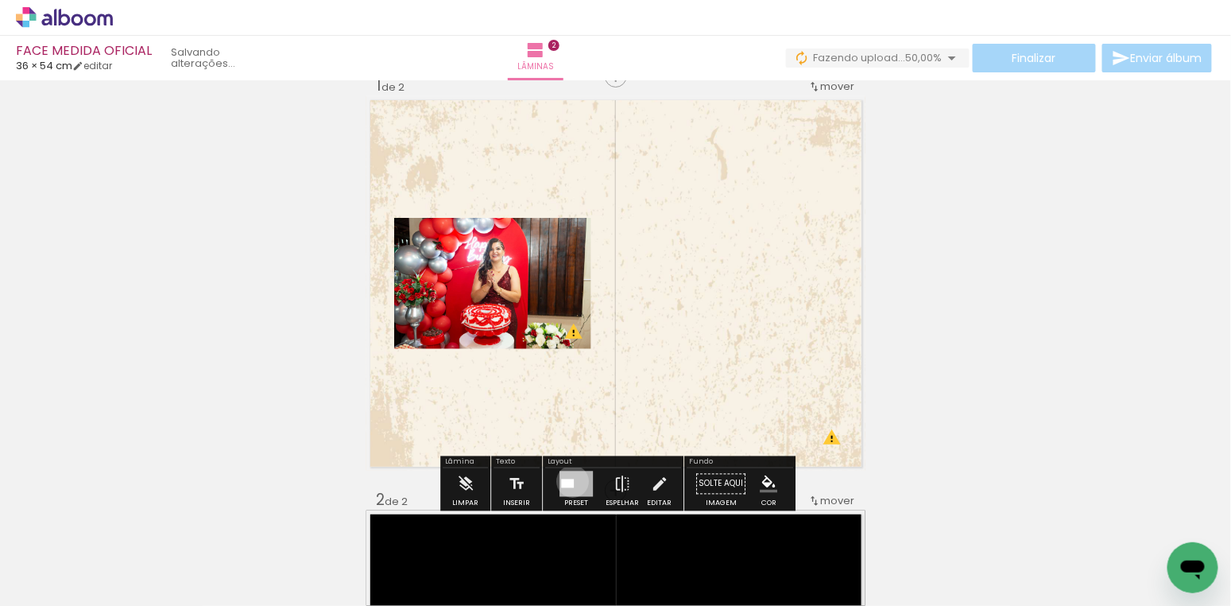
click at [569, 480] on div at bounding box center [567, 483] width 13 height 9
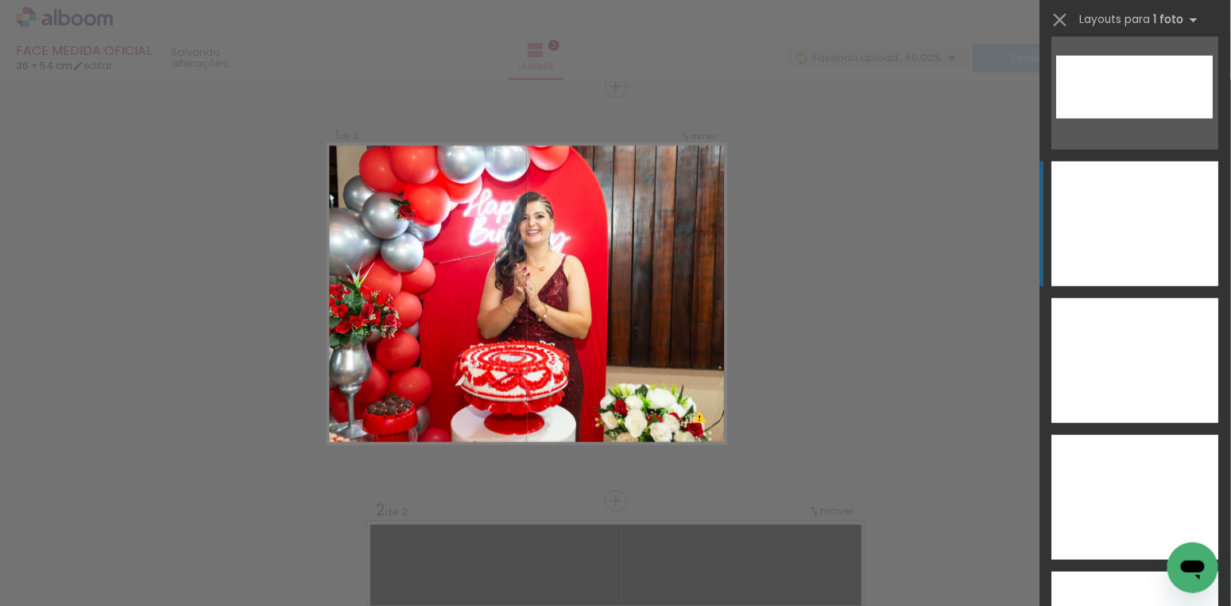
scroll to position [6465, 0]
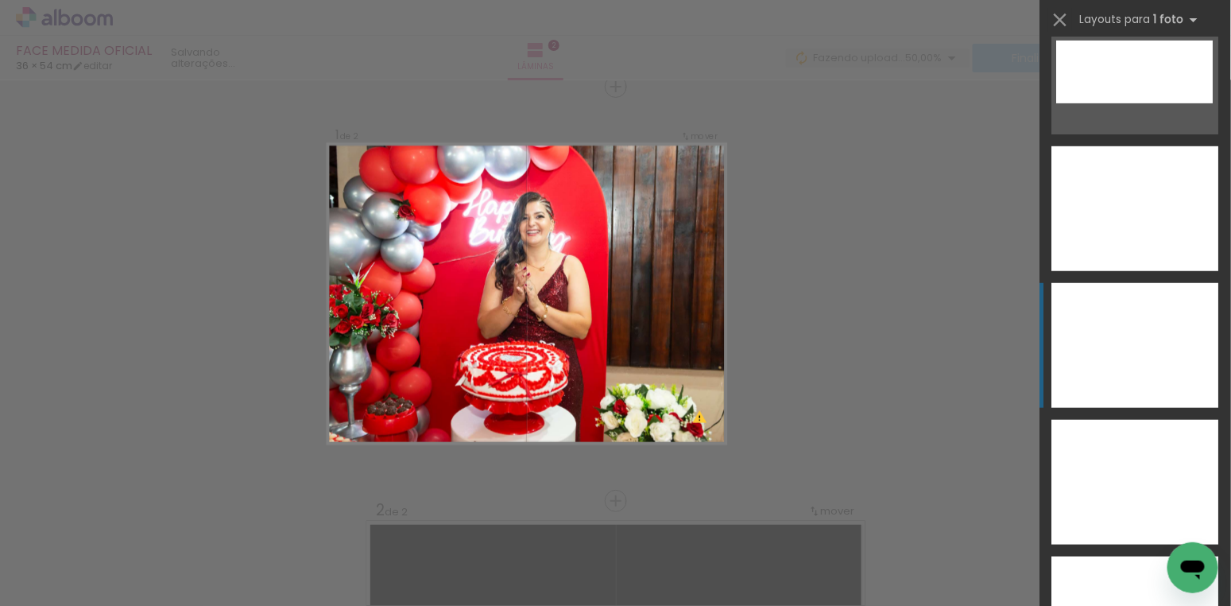
click at [1147, 363] on div at bounding box center [1136, 345] width 167 height 125
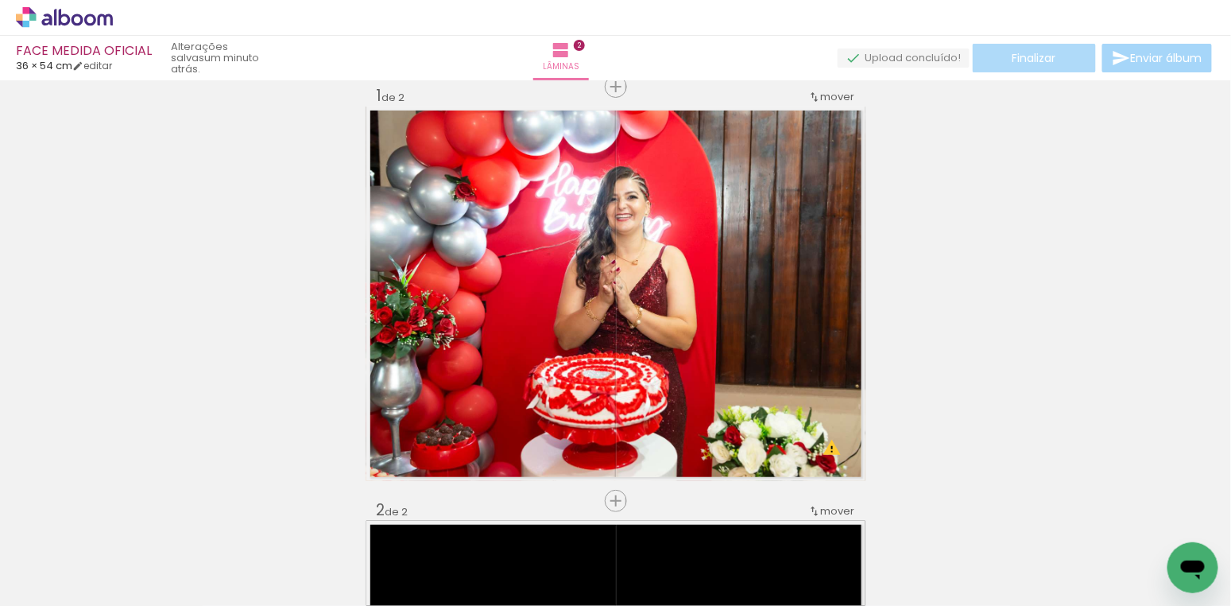
click at [1032, 56] on span "Finalizar" at bounding box center [1035, 57] width 44 height 11
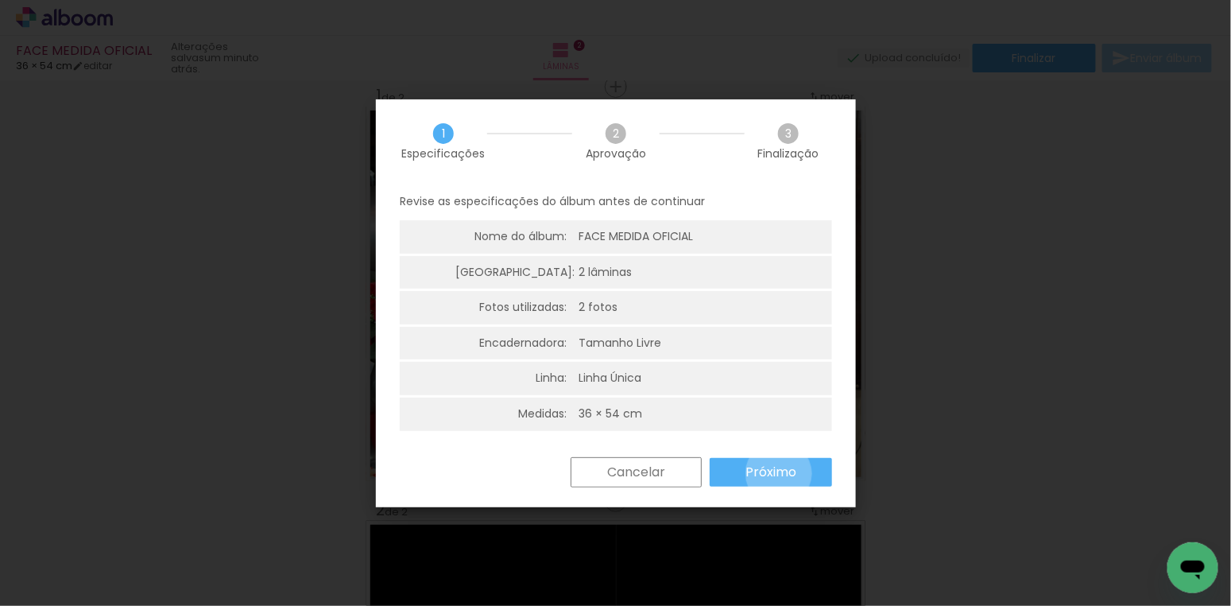
click at [0, 0] on slot "Próximo" at bounding box center [0, 0] width 0 height 0
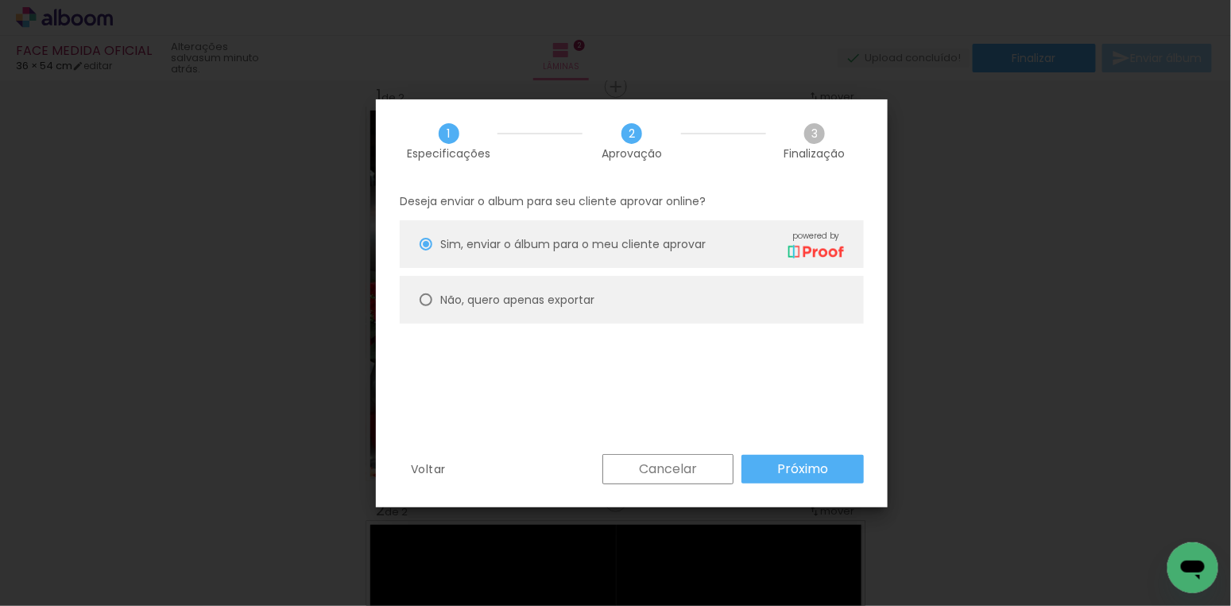
click at [423, 300] on div at bounding box center [426, 299] width 13 height 13
type paper-radio-button "on"
click at [0, 0] on slot "Próximo" at bounding box center [0, 0] width 0 height 0
type input "Alta, 300 DPI"
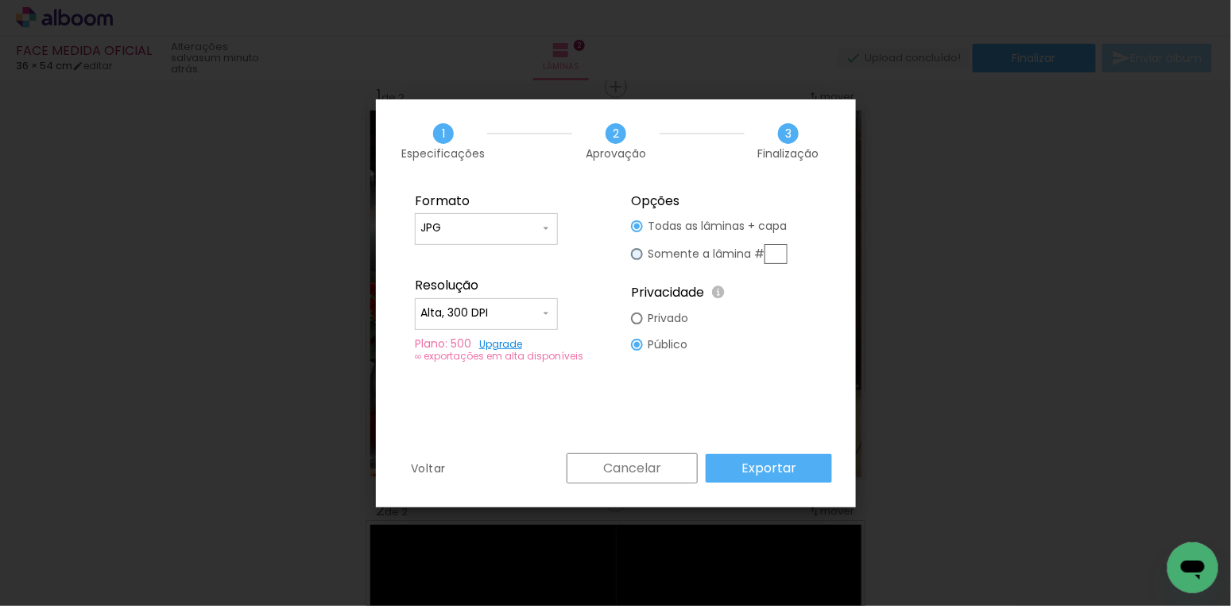
click at [636, 252] on div at bounding box center [637, 254] width 12 height 12
type paper-radio-button "on"
click at [782, 251] on input "text" at bounding box center [776, 254] width 23 height 20
type input "1"
click at [0, 0] on slot "Exportar" at bounding box center [0, 0] width 0 height 0
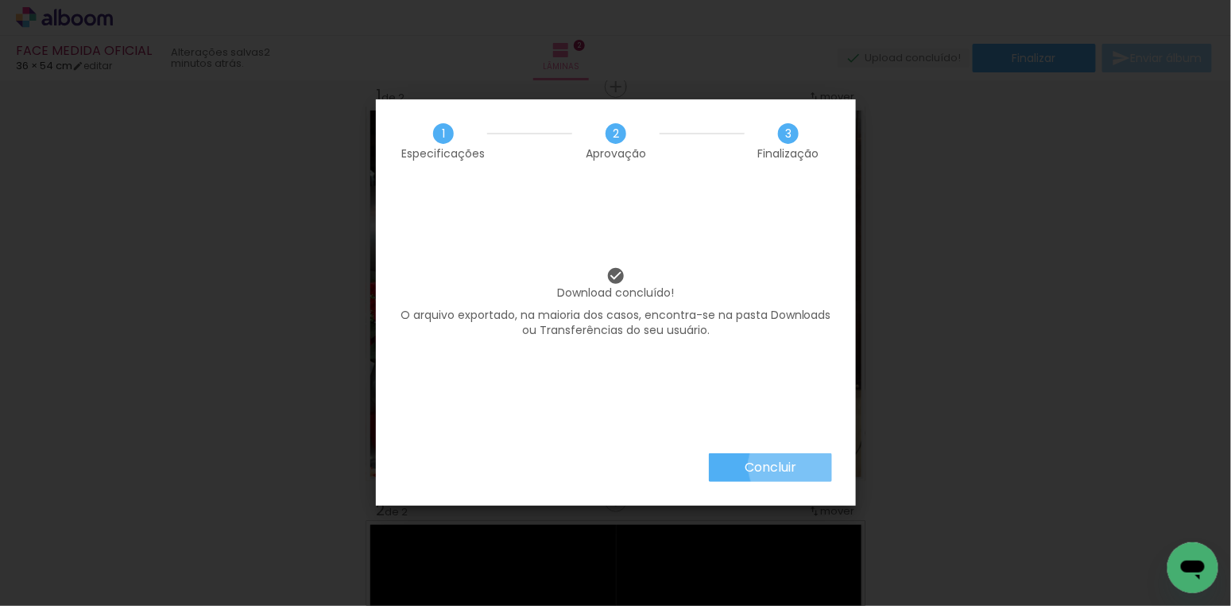
click at [798, 466] on paper-button "Concluir" at bounding box center [770, 467] width 123 height 29
